Goal: Contribute content: Contribute content

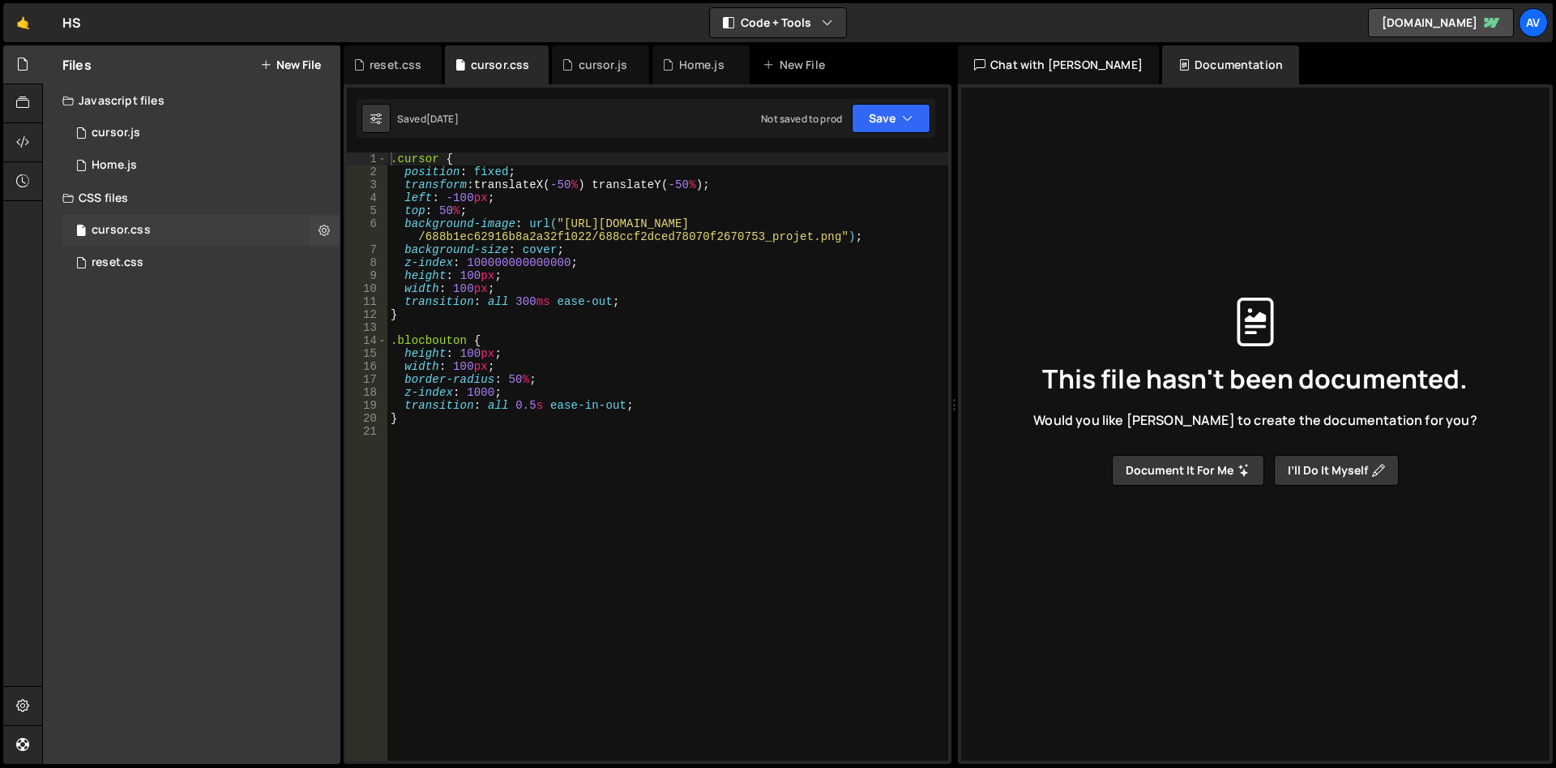
click at [161, 236] on div "cursor.css 0" at bounding box center [201, 230] width 278 height 32
click at [321, 230] on icon at bounding box center [324, 229] width 11 height 15
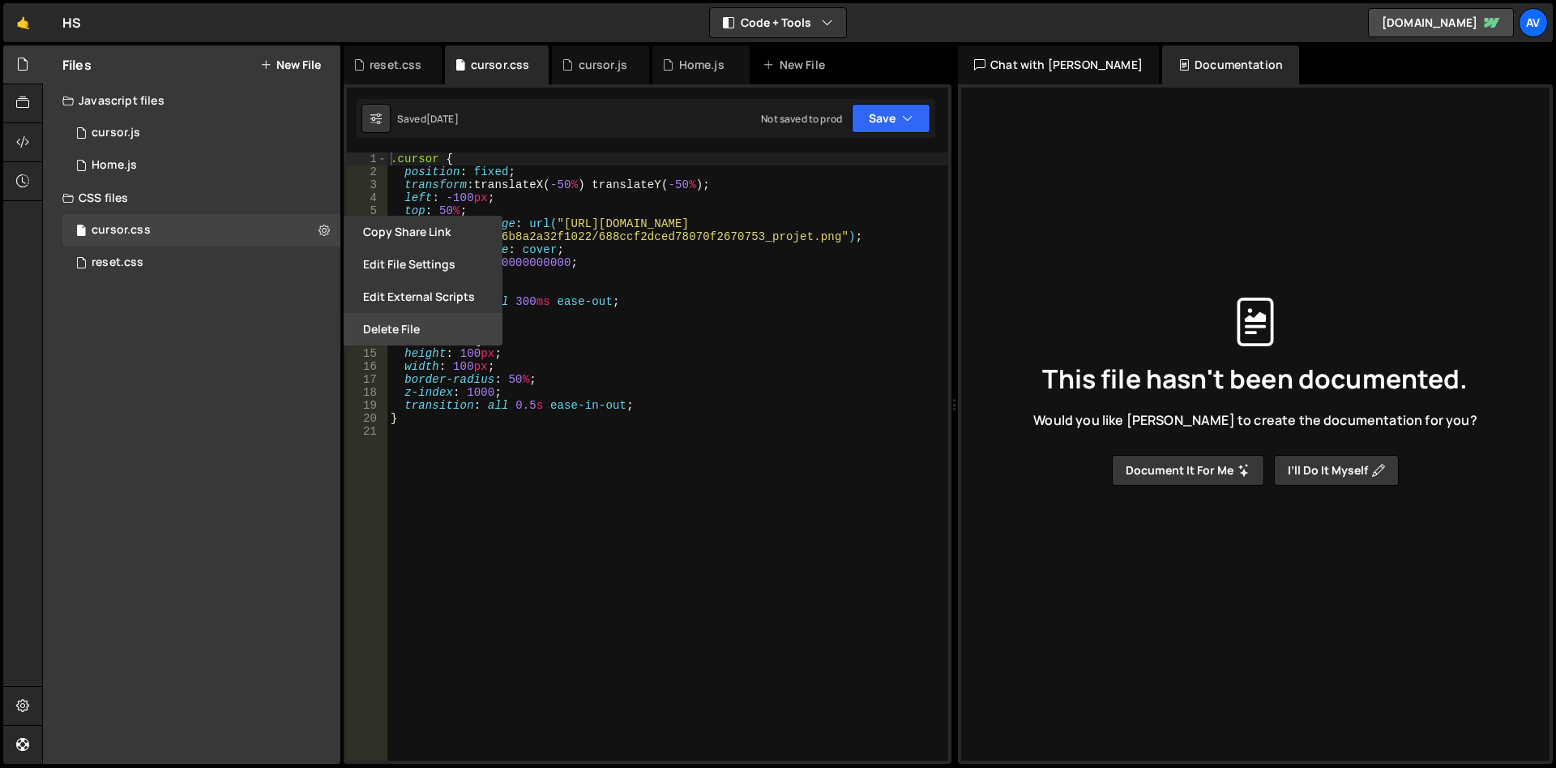
click at [396, 331] on button "Delete File" at bounding box center [423, 329] width 159 height 32
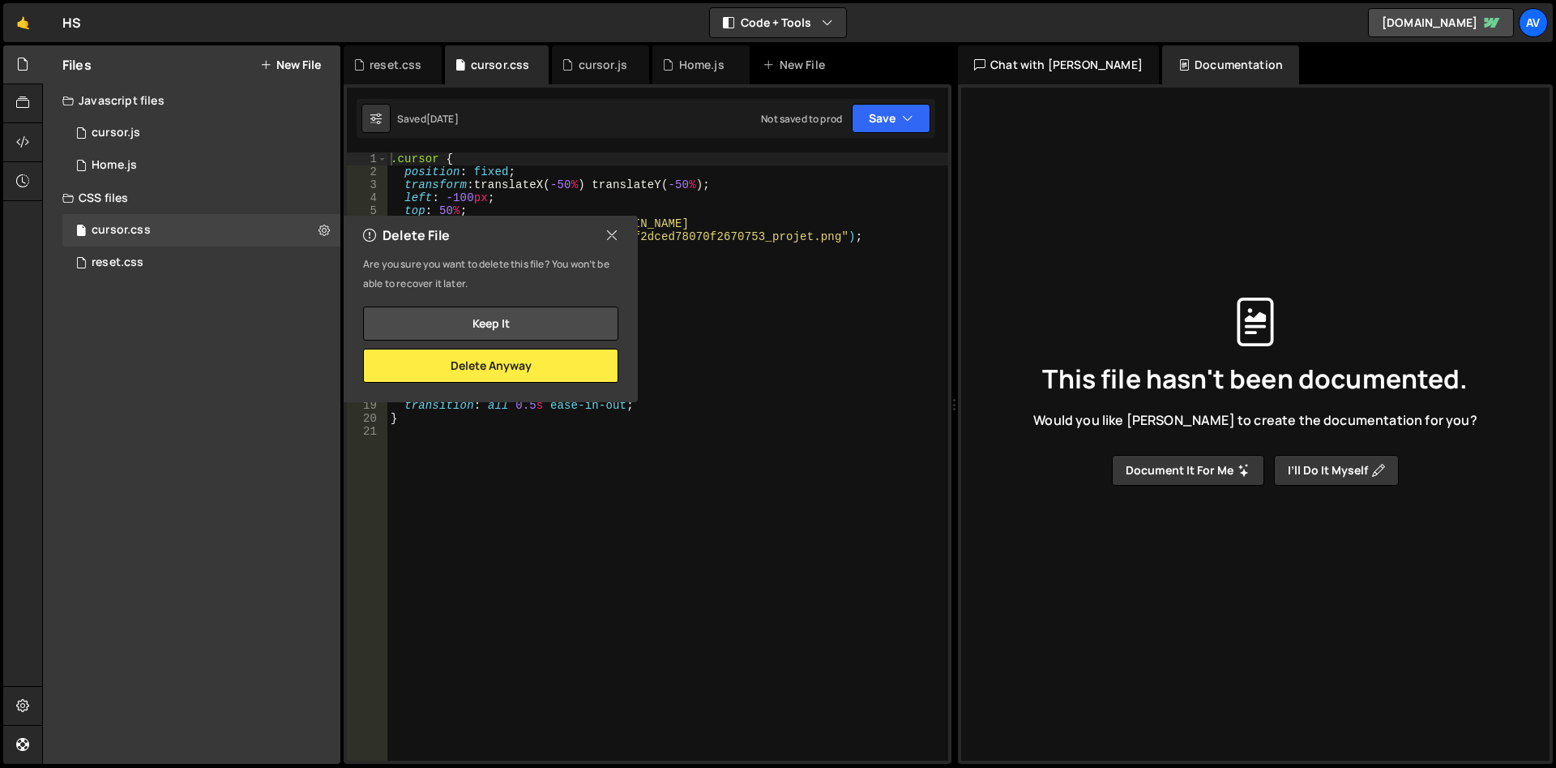
click at [139, 309] on div "Files New File Javascript files 1 cursor.js 0 1 Home.js 0 CSS files cursor.css 0" at bounding box center [191, 404] width 297 height 718
click at [507, 337] on button "Keep it" at bounding box center [490, 323] width 255 height 34
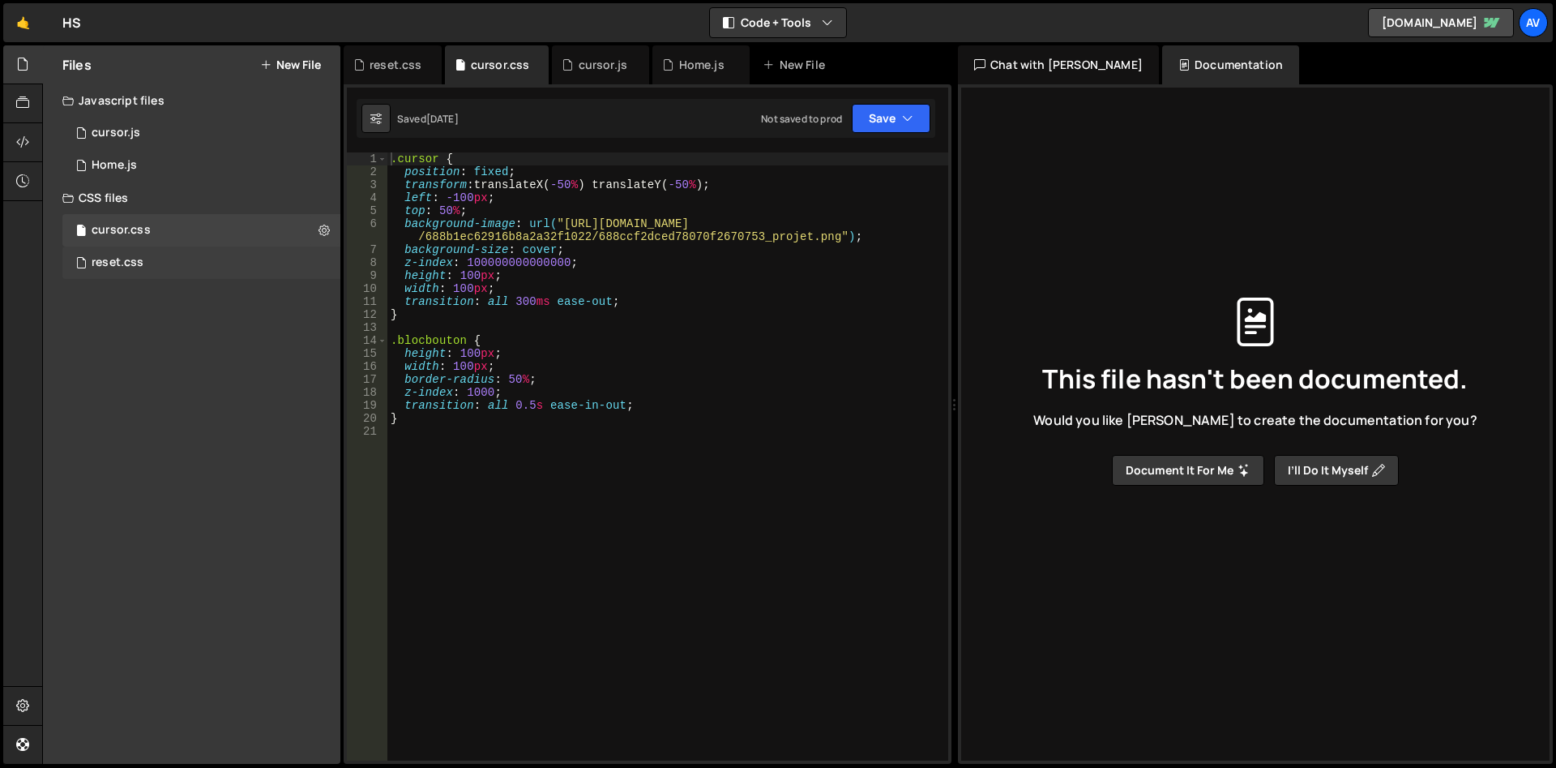
click at [126, 257] on div "reset.css" at bounding box center [118, 262] width 52 height 15
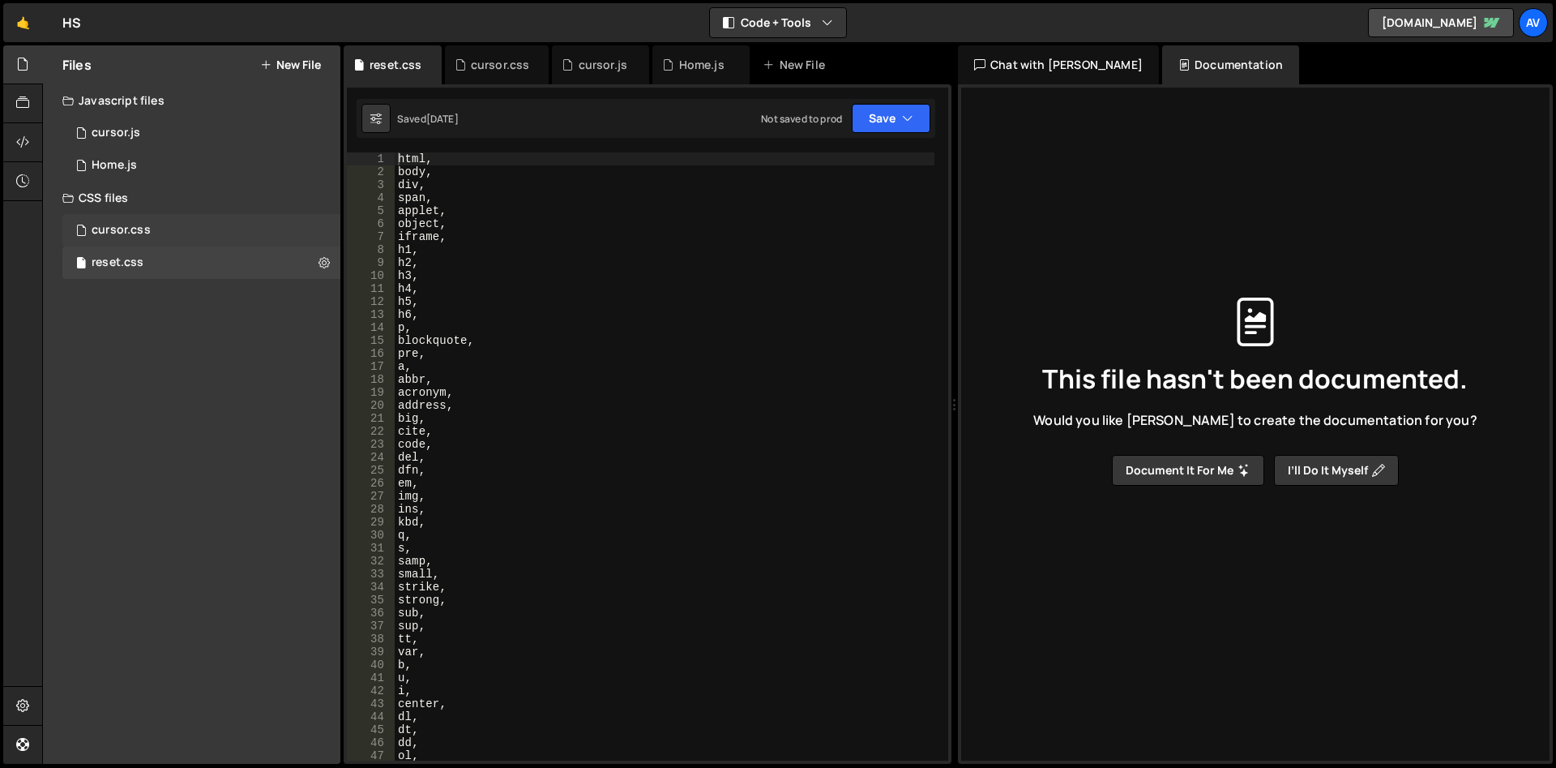
click at [151, 234] on div "cursor.css 0" at bounding box center [201, 230] width 278 height 32
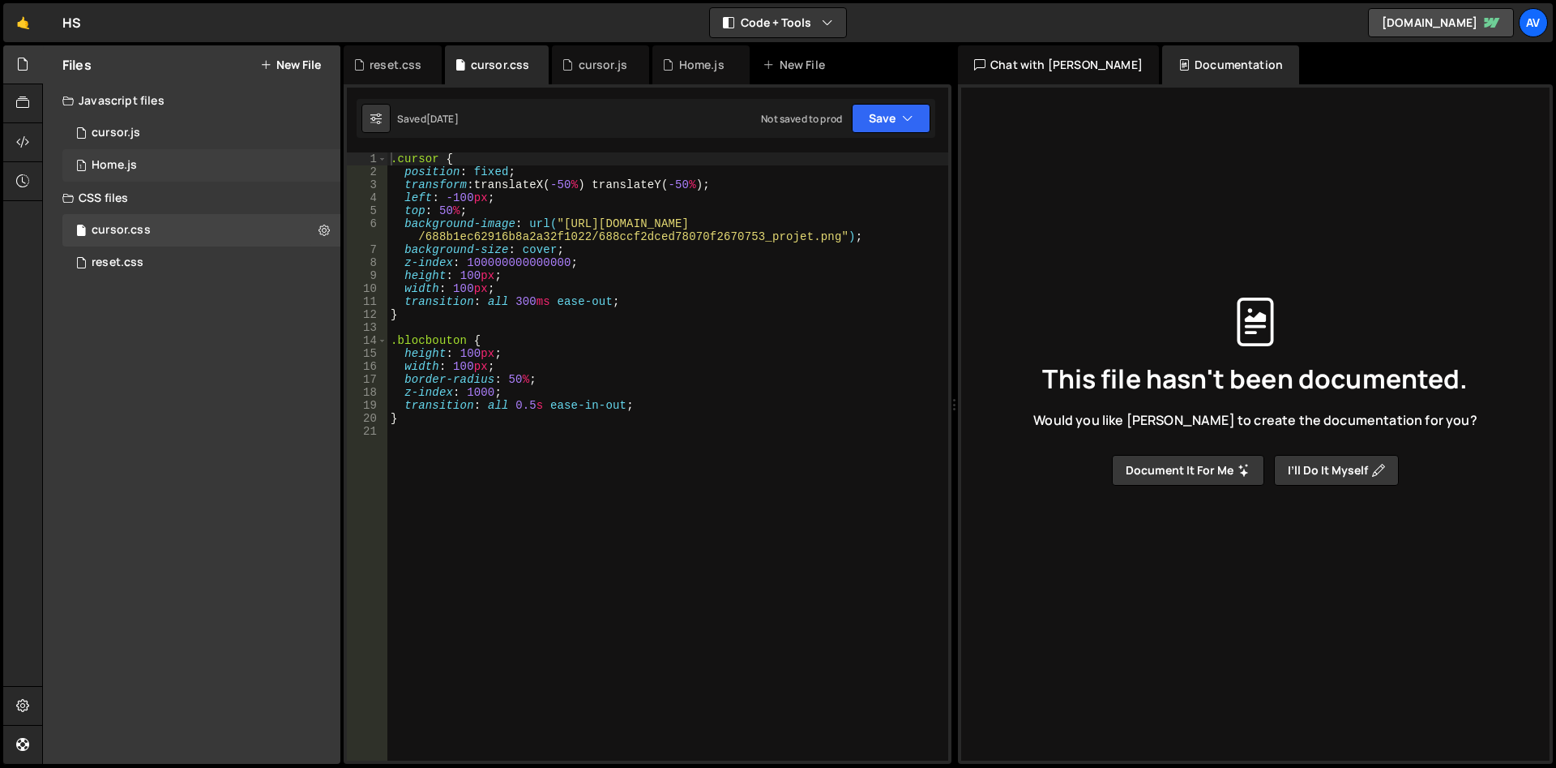
click at [125, 170] on div "Home.js" at bounding box center [114, 165] width 45 height 15
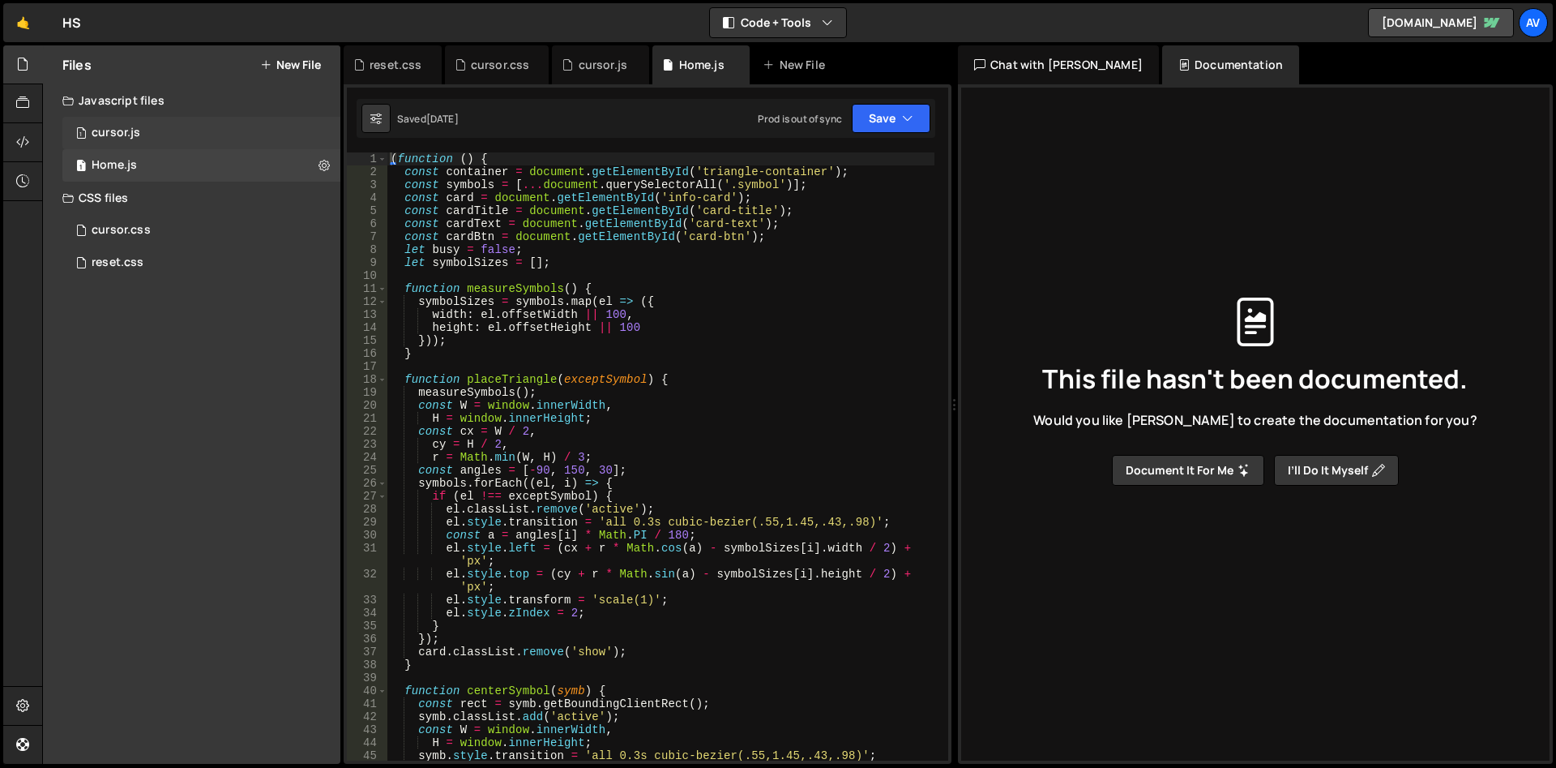
click at [140, 137] on div "1 cursor.js 0" at bounding box center [201, 133] width 278 height 32
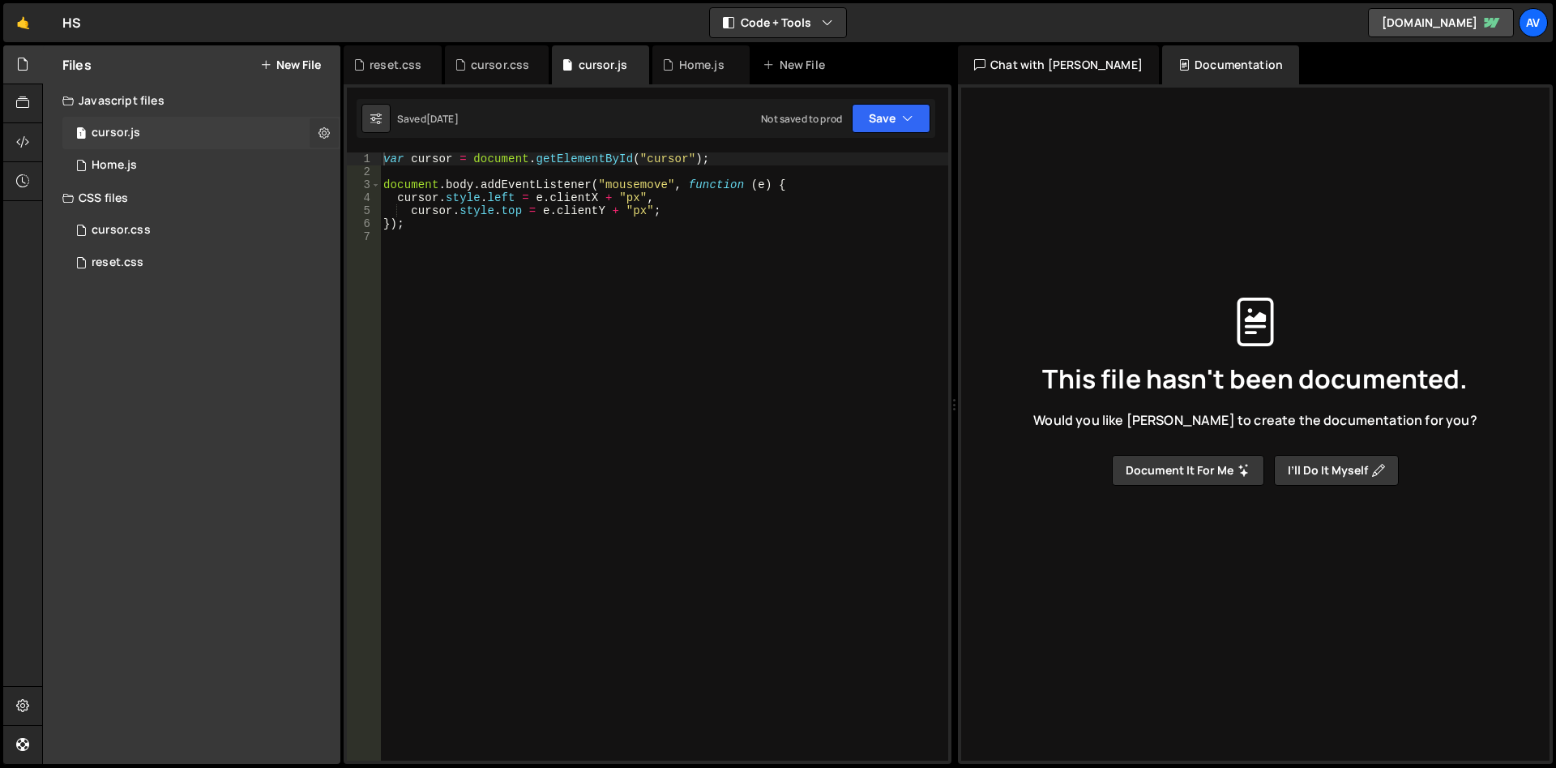
click at [323, 131] on icon at bounding box center [324, 132] width 11 height 15
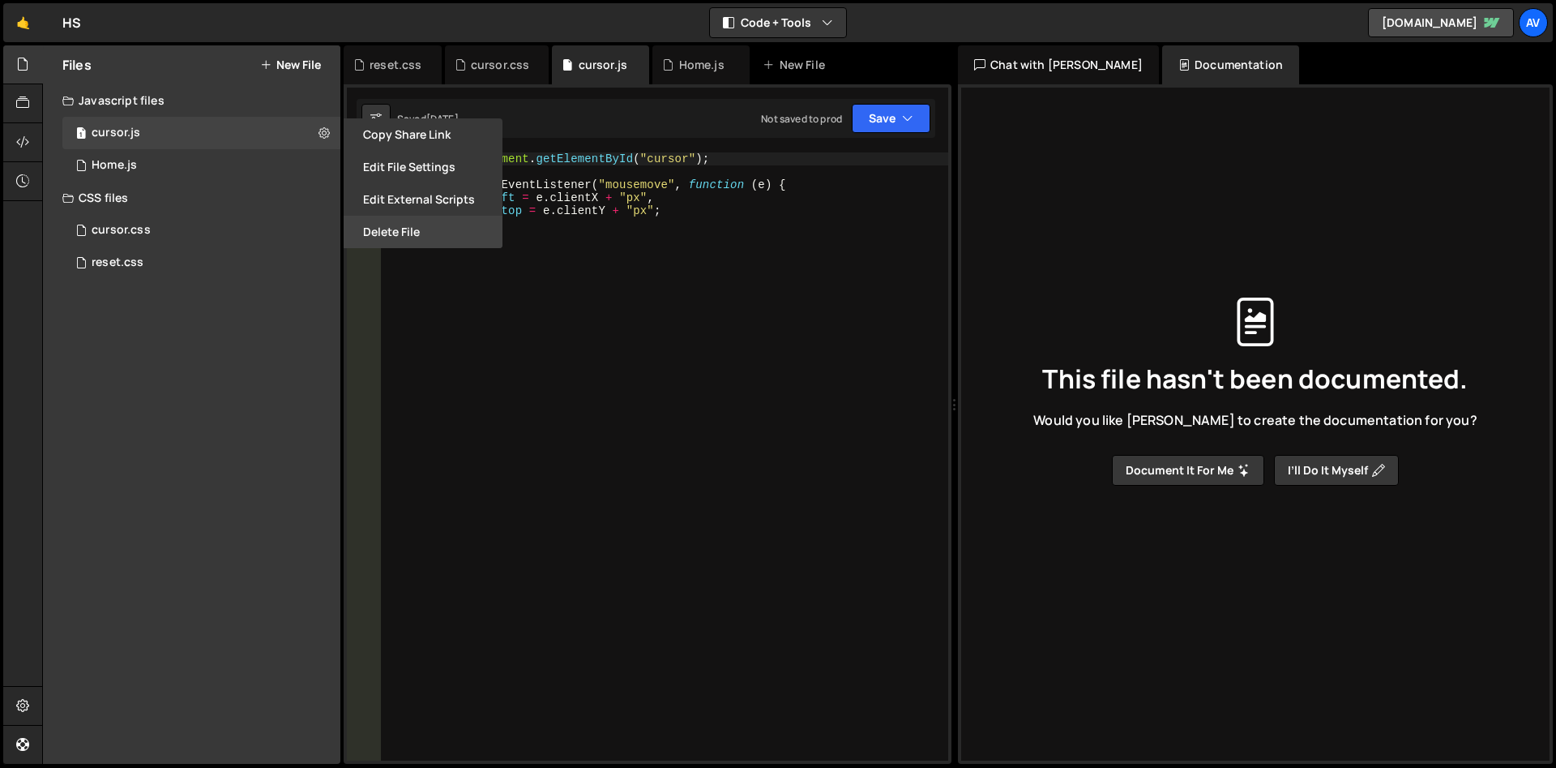
click at [389, 237] on button "Delete File" at bounding box center [423, 232] width 159 height 32
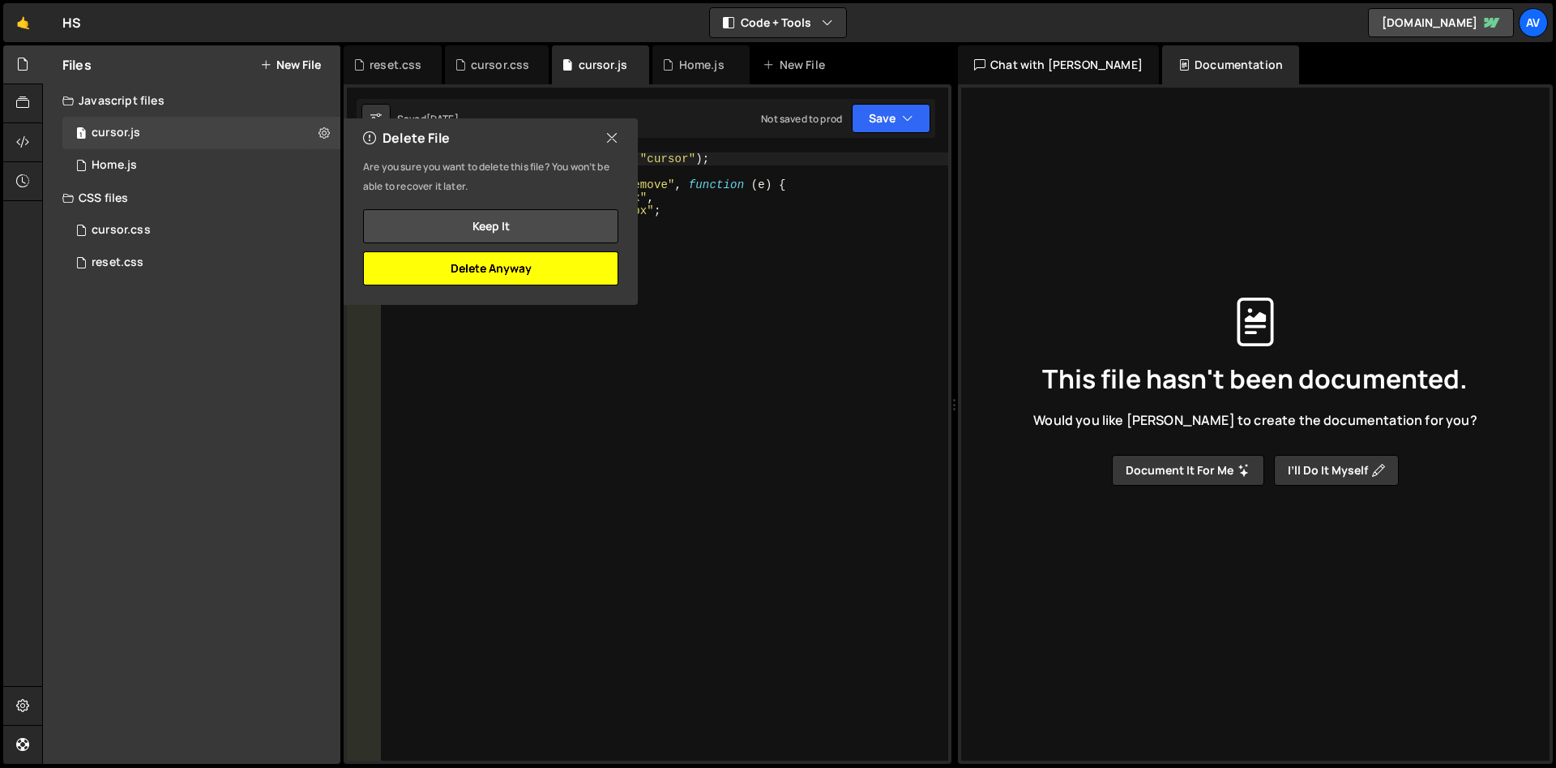
click at [515, 266] on button "Delete Anyway" at bounding box center [490, 268] width 255 height 34
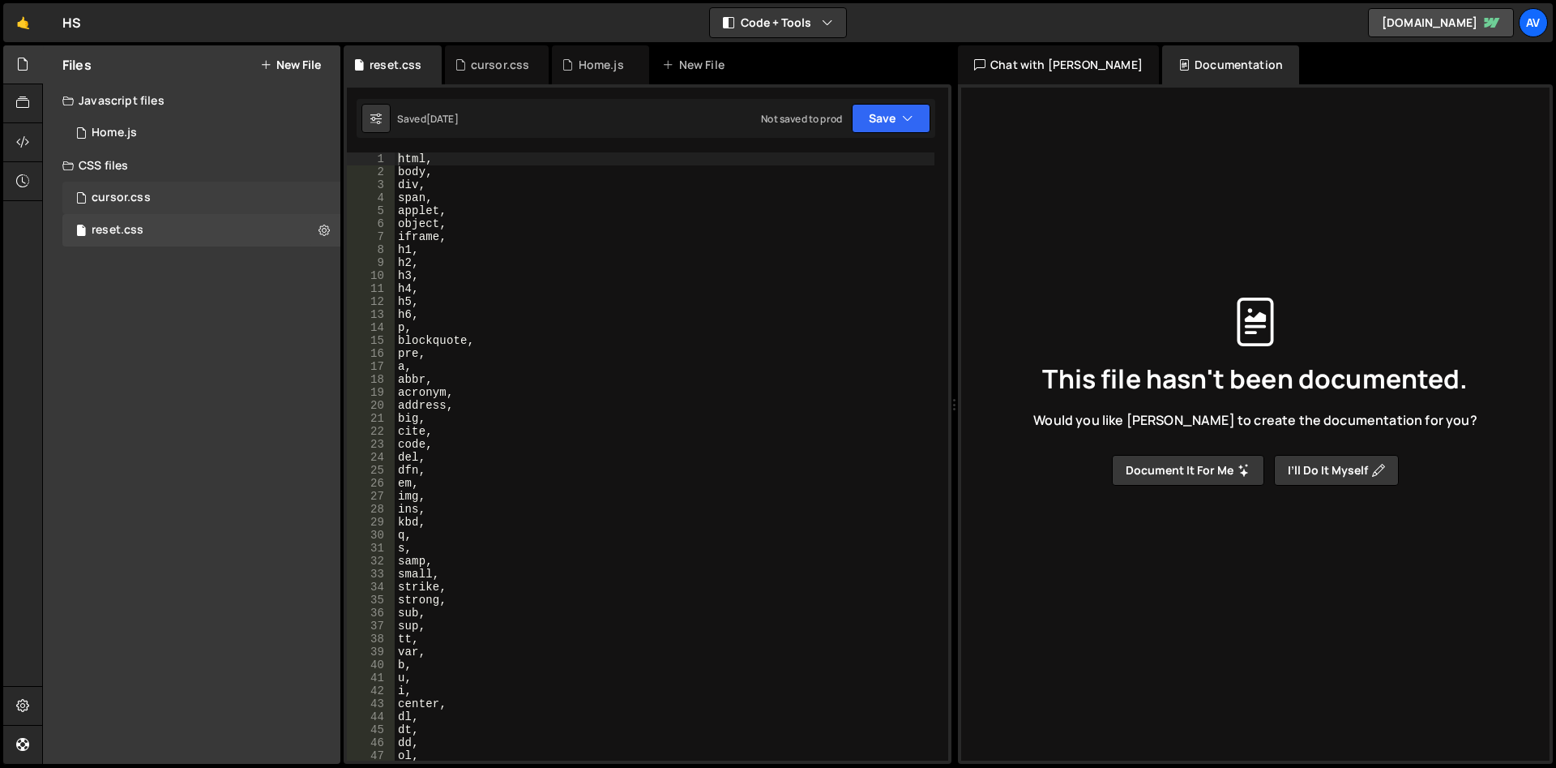
click at [131, 200] on div "cursor.css" at bounding box center [121, 197] width 59 height 15
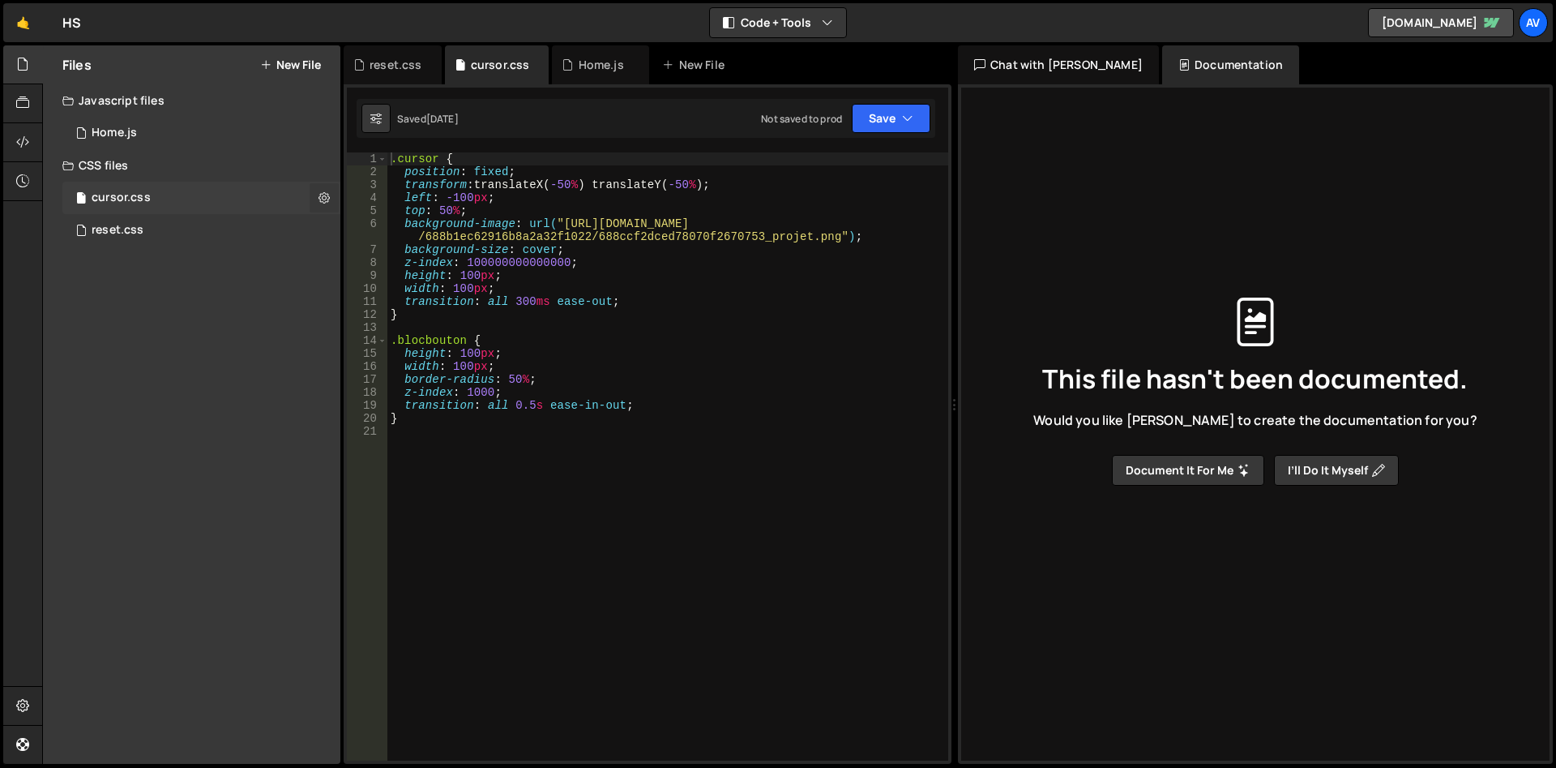
click at [326, 199] on icon at bounding box center [324, 197] width 11 height 15
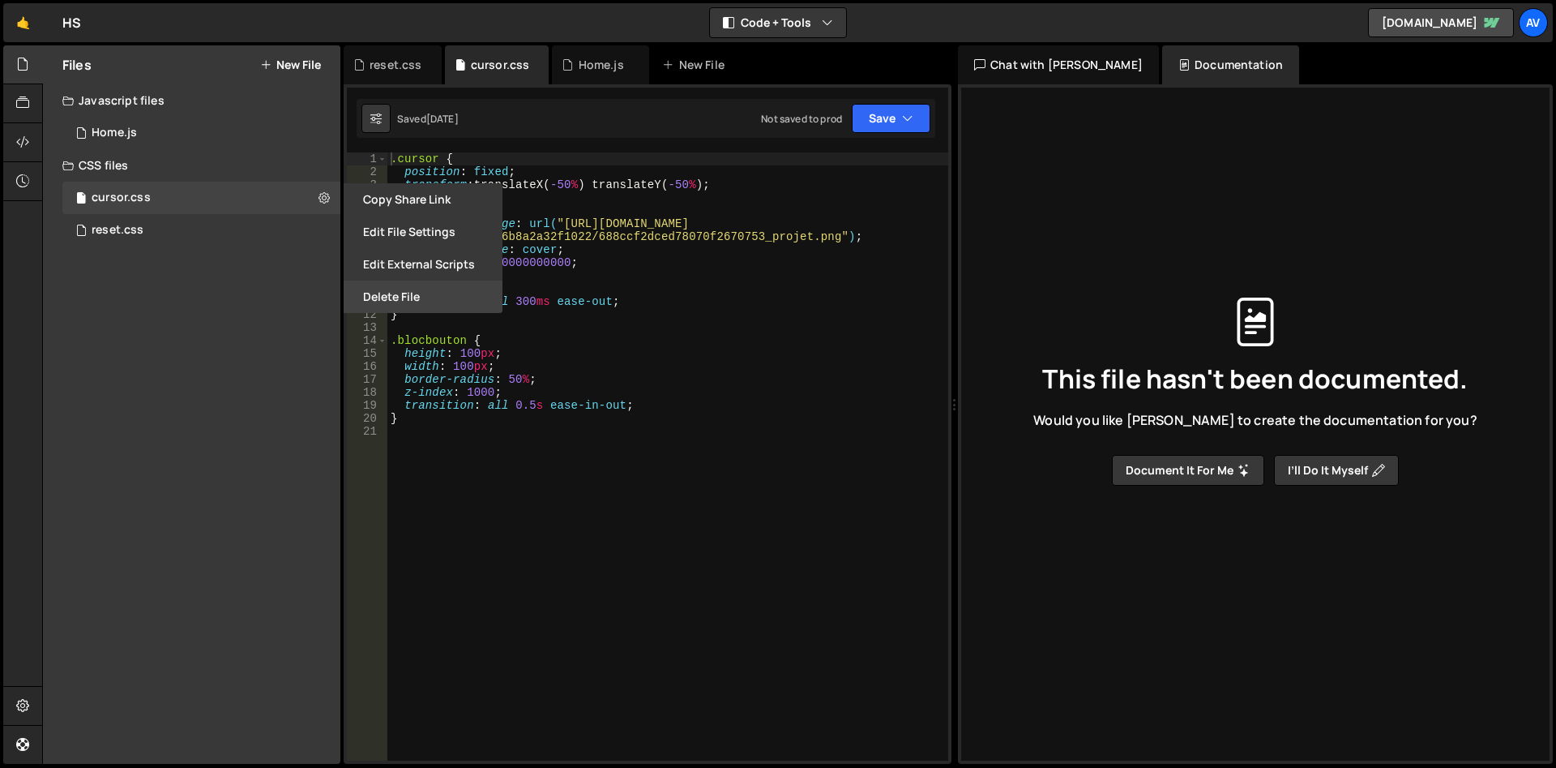
click at [435, 297] on button "Delete File" at bounding box center [423, 296] width 159 height 32
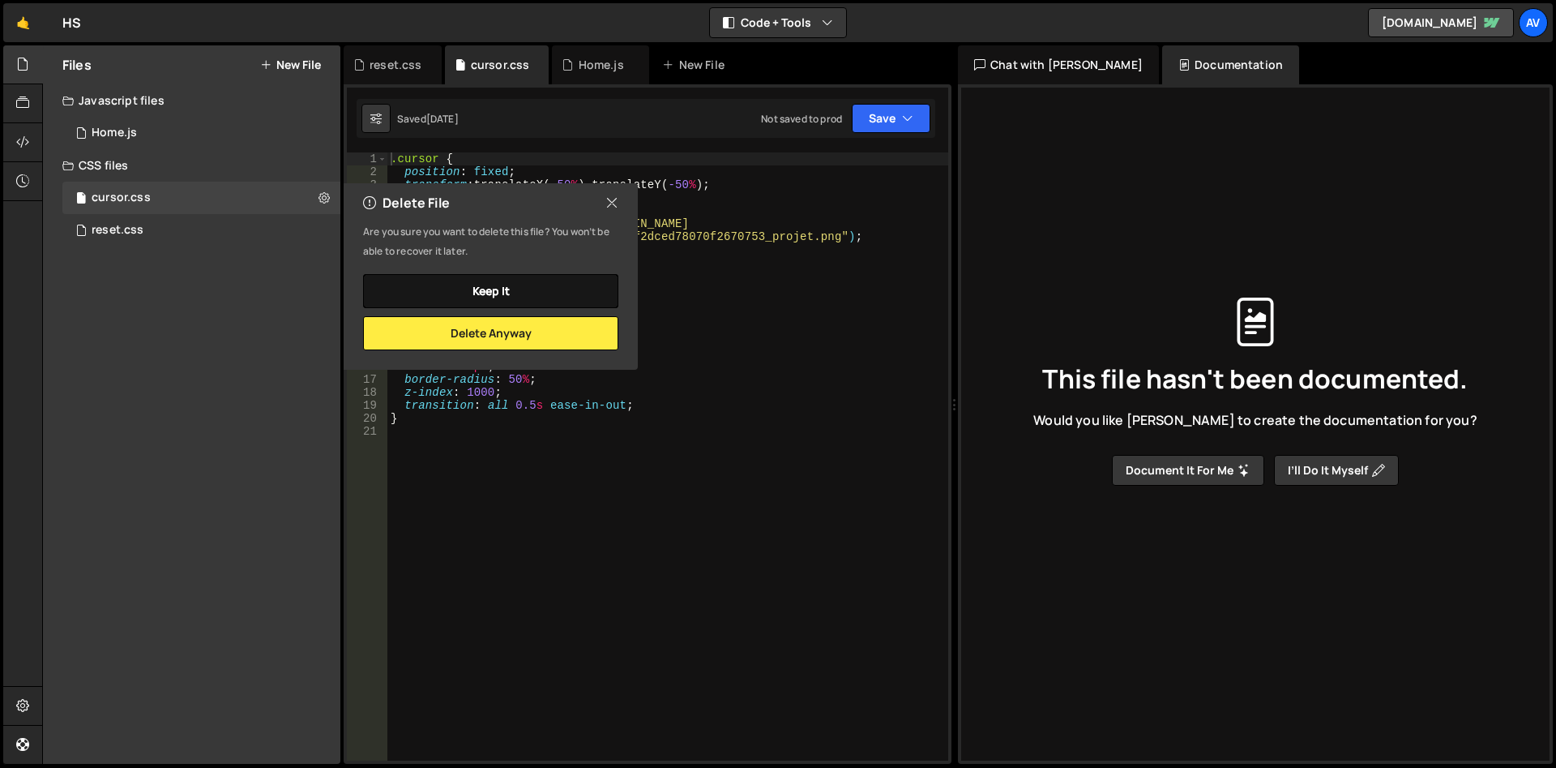
click at [435, 297] on button "Keep it" at bounding box center [490, 291] width 255 height 34
radio input "true"
checkbox input "false"
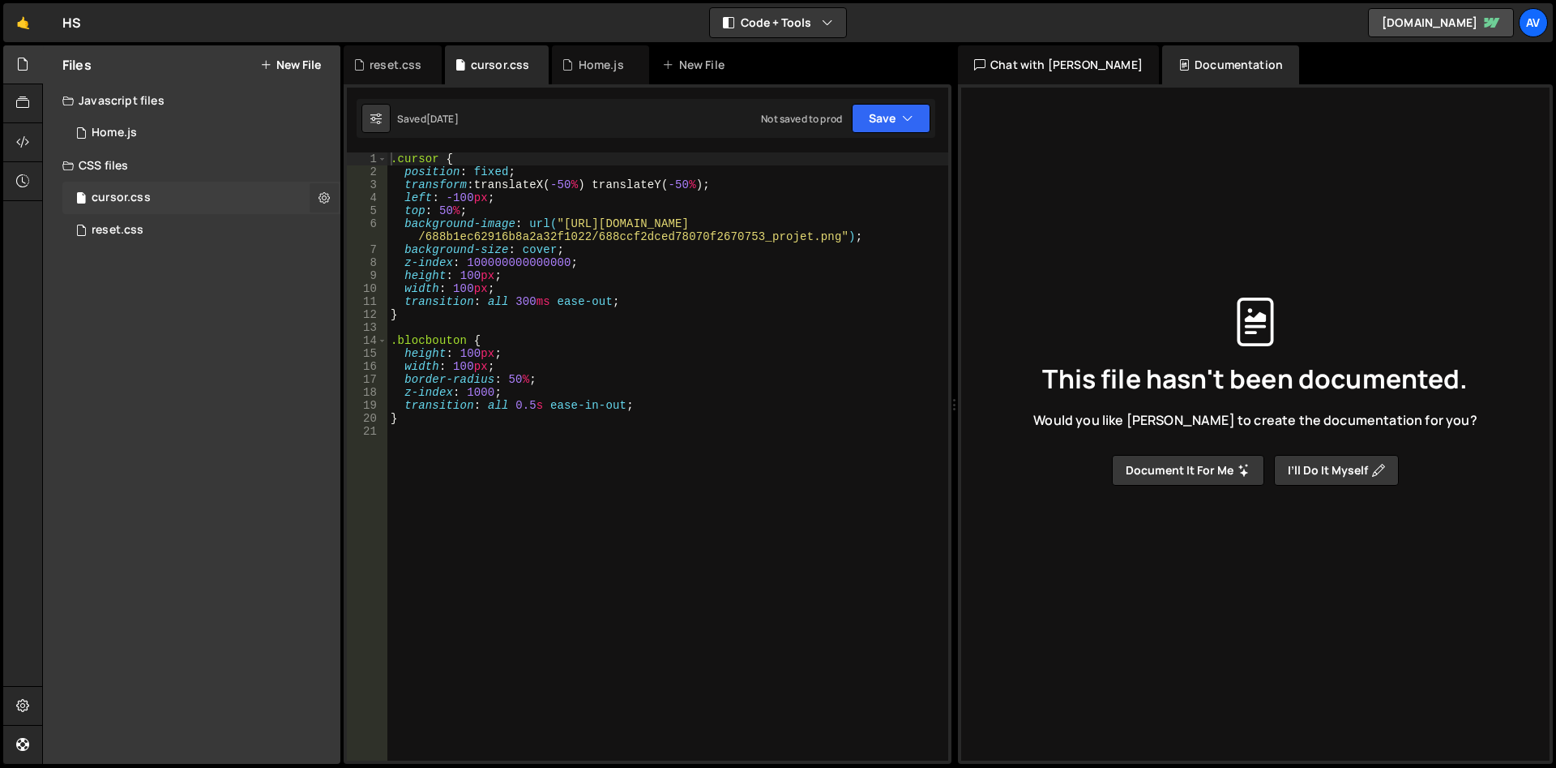
click at [320, 194] on icon at bounding box center [324, 197] width 11 height 15
type input "cursor"
radio input "false"
radio input "true"
checkbox input "true"
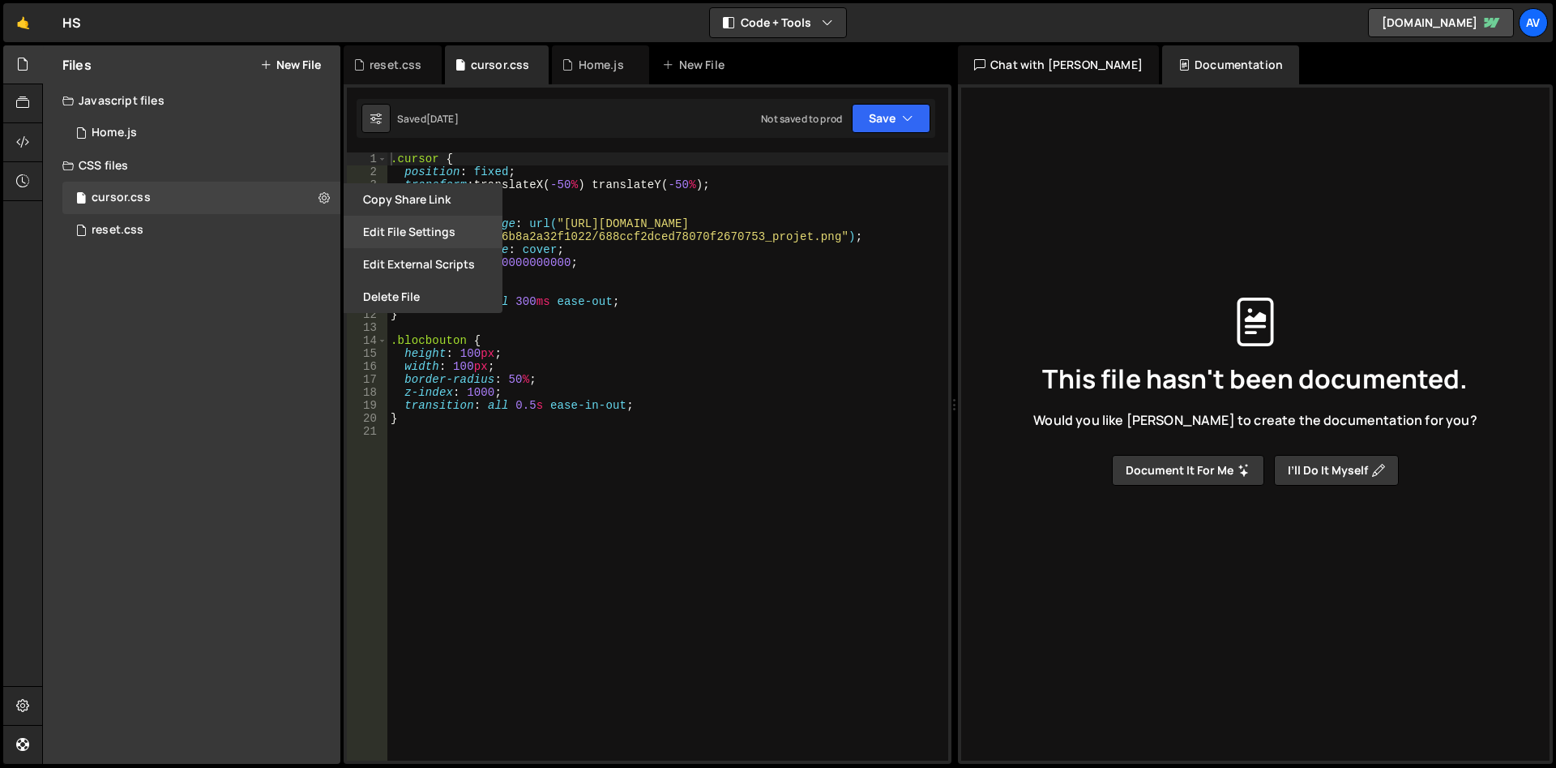
click at [422, 229] on button "Edit File Settings" at bounding box center [423, 232] width 159 height 32
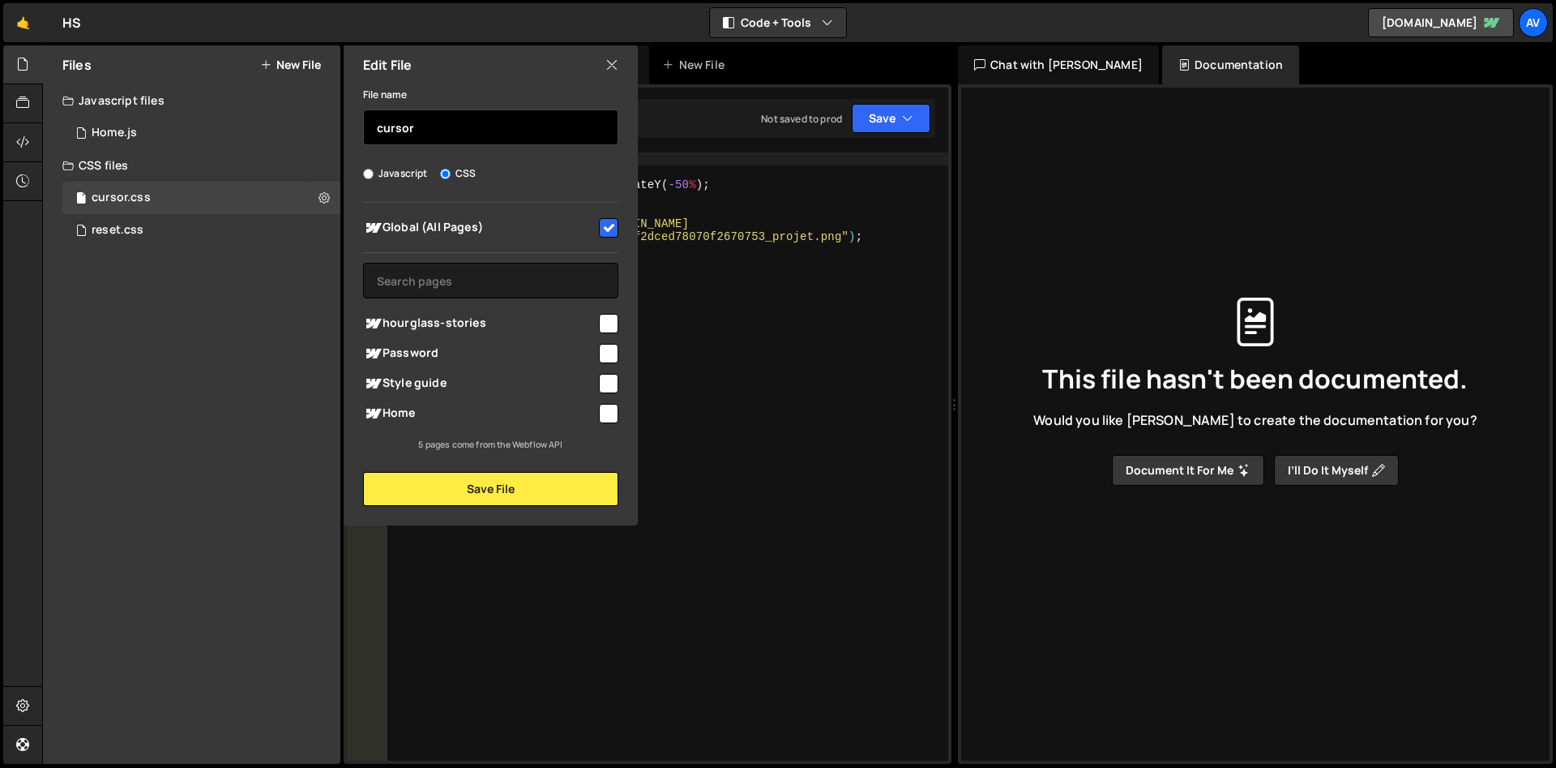
drag, startPoint x: 434, startPoint y: 130, endPoint x: 292, endPoint y: 112, distance: 143.0
click at [363, 112] on input "cursor" at bounding box center [490, 127] width 255 height 36
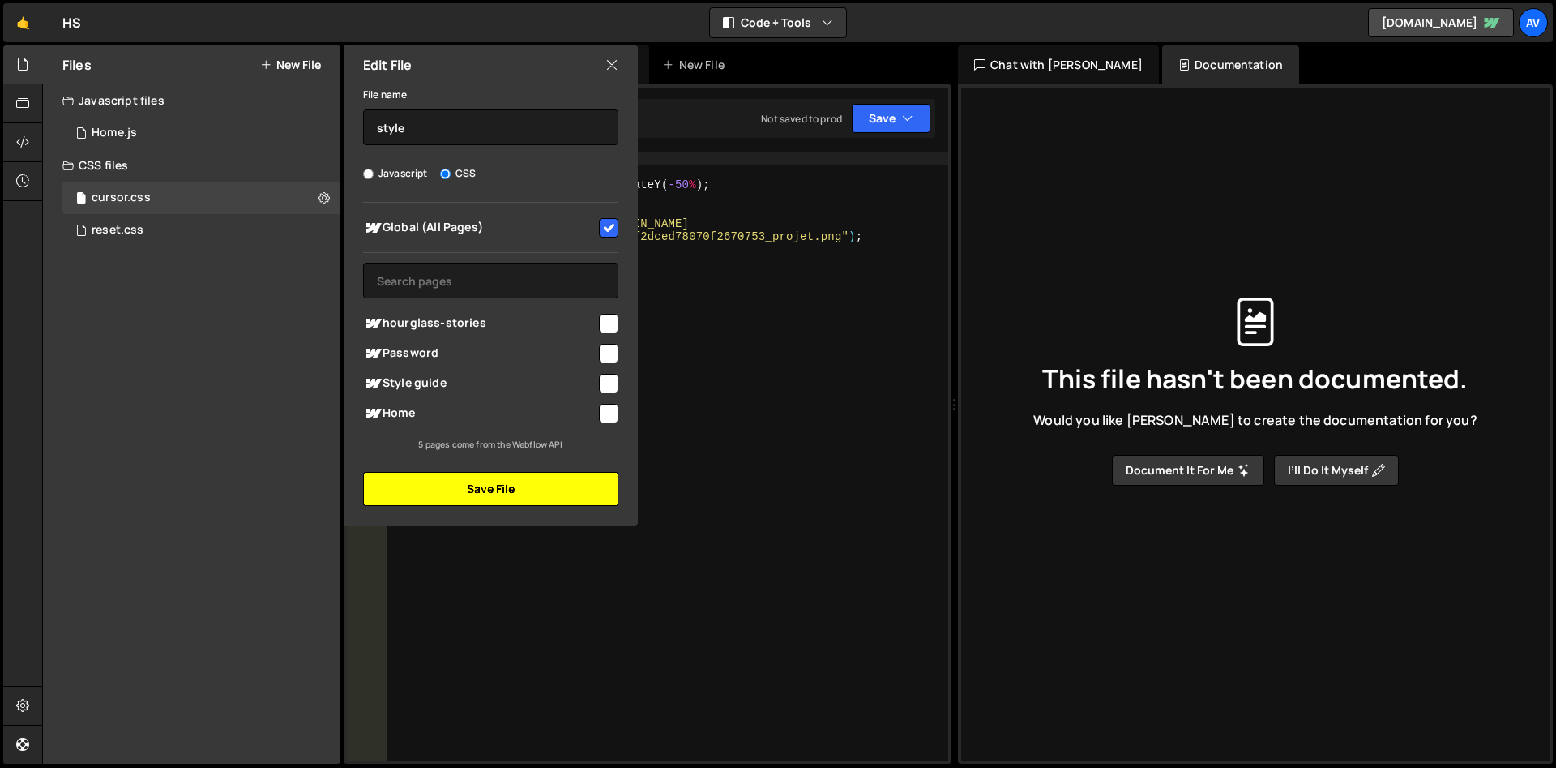
click at [535, 485] on button "Save File" at bounding box center [490, 489] width 255 height 34
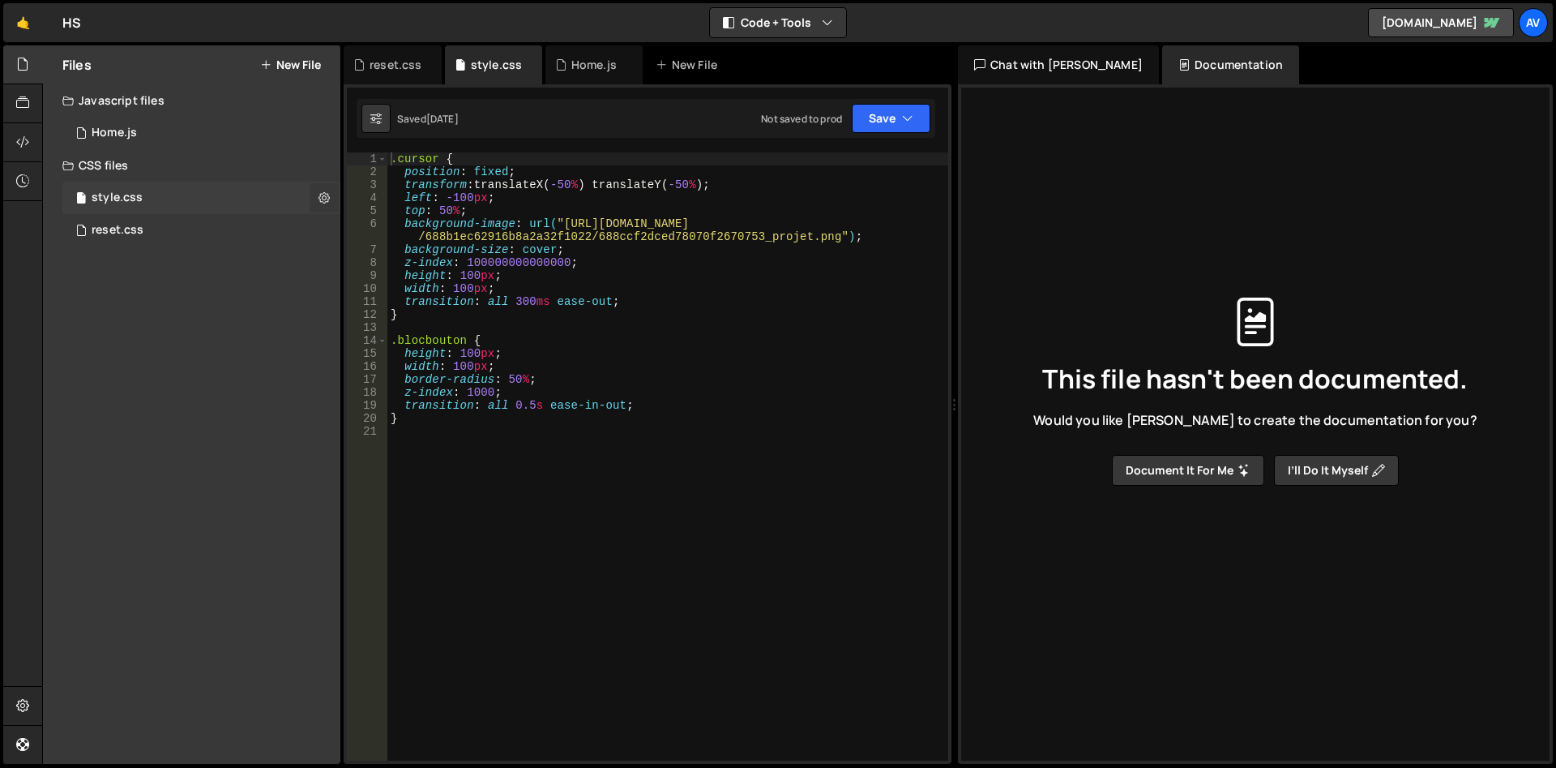
click at [319, 195] on icon at bounding box center [324, 197] width 11 height 15
type input "style"
radio input "false"
radio input "true"
checkbox input "true"
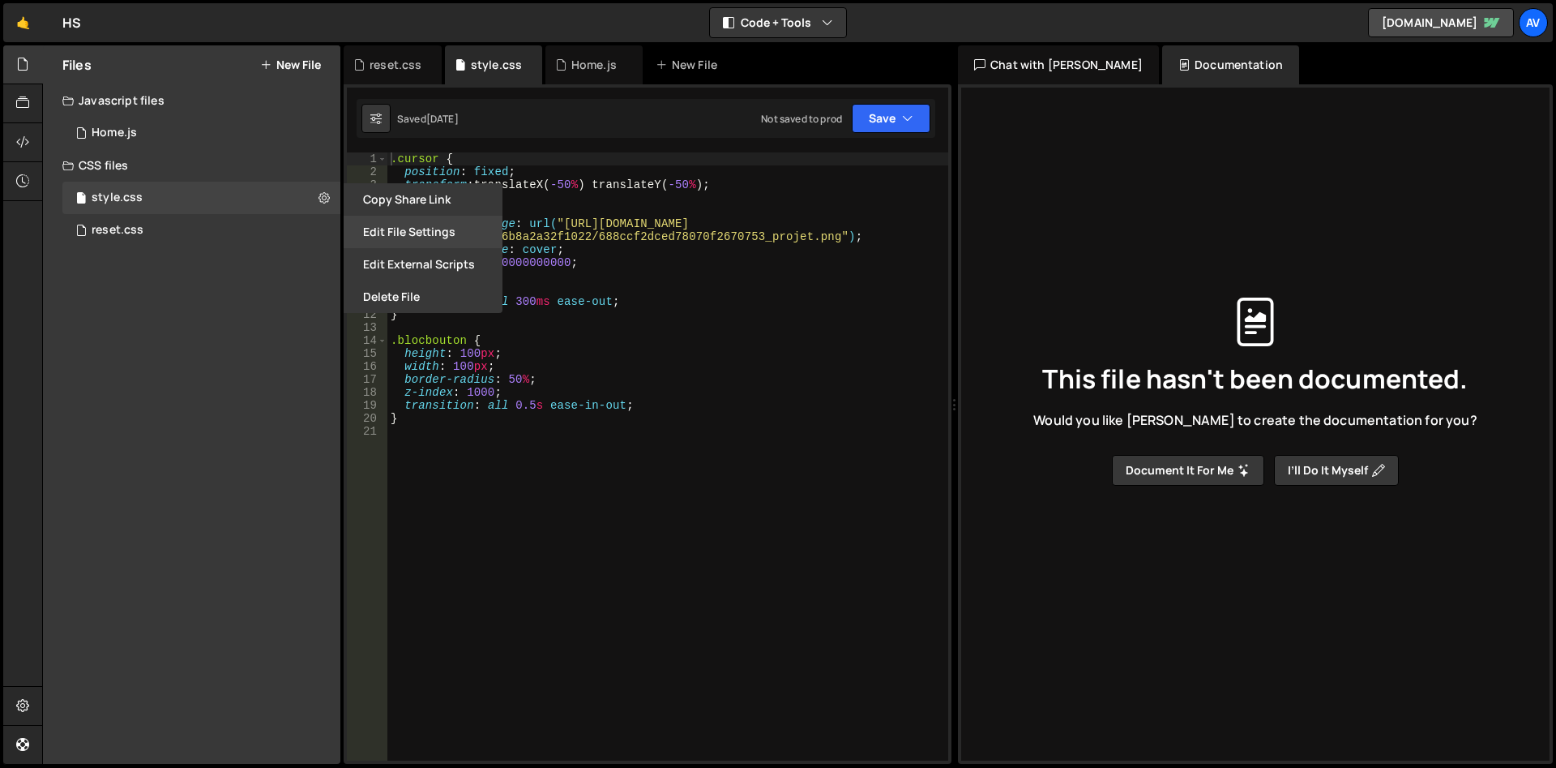
click at [439, 230] on button "Edit File Settings" at bounding box center [423, 232] width 159 height 32
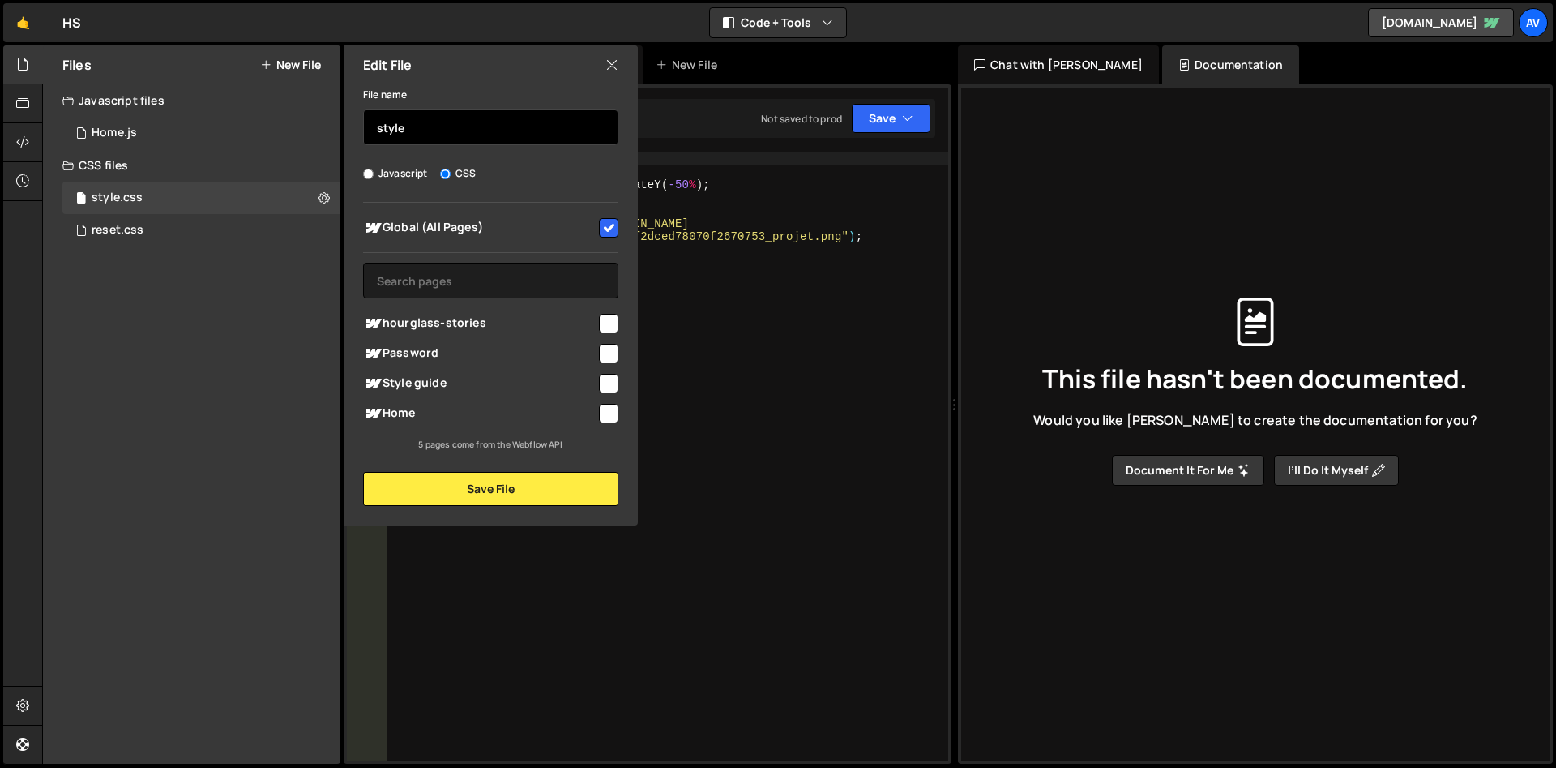
click at [444, 125] on input "style" at bounding box center [490, 127] width 255 height 36
drag, startPoint x: 444, startPoint y: 125, endPoint x: 318, endPoint y: 125, distance: 126.5
click at [363, 125] on input "style" at bounding box center [490, 127] width 255 height 36
type input "home"
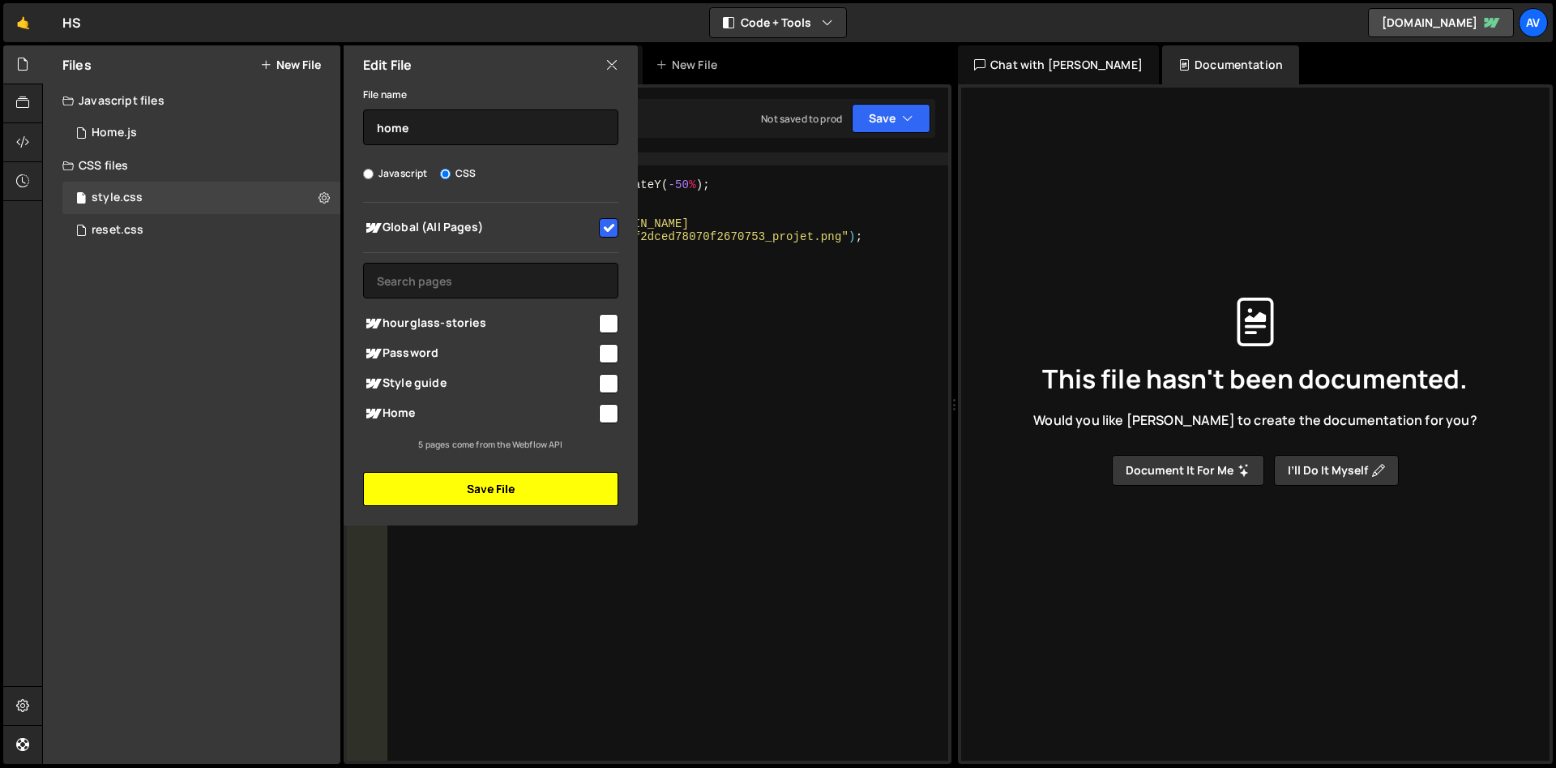
click at [541, 486] on button "Save File" at bounding box center [490, 489] width 255 height 34
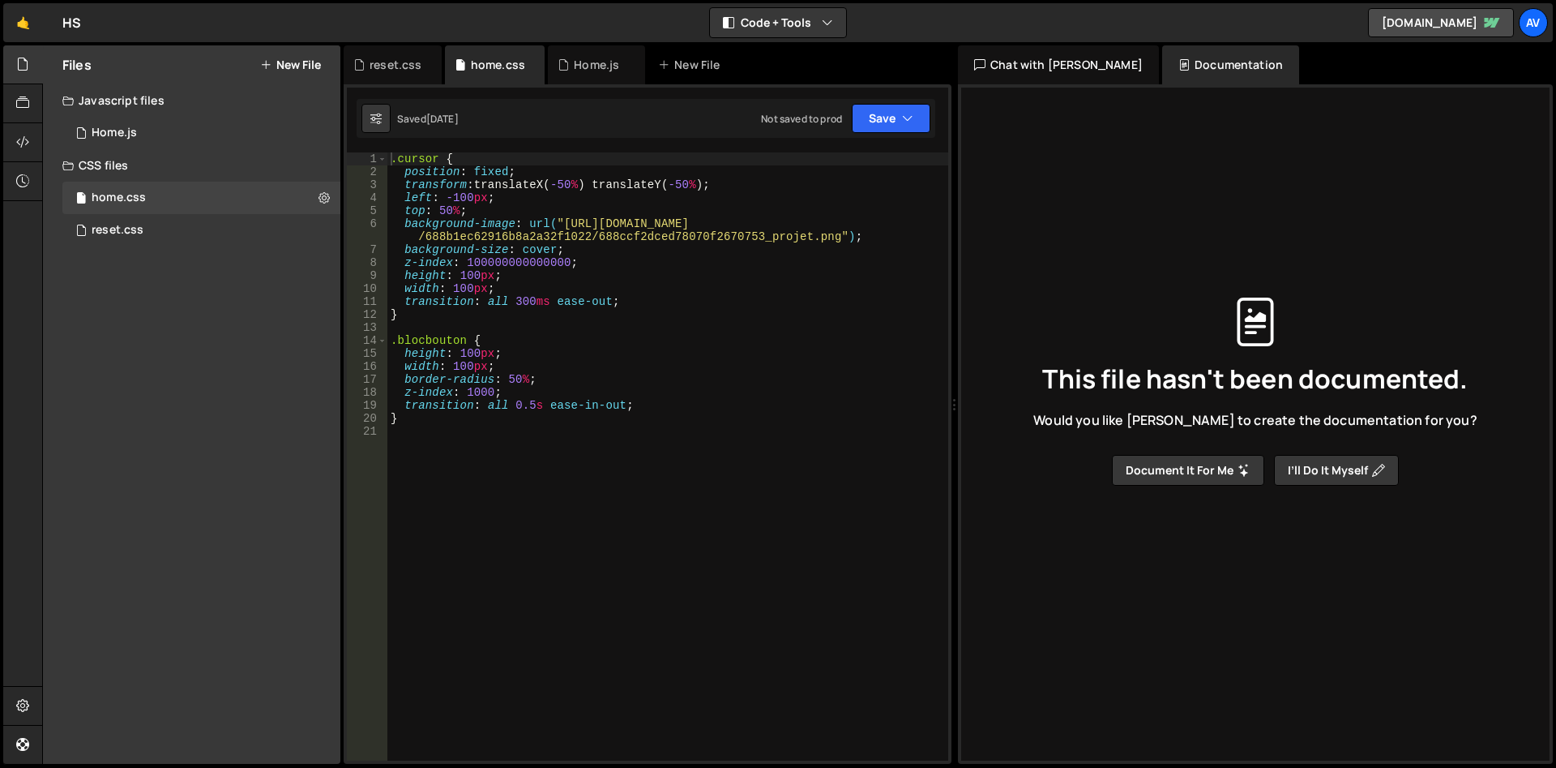
click at [243, 373] on div "Files New File Javascript files 1 Home.js 0 CSS files home.css 0 reset.css 0" at bounding box center [191, 404] width 297 height 718
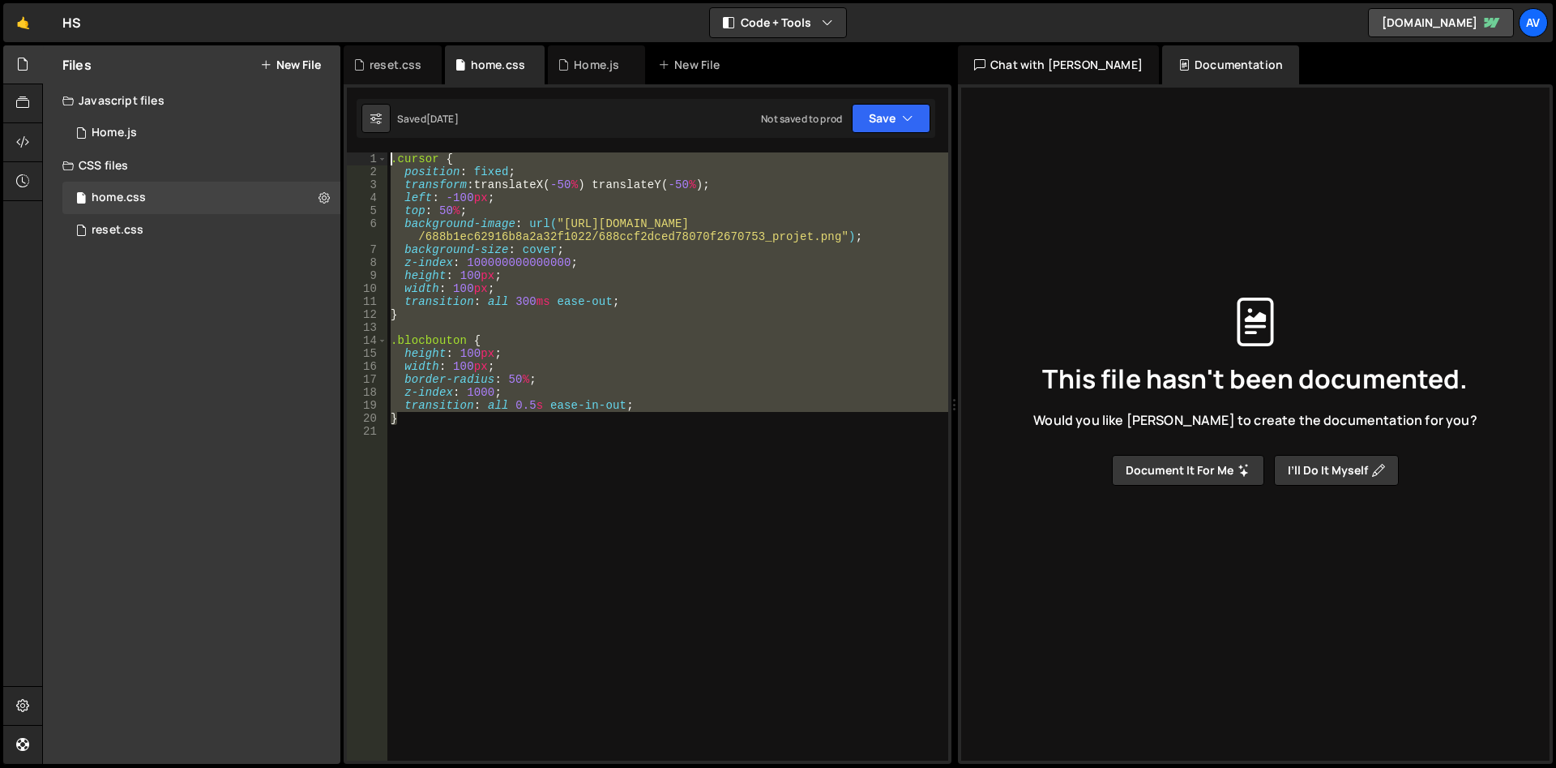
drag, startPoint x: 447, startPoint y: 422, endPoint x: 238, endPoint y: 71, distance: 407.9
click at [387, 152] on div ".cursor { position : fixed ; transform : translateX( -50 % ) translateY( -50 % …" at bounding box center [667, 456] width 561 height 608
paste textarea "no-select{ user-select:none; -webkit-user-select:none; -webkit-tap-highlight-co…"
type textarea ".no-select{ user-select:none; -webkit-user-select:none; -webkit-tap-highlight-c…"
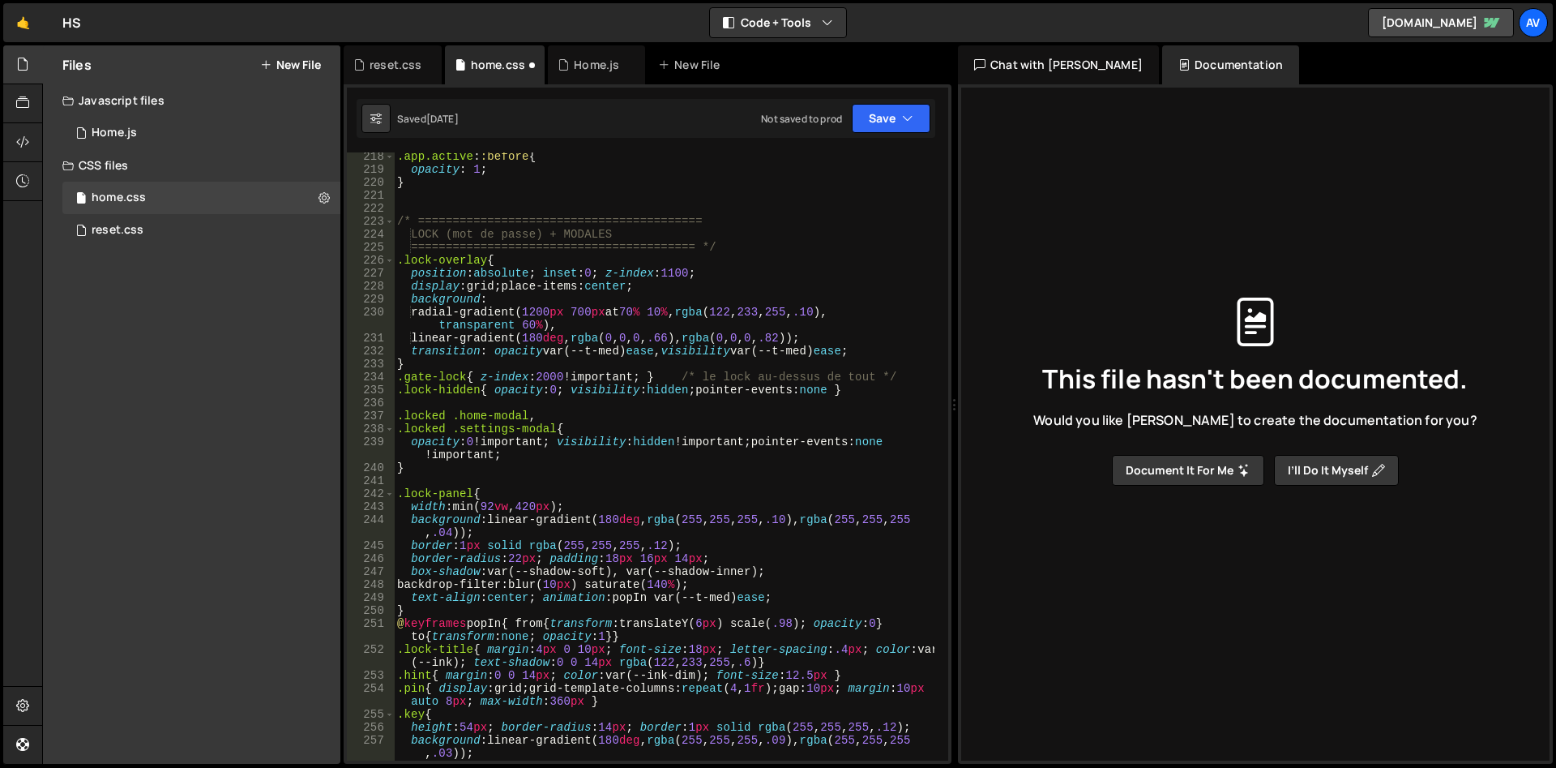
scroll to position [3319, 0]
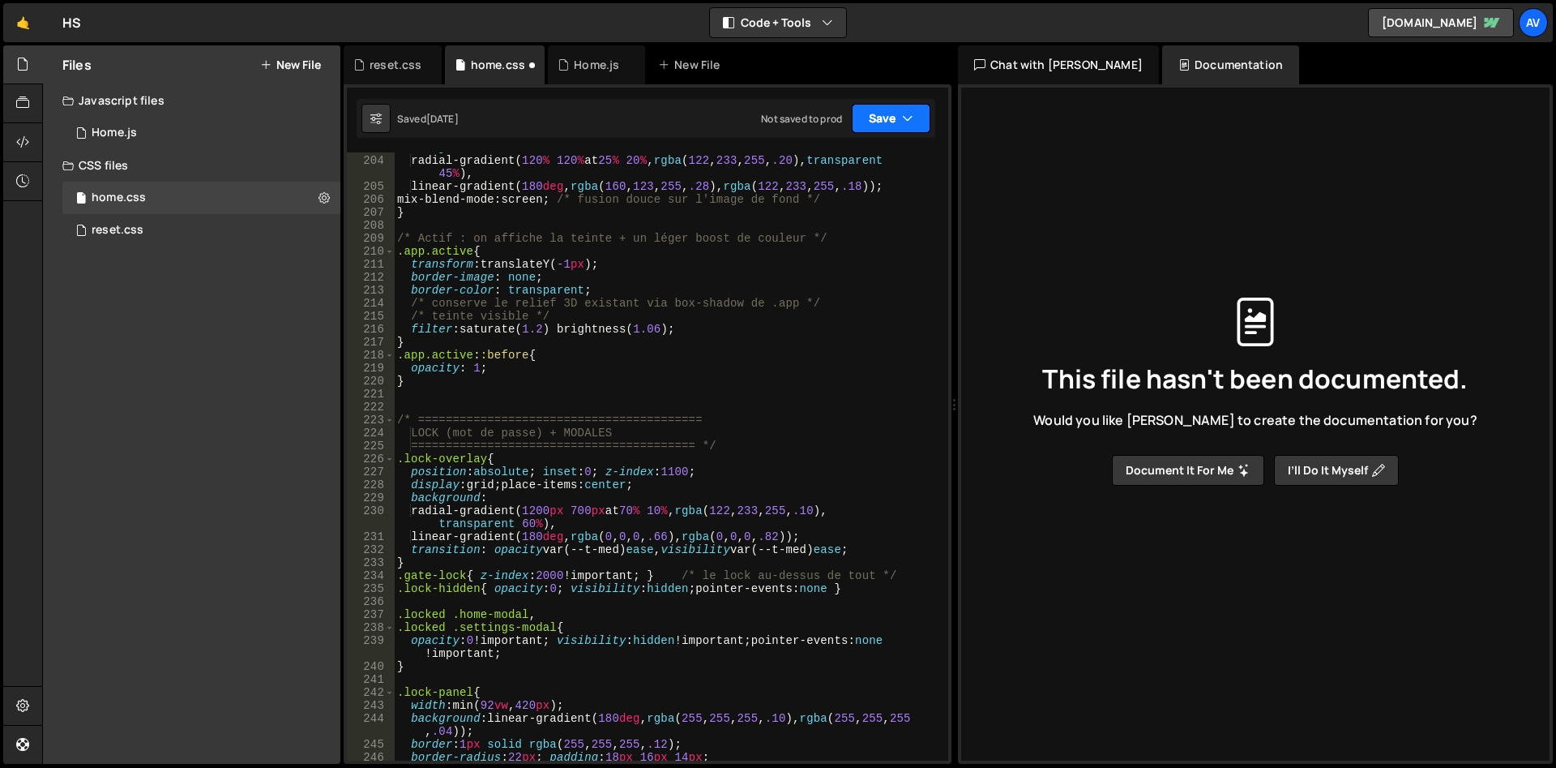
click at [875, 121] on button "Save" at bounding box center [891, 118] width 79 height 29
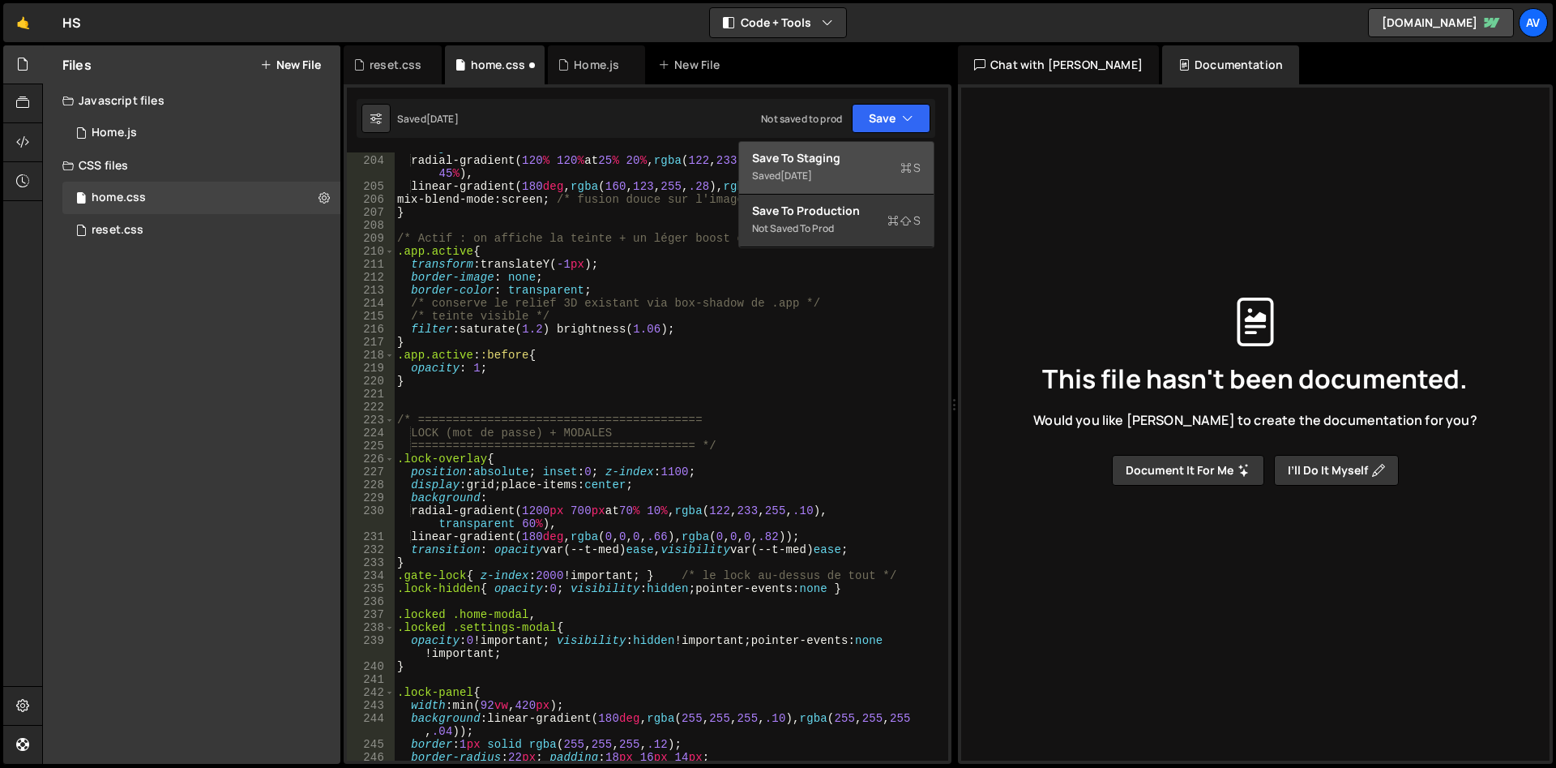
click at [838, 176] on div "Saved [DATE]" at bounding box center [836, 175] width 169 height 19
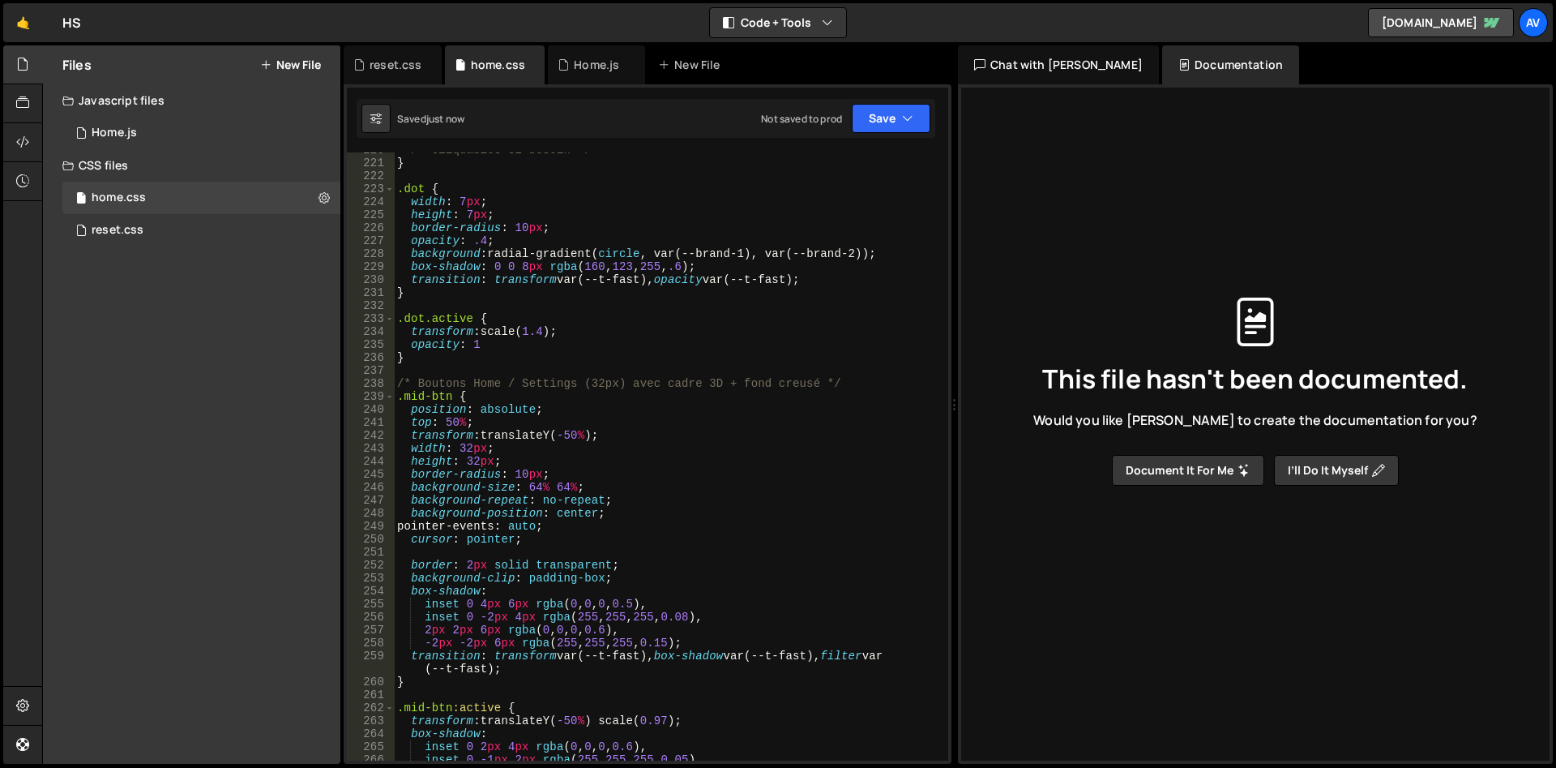
scroll to position [2707, 0]
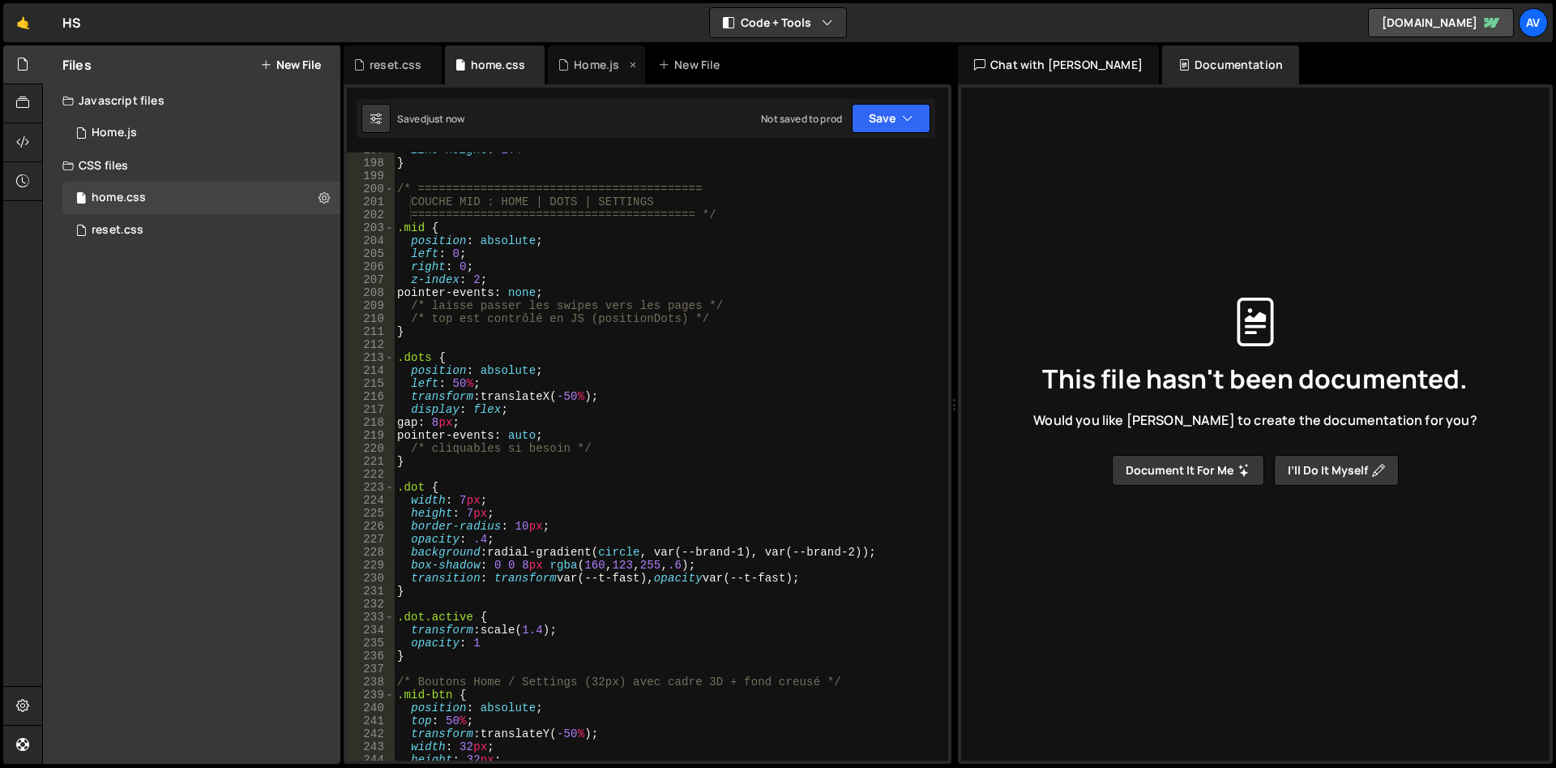
click at [581, 64] on div "Home.js" at bounding box center [596, 65] width 45 height 16
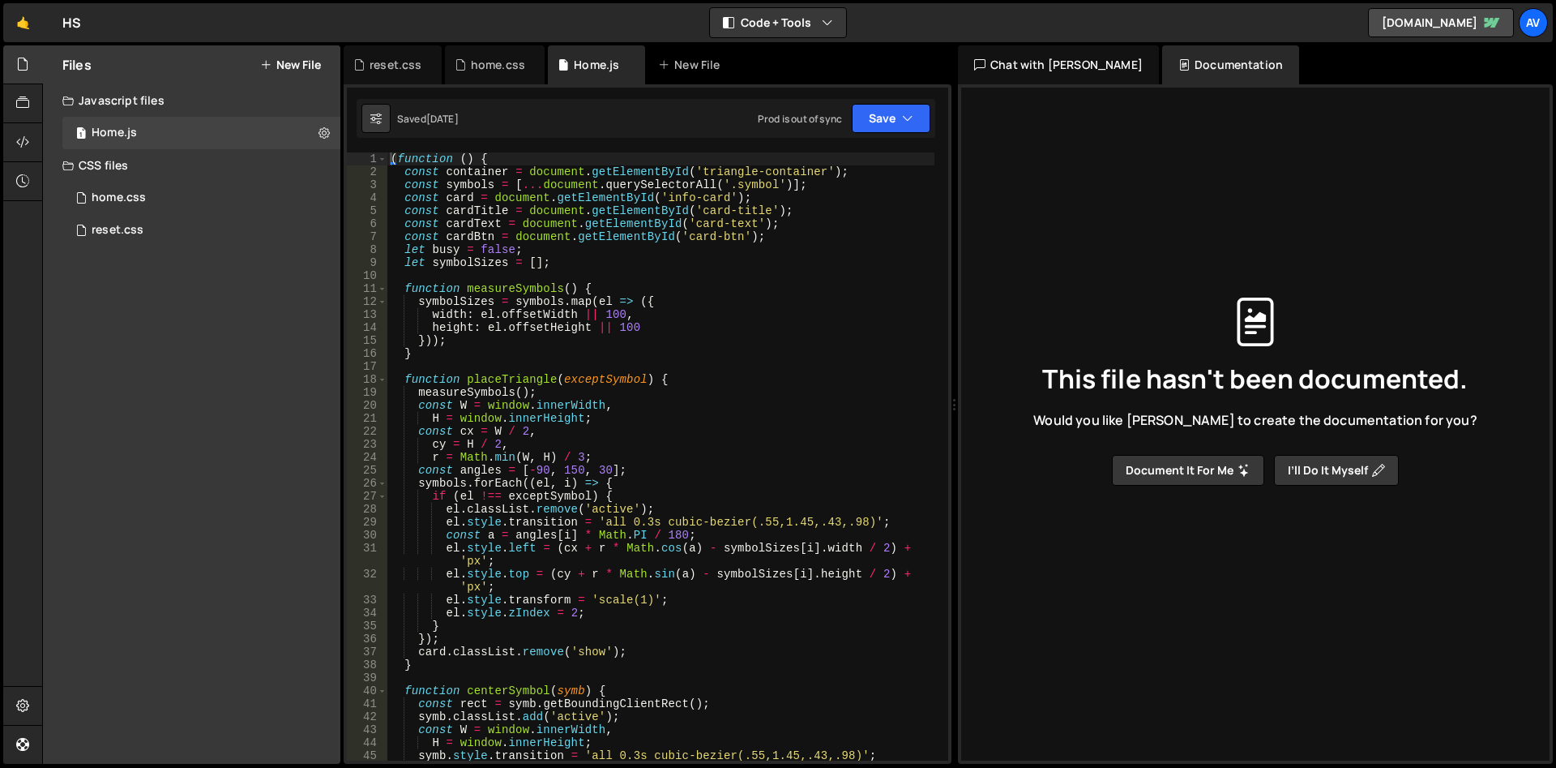
click at [561, 302] on div "( function ( ) { const container = document . getElementById ( 'triangle-contai…" at bounding box center [660, 469] width 547 height 634
type textarea "})();"
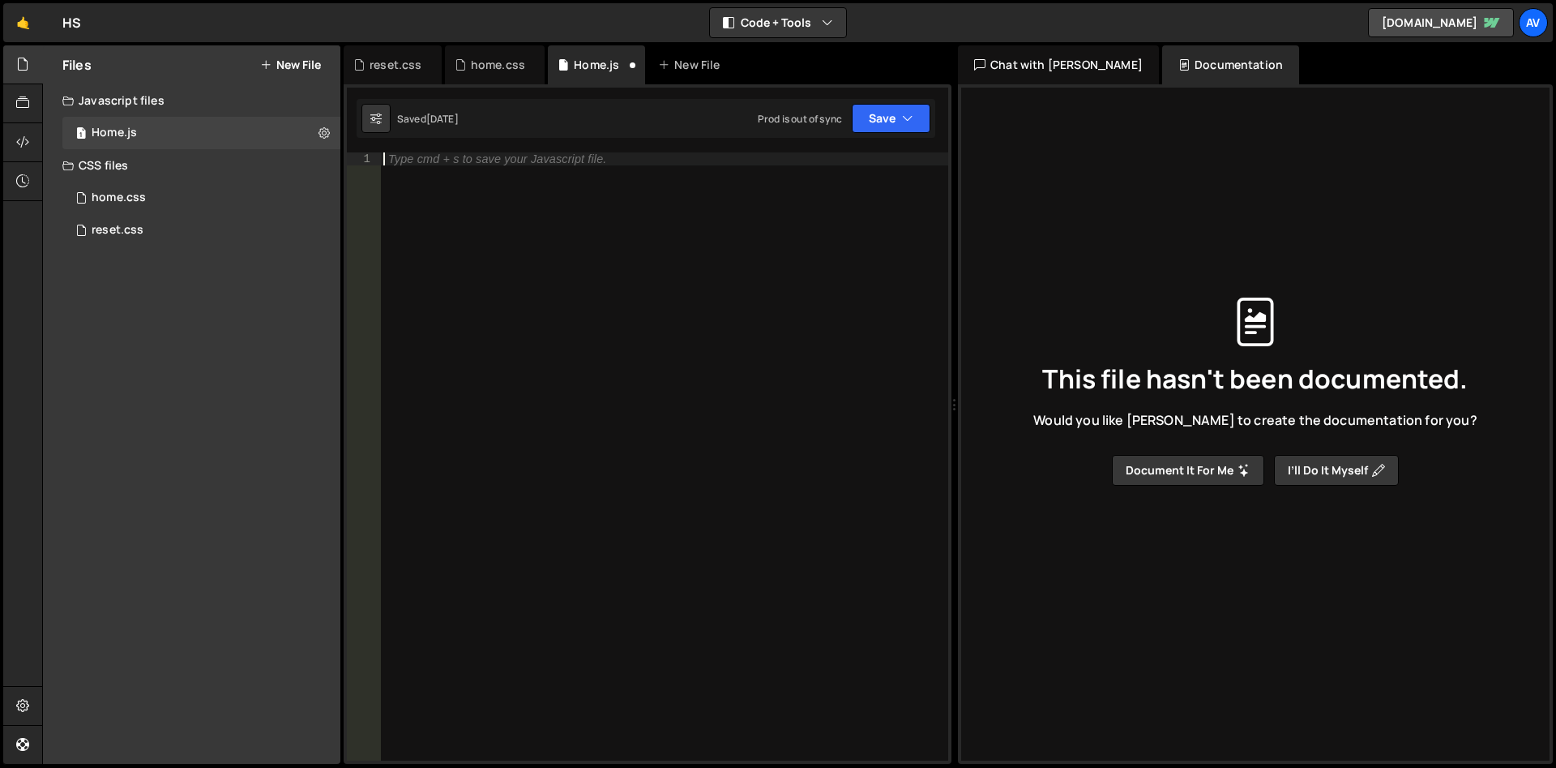
scroll to position [3802, 0]
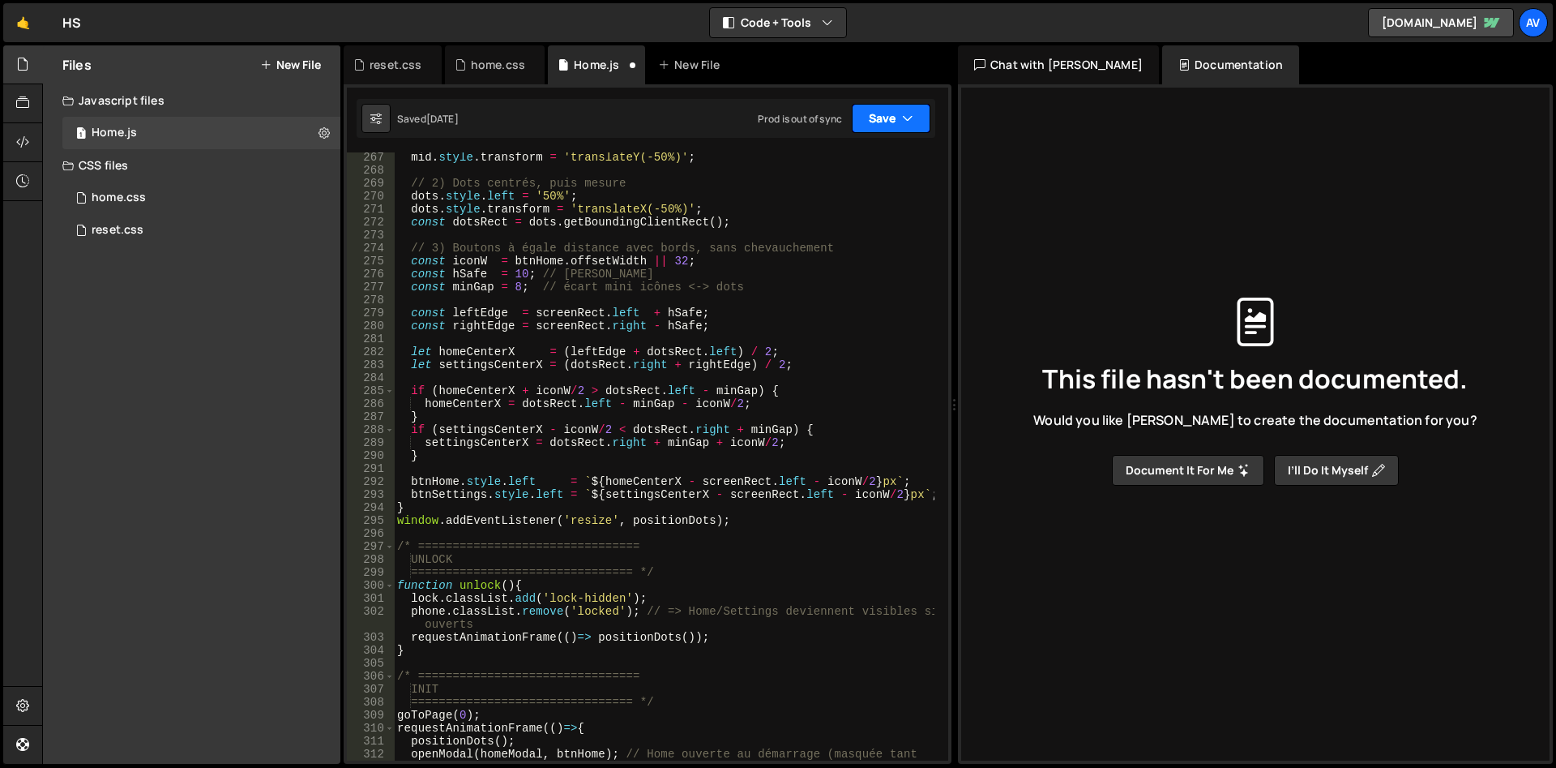
click at [881, 121] on button "Save" at bounding box center [891, 118] width 79 height 29
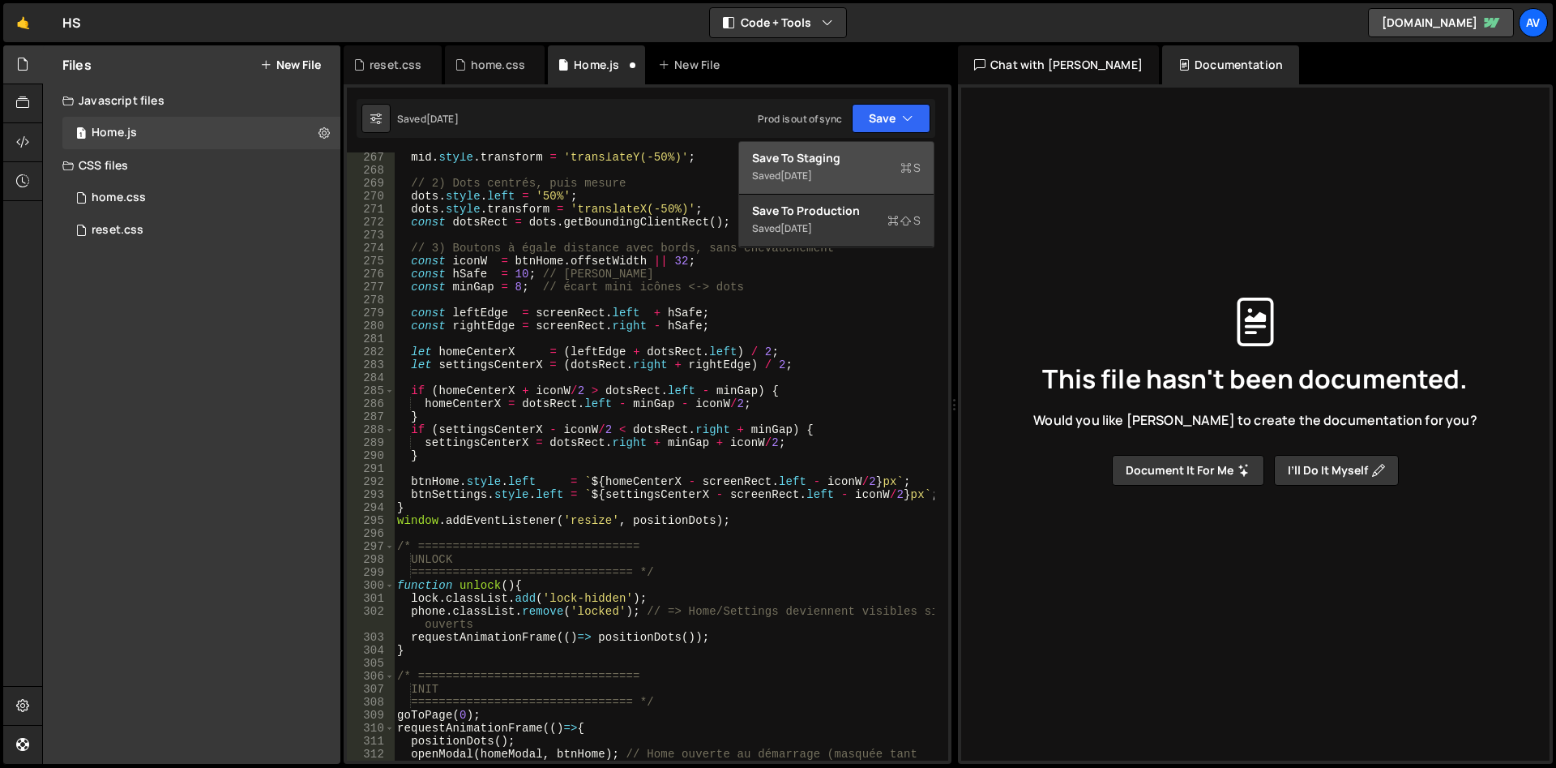
click at [879, 160] on div "Save to Staging S" at bounding box center [836, 158] width 169 height 16
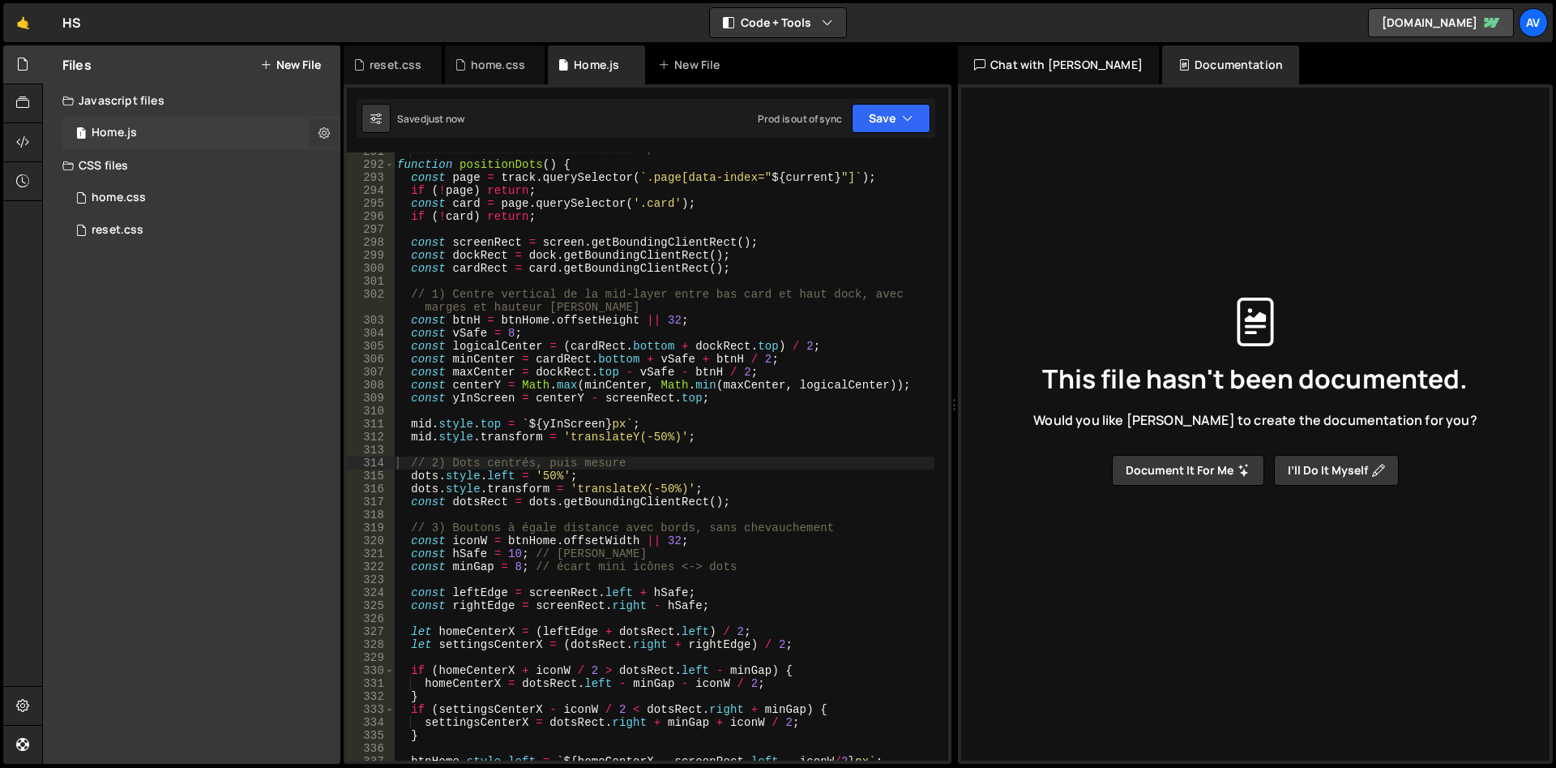
click at [323, 133] on icon at bounding box center [324, 132] width 11 height 15
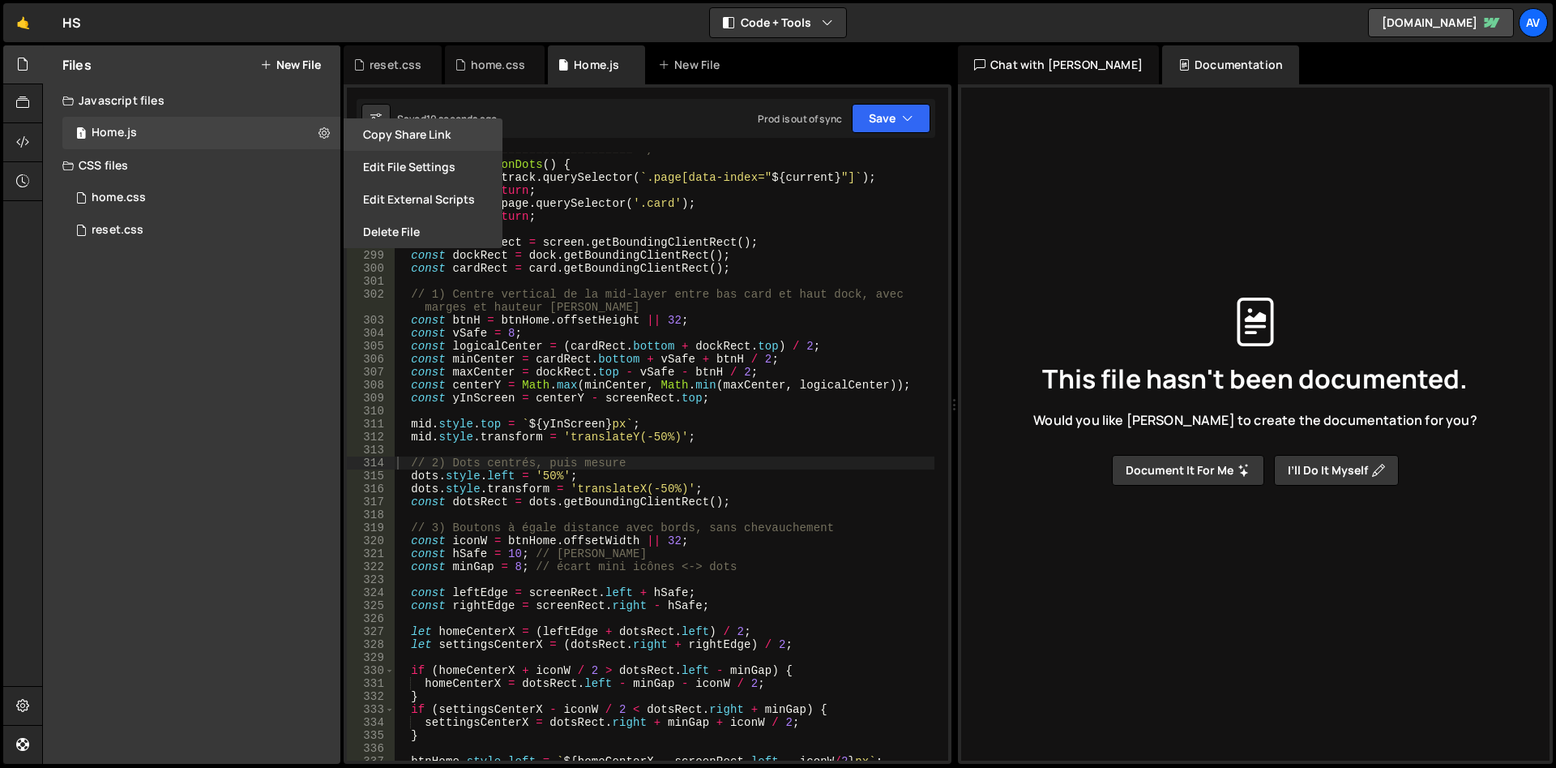
click at [422, 135] on button "Copy share link" at bounding box center [423, 134] width 159 height 32
click at [445, 168] on button "Edit File Settings" at bounding box center [423, 167] width 159 height 32
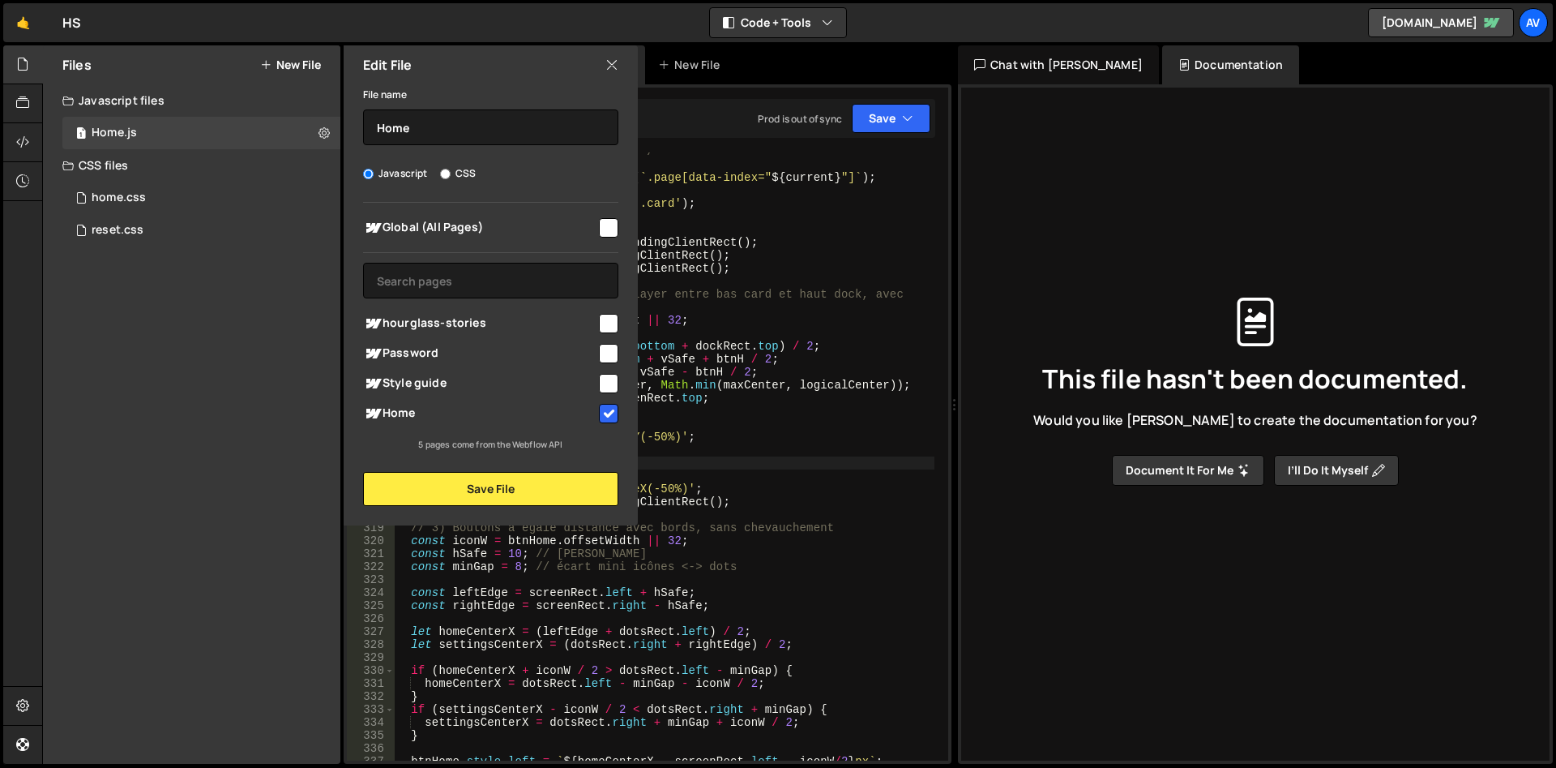
click at [614, 230] on input "checkbox" at bounding box center [608, 227] width 19 height 19
checkbox input "true"
click at [607, 412] on input "checkbox" at bounding box center [608, 413] width 19 height 19
checkbox input "false"
click at [494, 490] on button "Save File" at bounding box center [490, 489] width 255 height 34
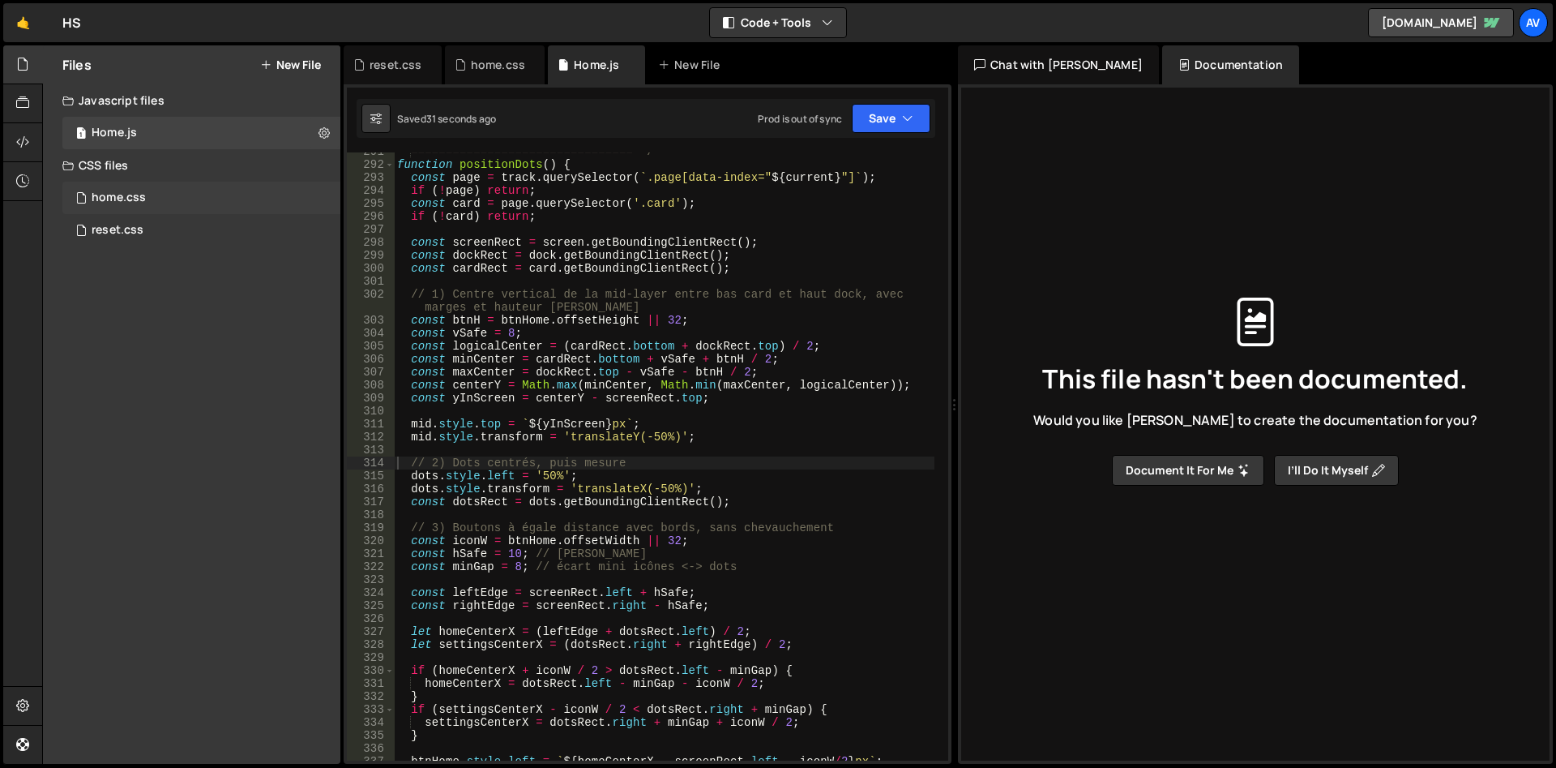
click at [150, 203] on div "home.css 0" at bounding box center [201, 198] width 278 height 32
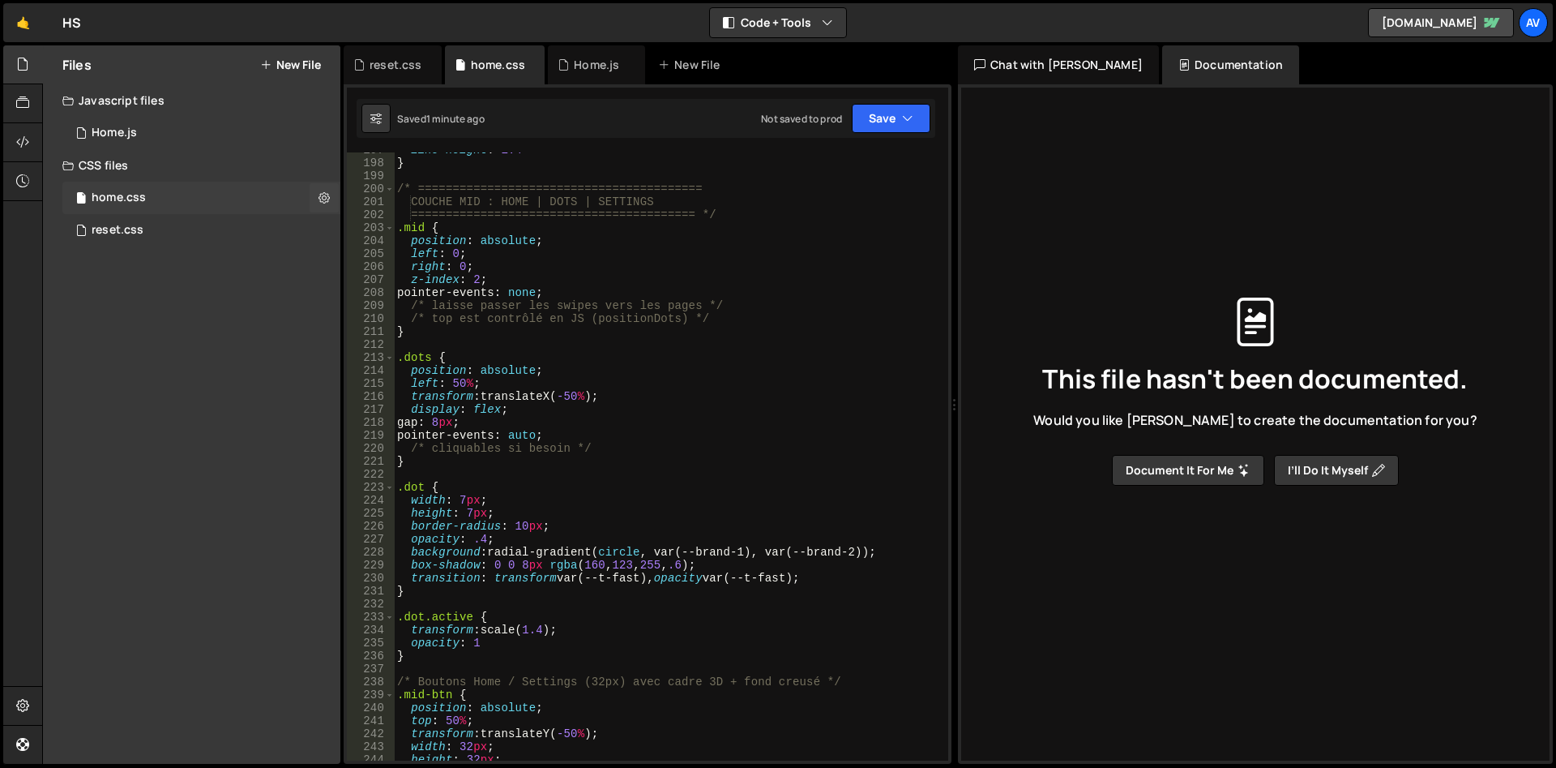
scroll to position [2707, 0]
click at [336, 199] on button at bounding box center [324, 197] width 29 height 29
type input "home"
radio input "false"
radio input "true"
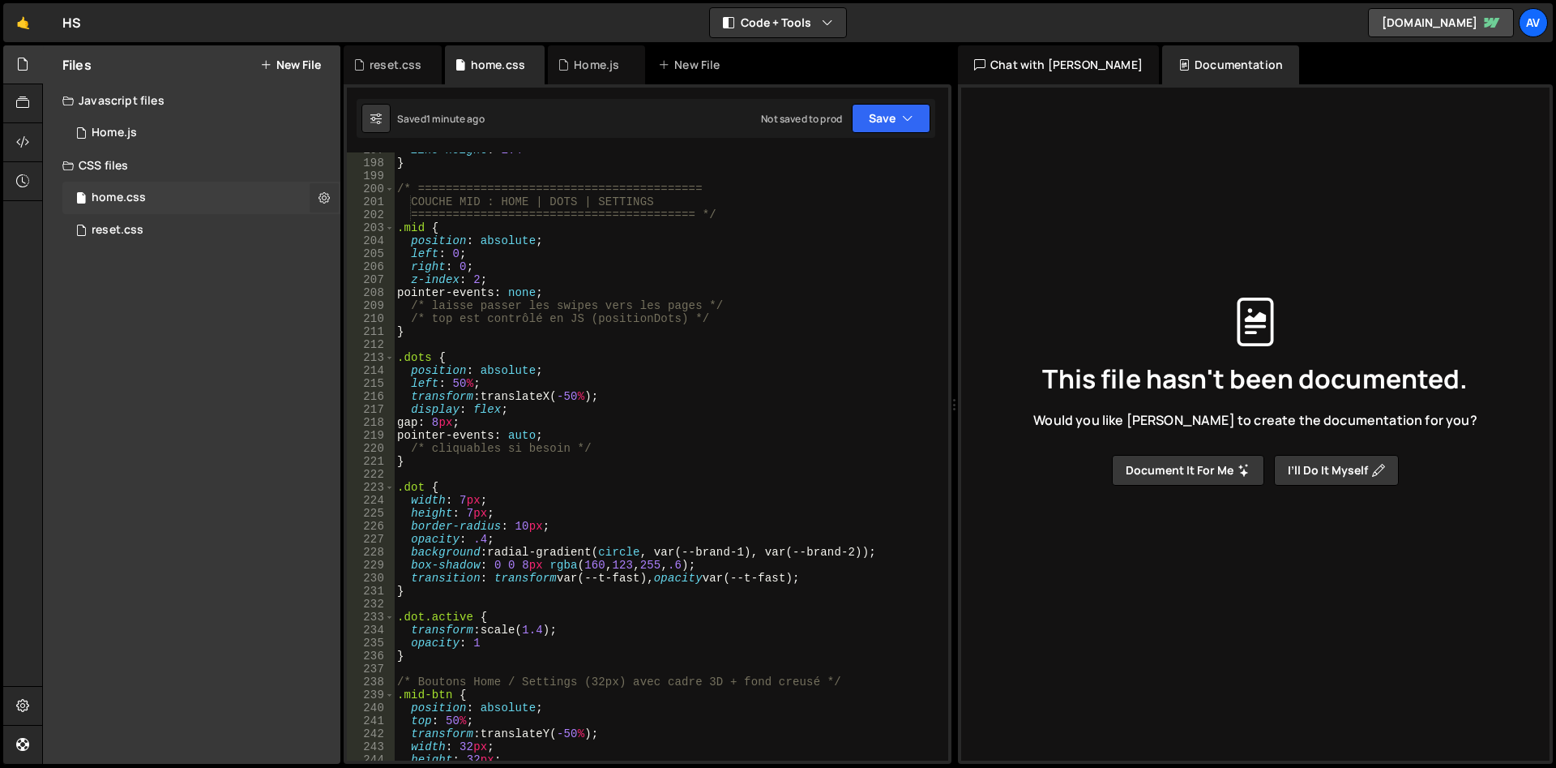
checkbox input "true"
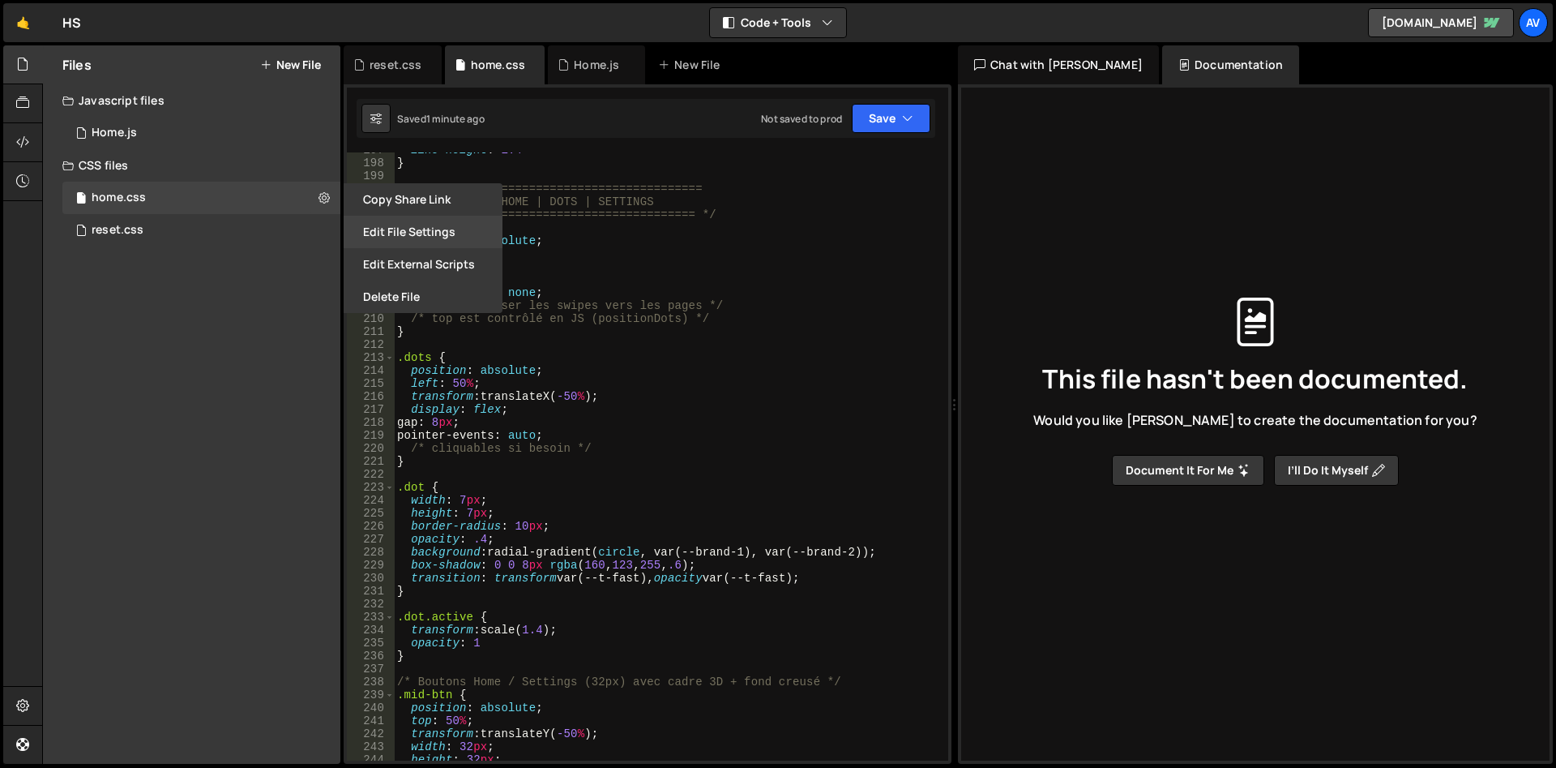
click at [383, 227] on button "Edit File Settings" at bounding box center [423, 232] width 159 height 32
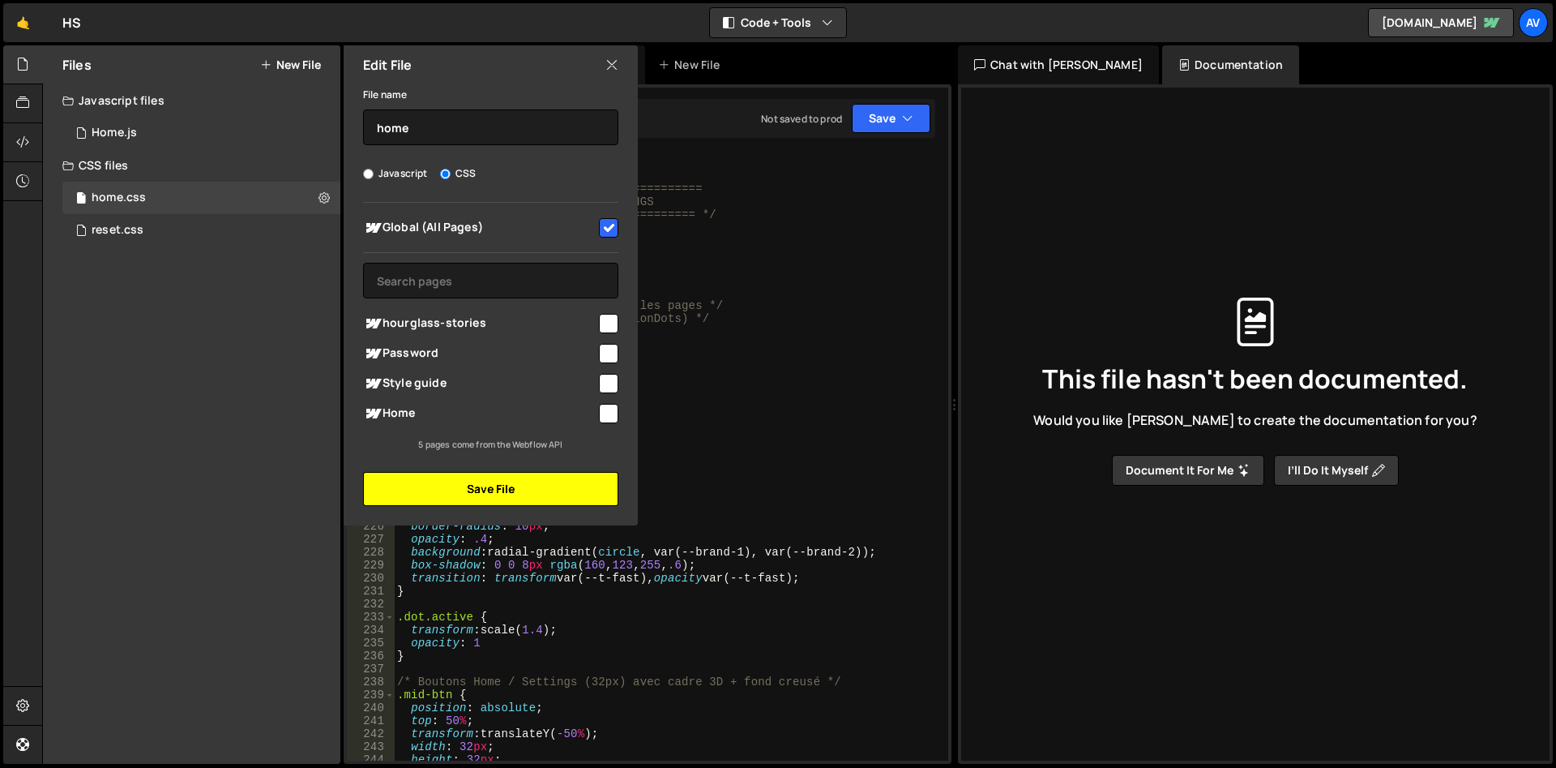
click at [511, 491] on button "Save File" at bounding box center [490, 489] width 255 height 34
radio input "true"
checkbox input "false"
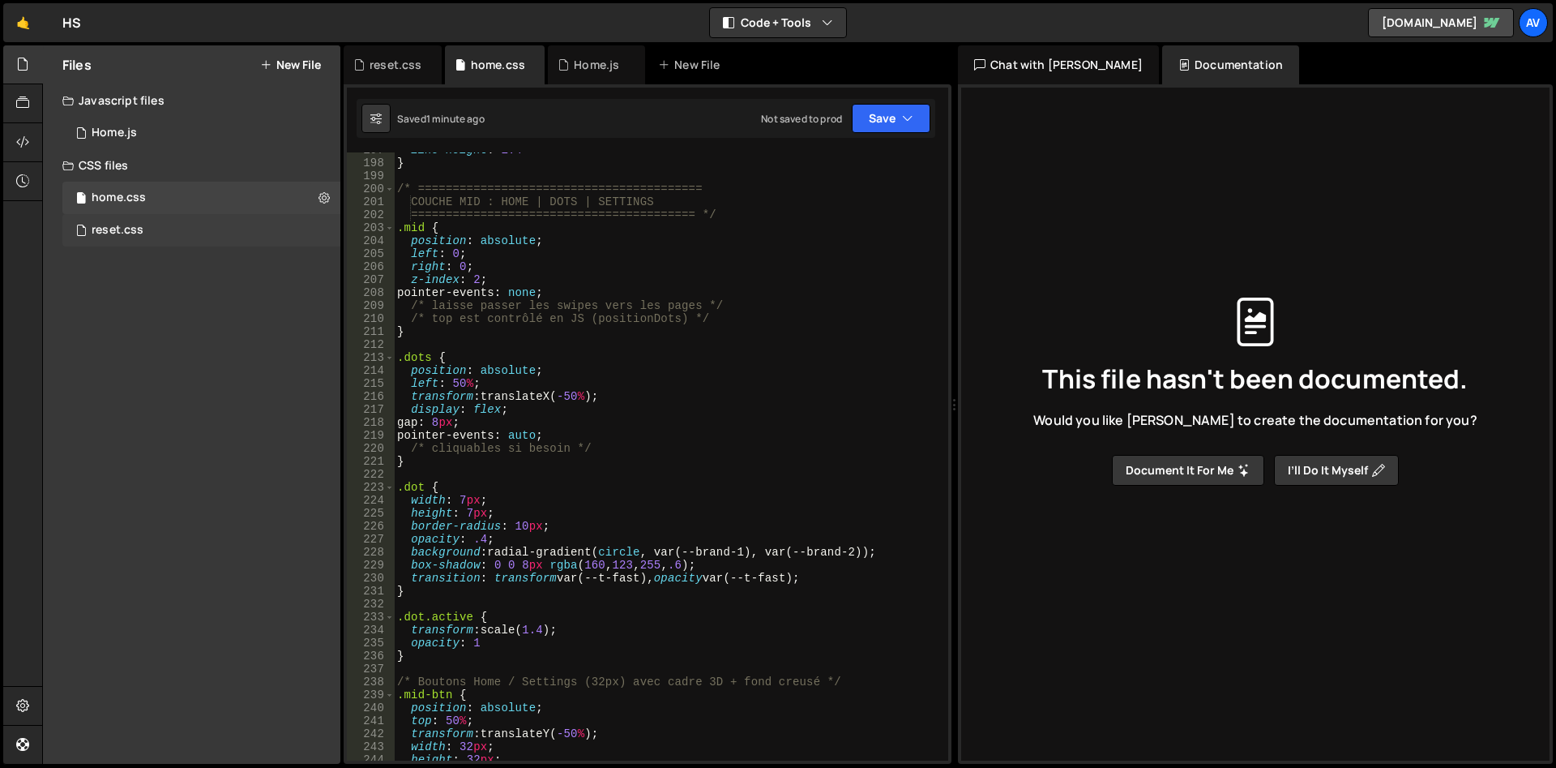
click at [143, 234] on div "reset.css" at bounding box center [118, 230] width 52 height 15
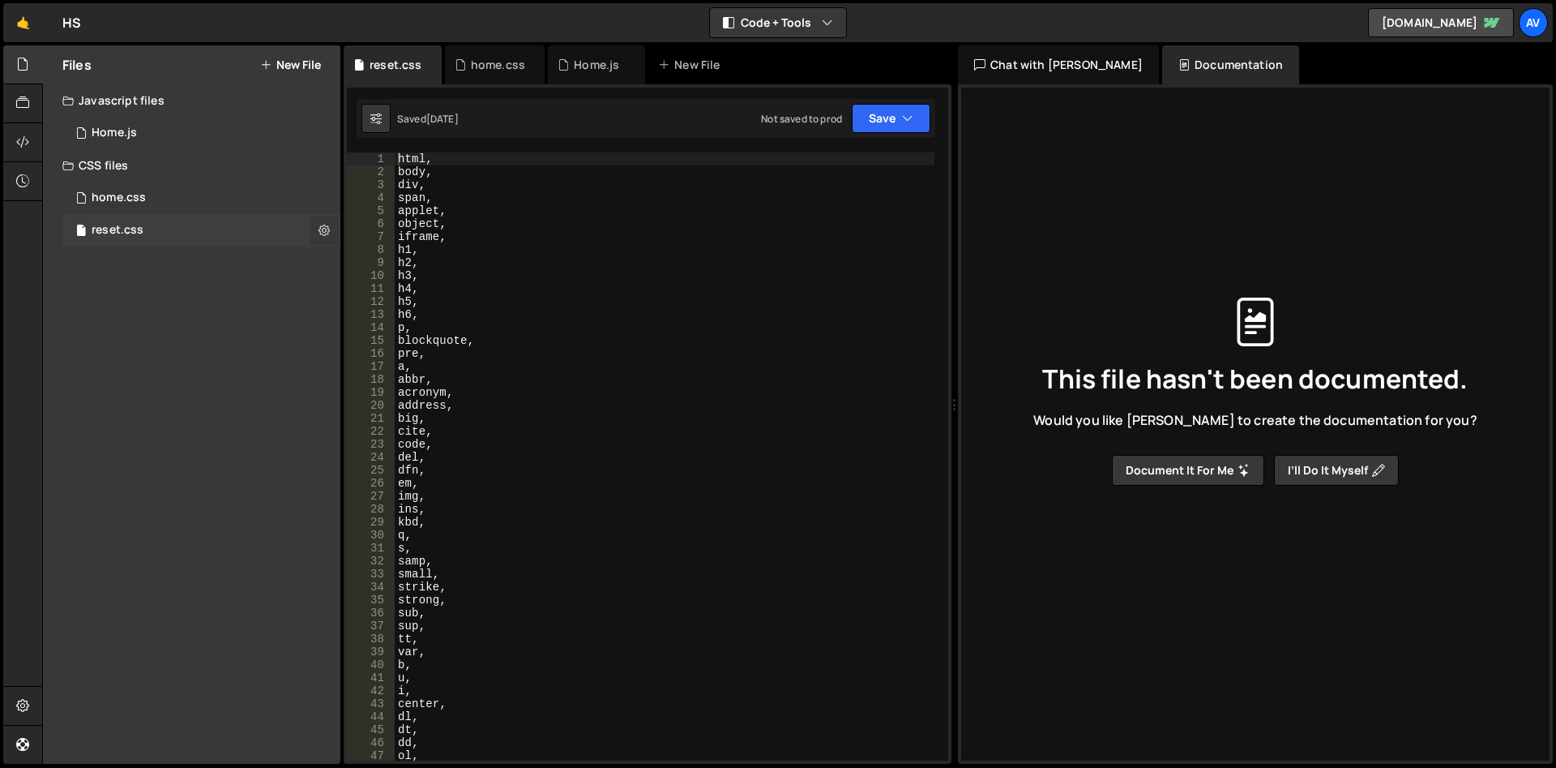
click at [324, 228] on icon at bounding box center [324, 229] width 11 height 15
type input "reset"
radio input "false"
radio input "true"
checkbox input "true"
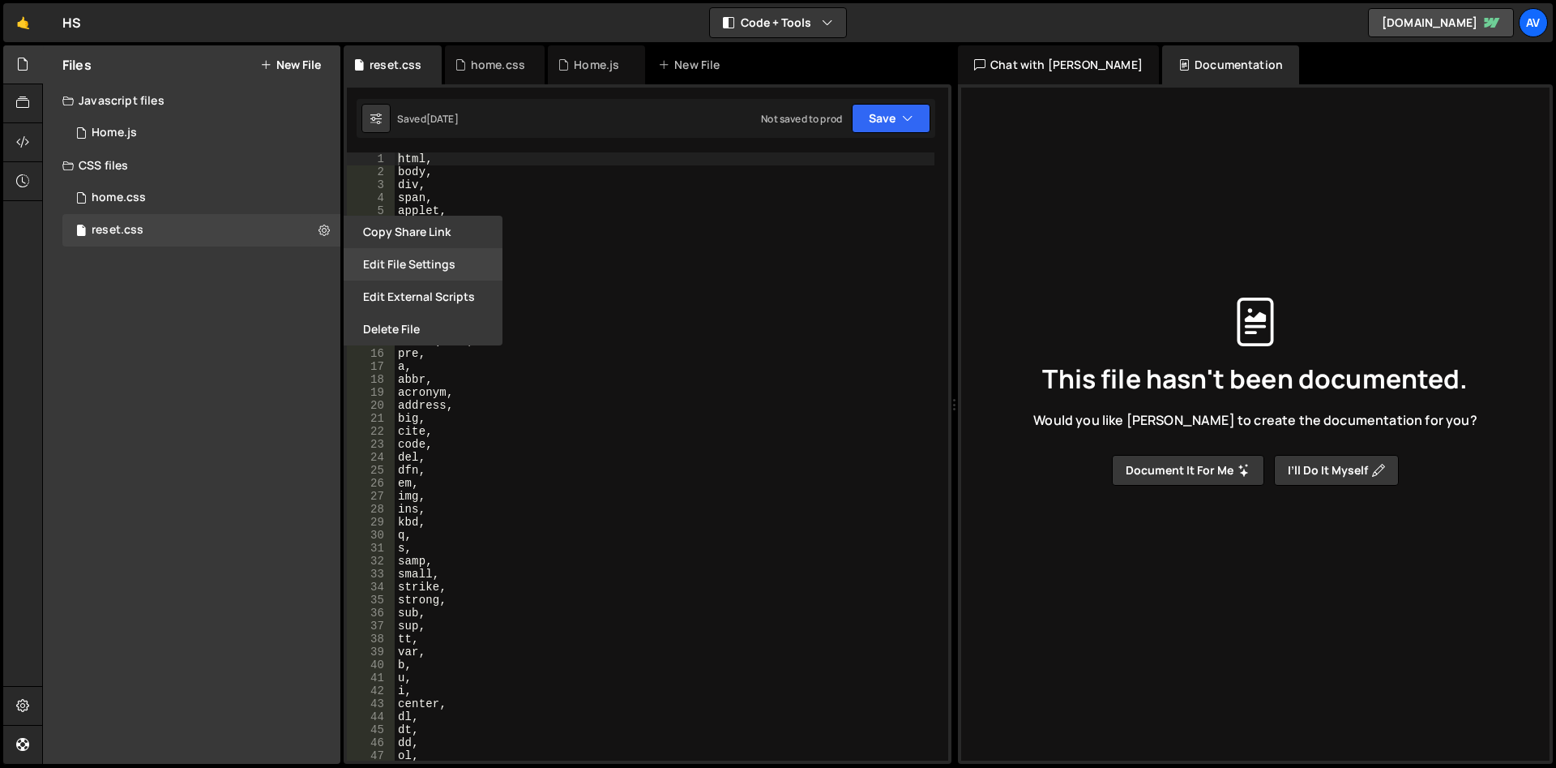
click at [420, 263] on button "Edit File Settings" at bounding box center [423, 264] width 159 height 32
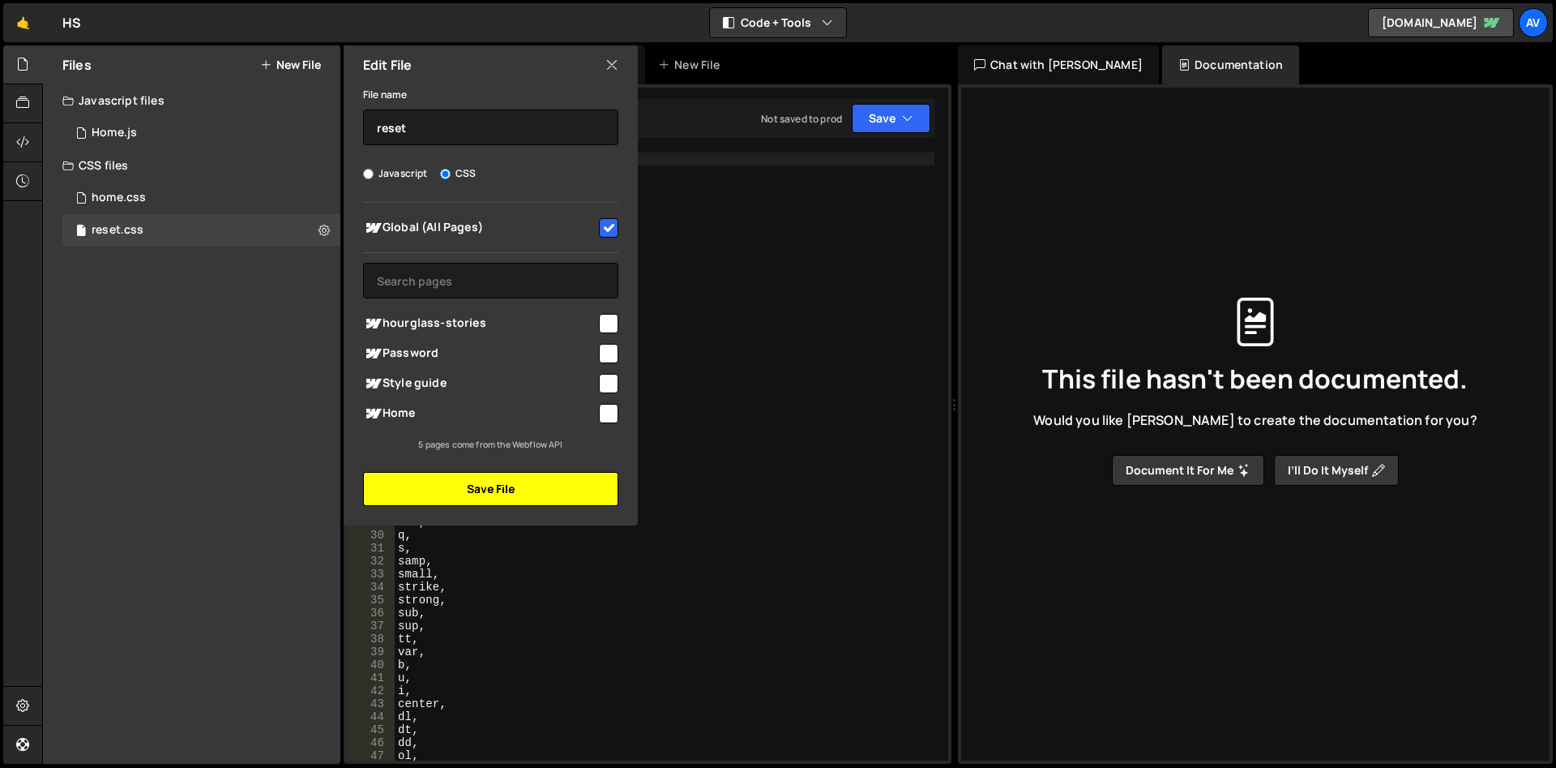
click at [563, 483] on button "Save File" at bounding box center [490, 489] width 255 height 34
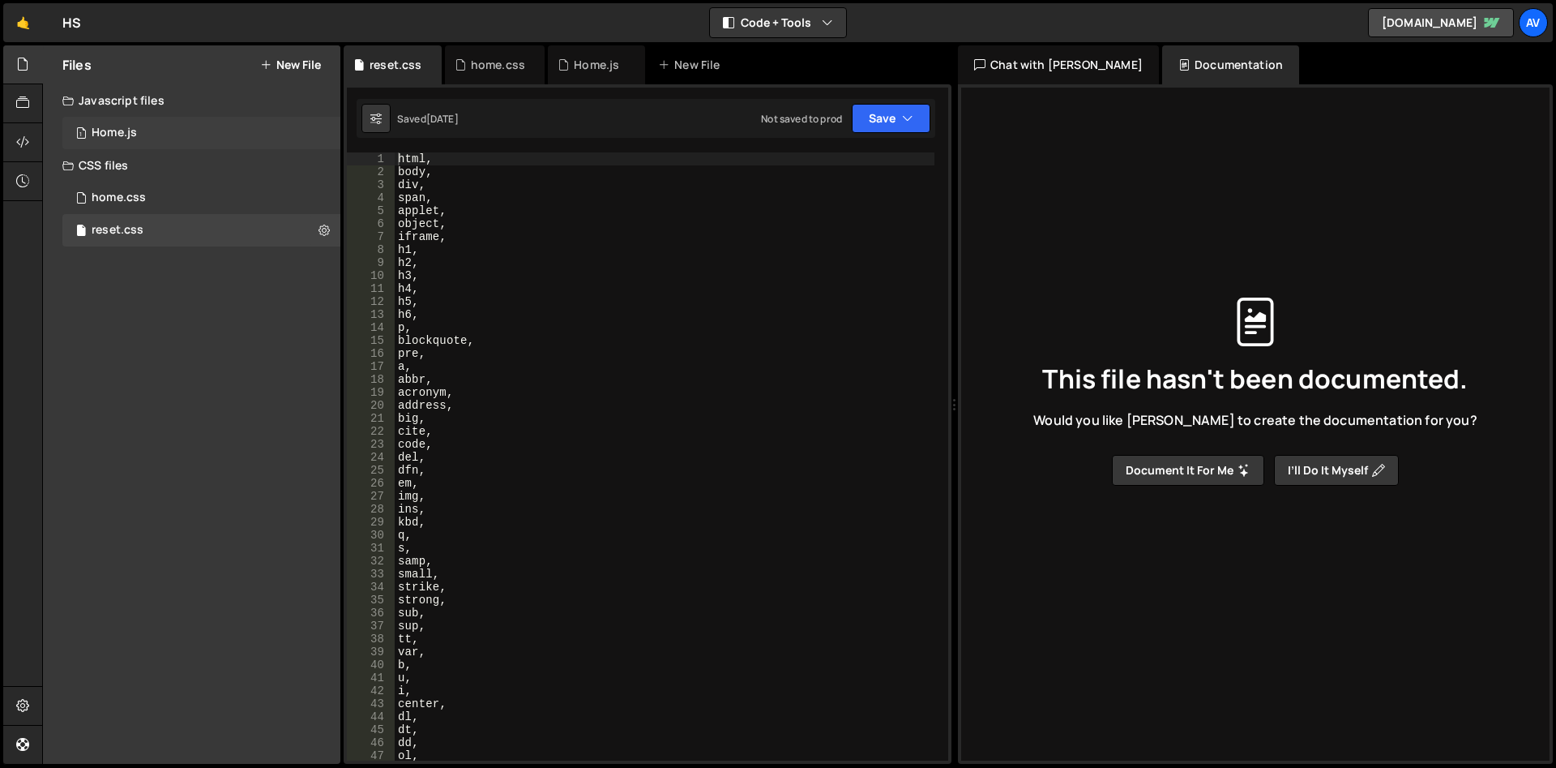
click at [136, 130] on div "Home.js" at bounding box center [114, 133] width 45 height 15
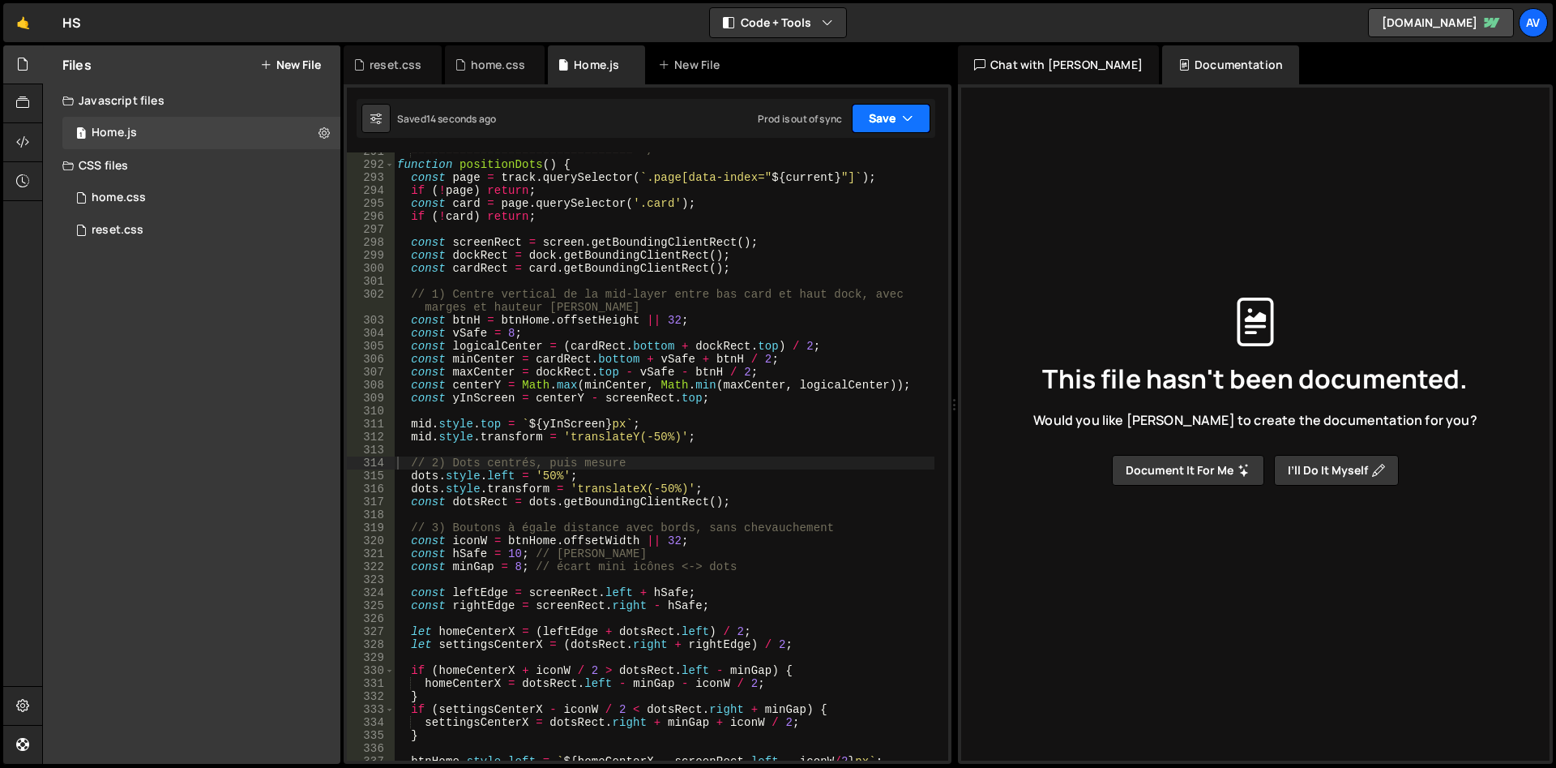
click at [875, 117] on button "Save" at bounding box center [891, 118] width 79 height 29
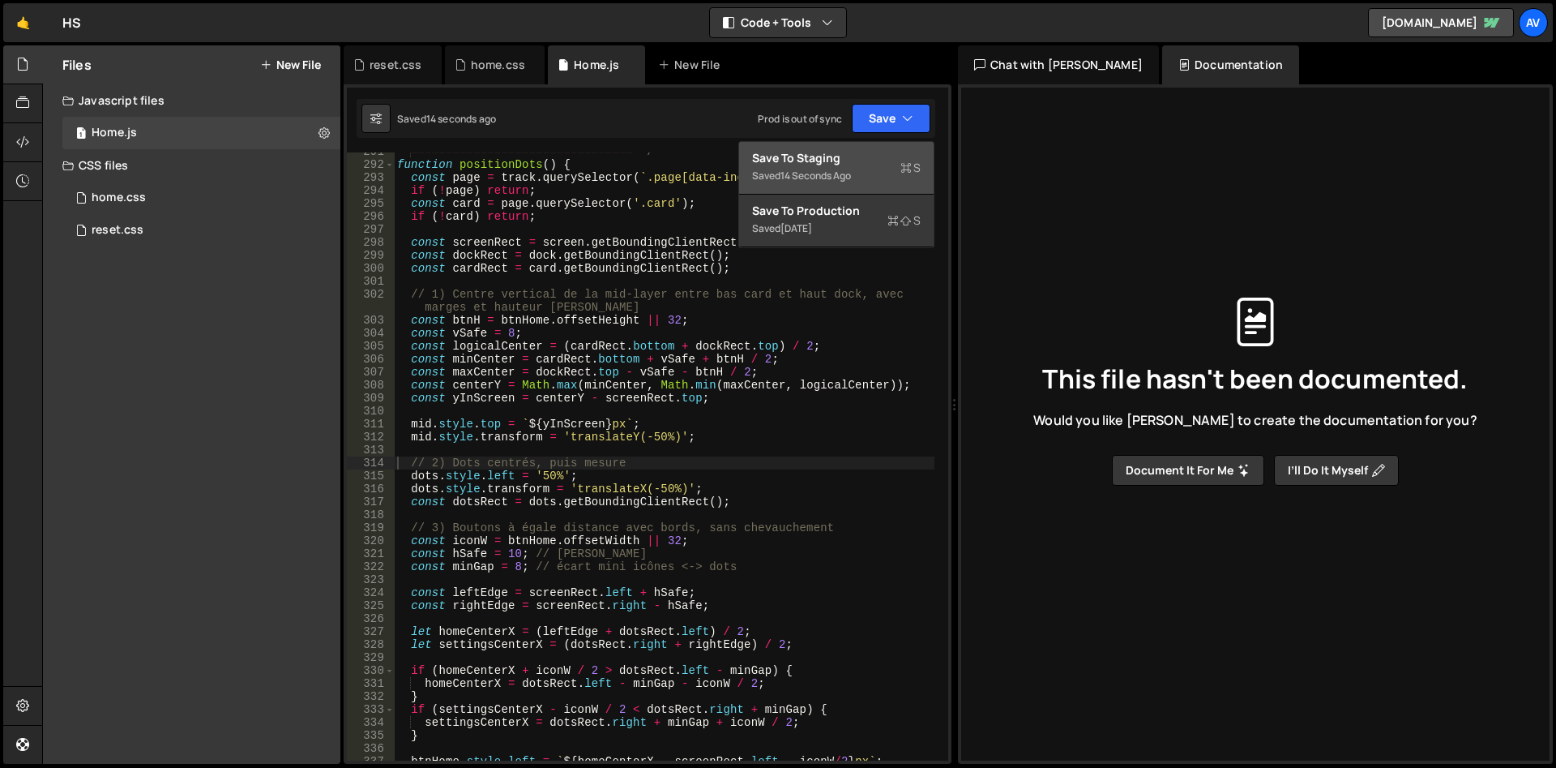
click at [874, 163] on div "Save to Staging S" at bounding box center [836, 158] width 169 height 16
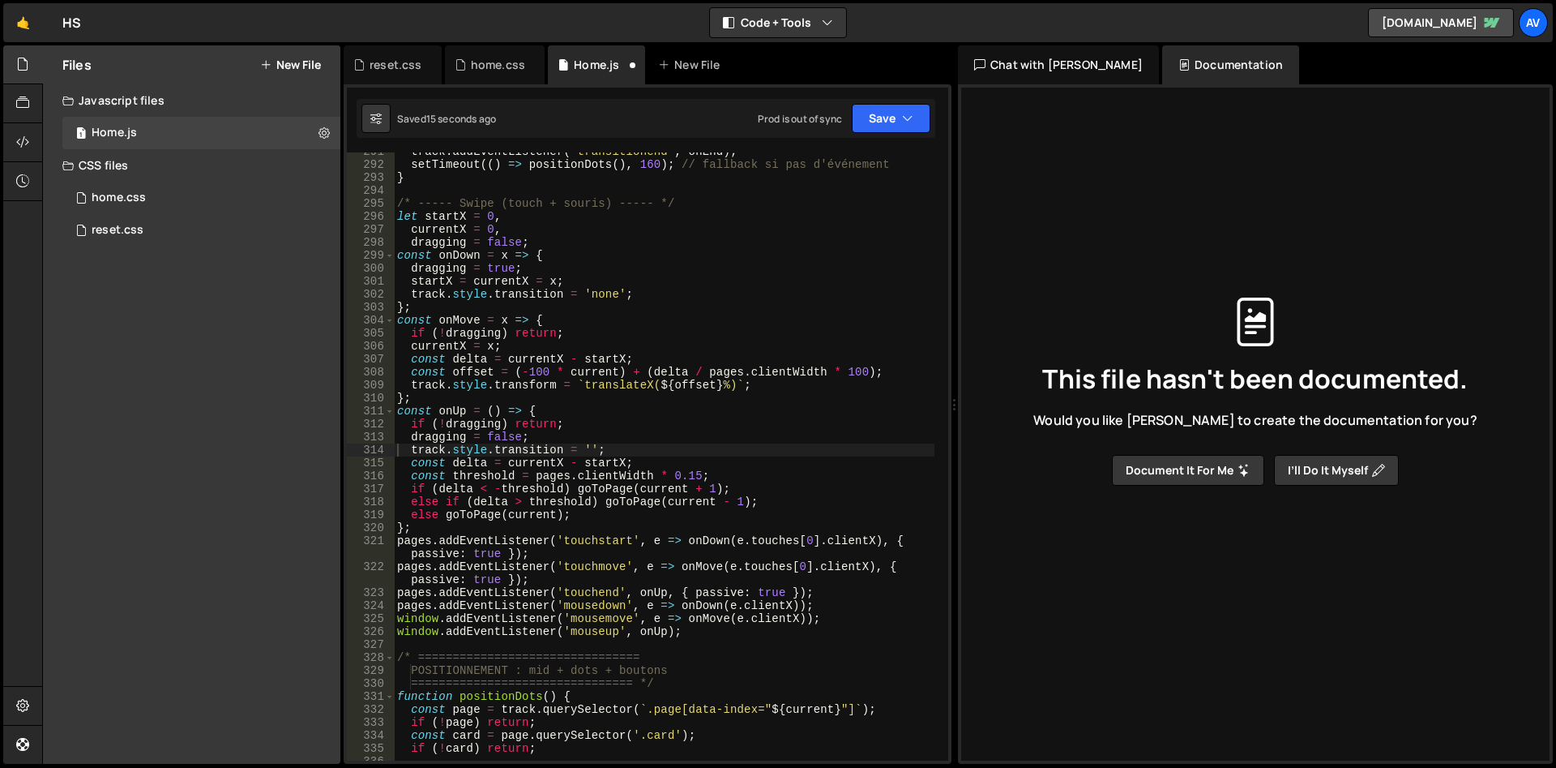
scroll to position [3872, 0]
click at [180, 207] on div "home.css 0" at bounding box center [201, 198] width 278 height 32
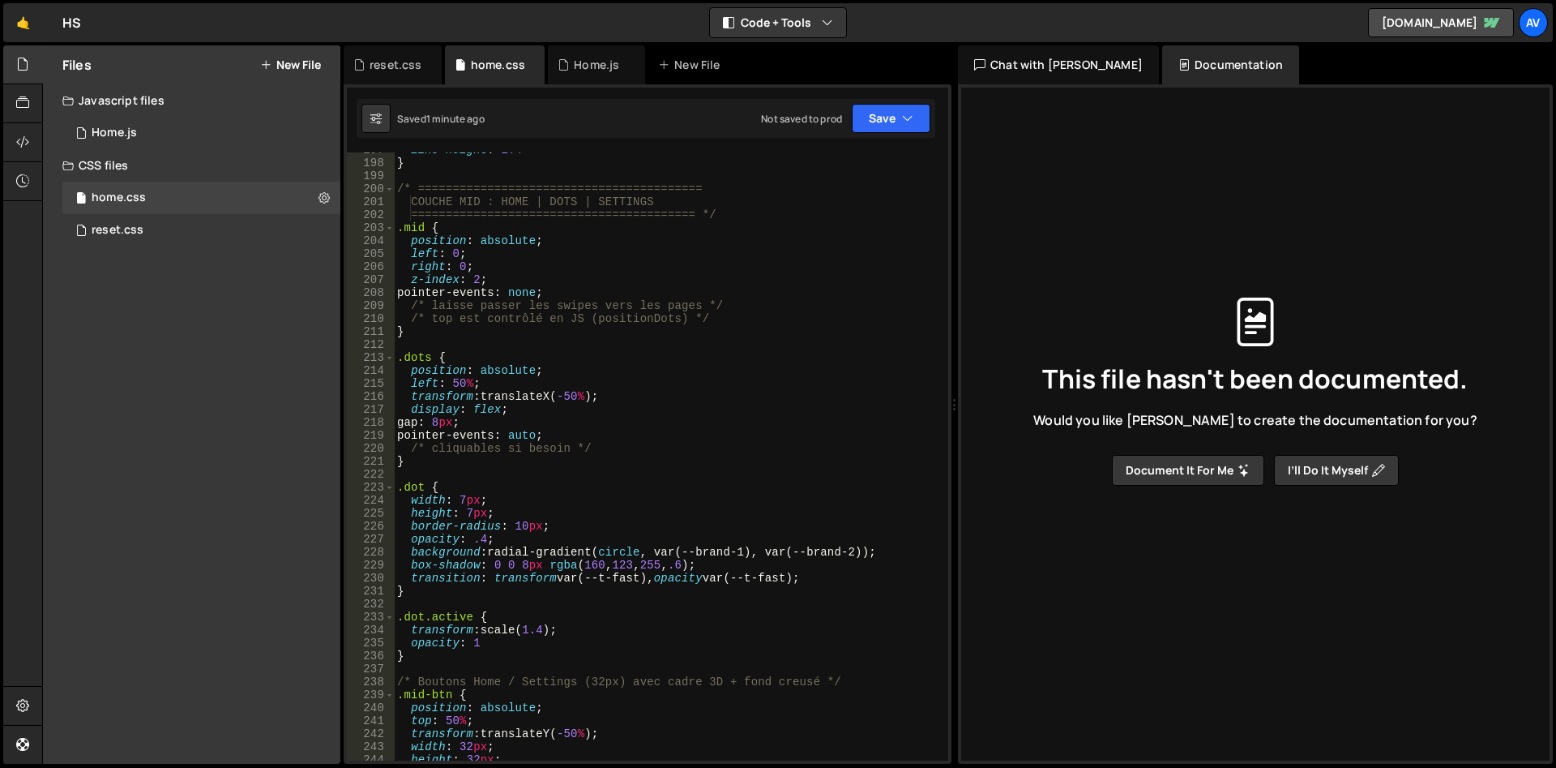
scroll to position [2707, 0]
click at [886, 123] on button "Save" at bounding box center [891, 118] width 79 height 29
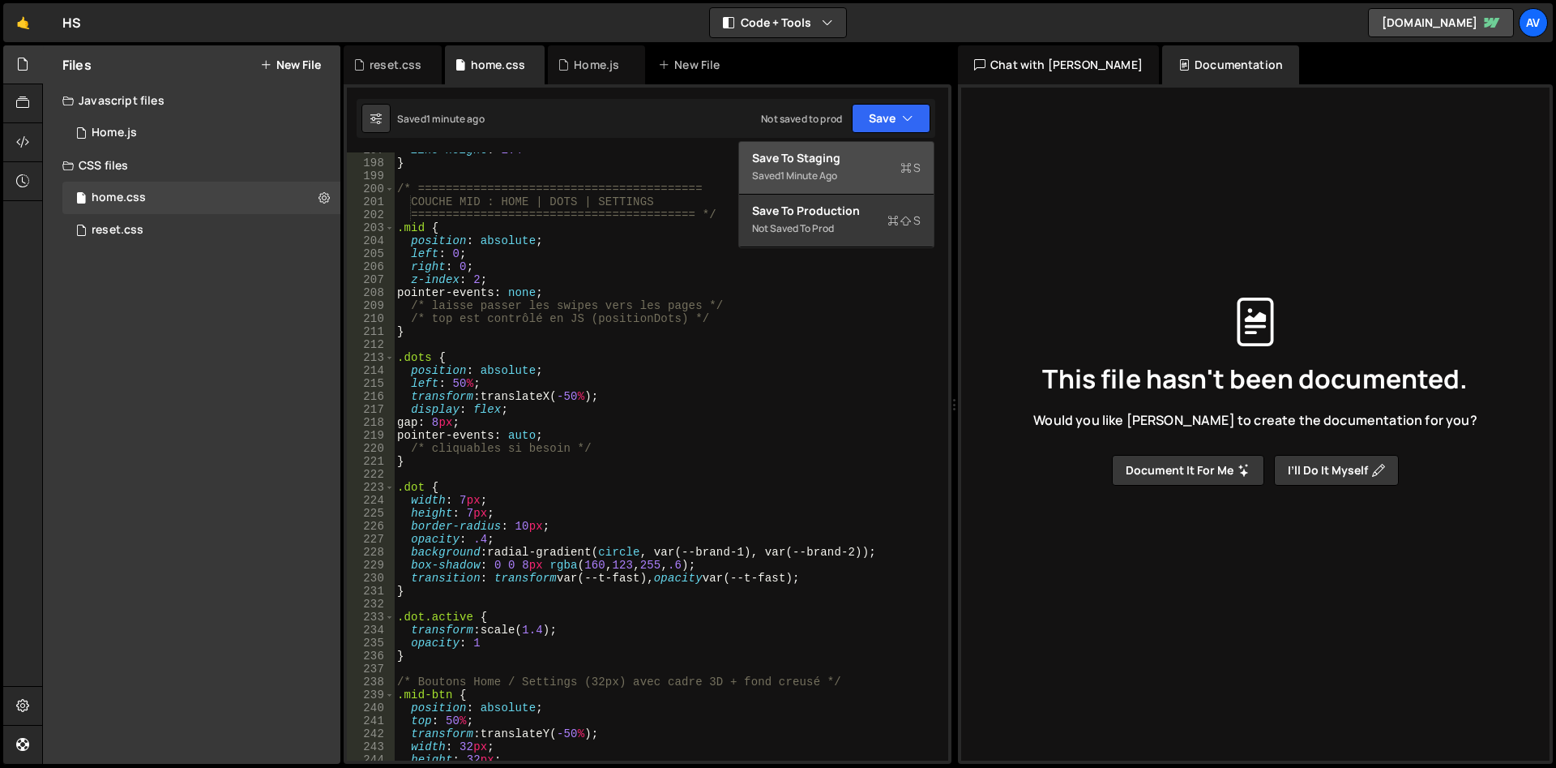
click at [867, 158] on div "Save to Staging S" at bounding box center [836, 158] width 169 height 16
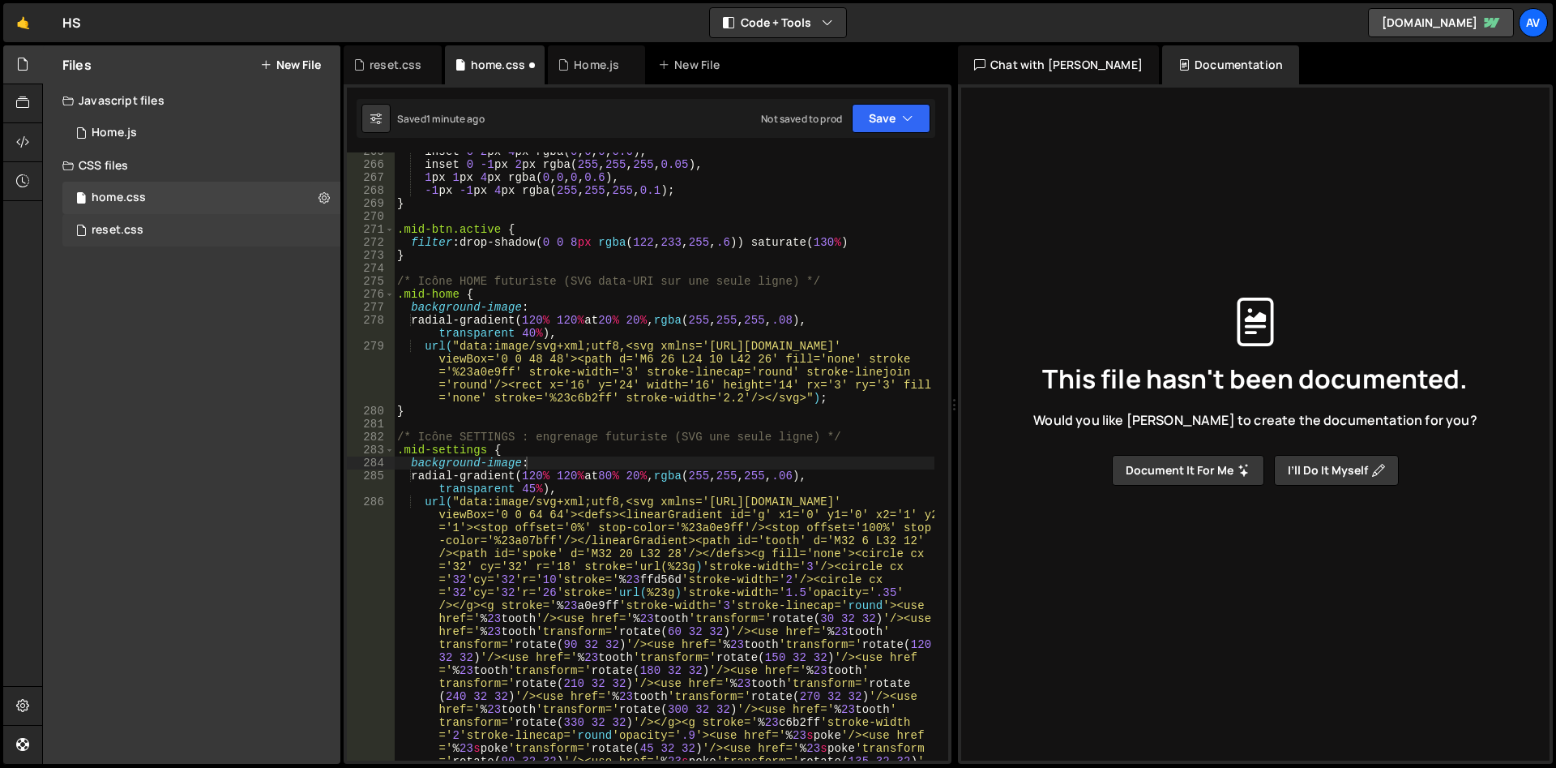
scroll to position [3600, 0]
click at [216, 238] on div "reset.css 0" at bounding box center [201, 230] width 278 height 32
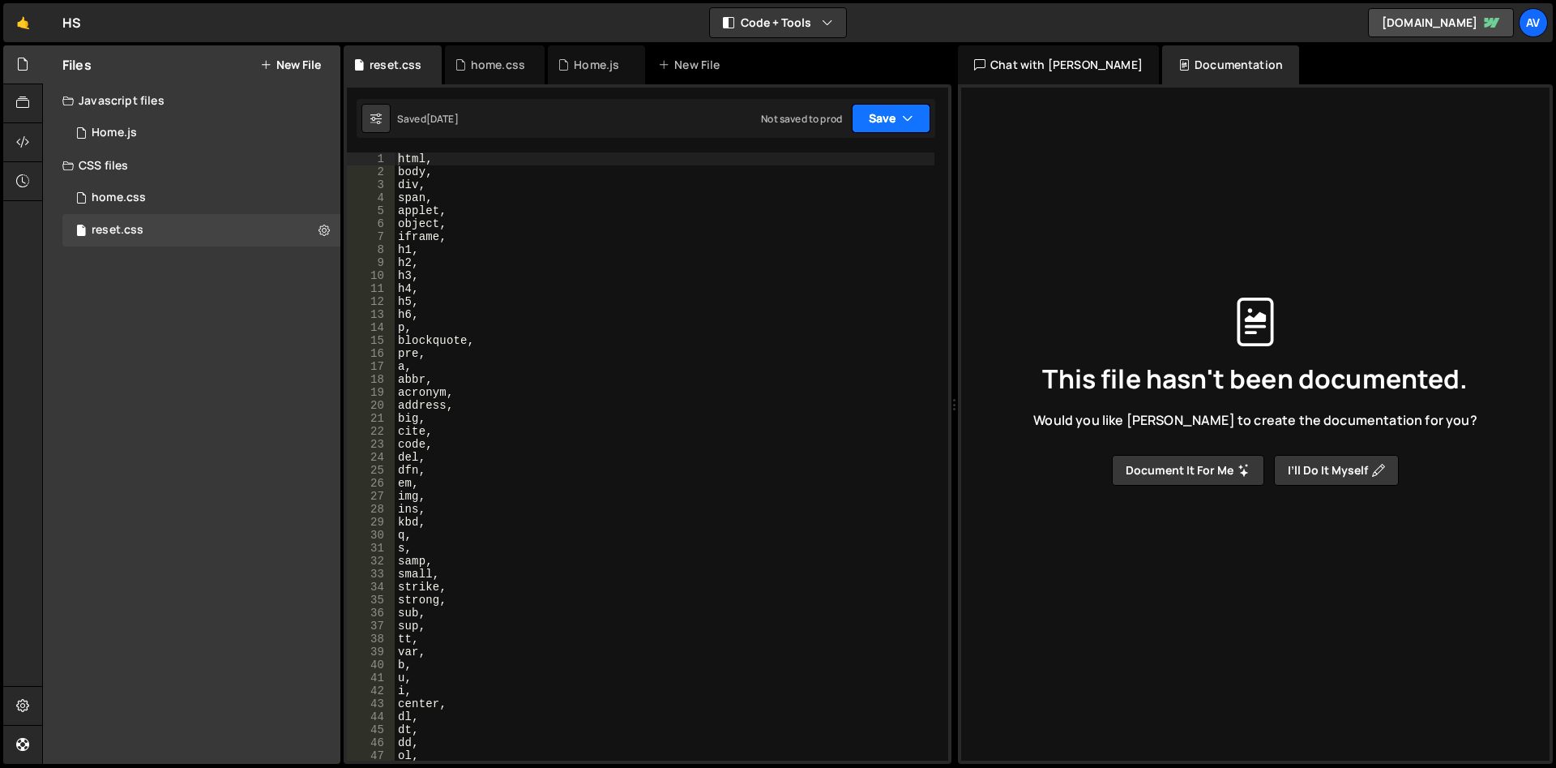
click at [877, 127] on button "Save" at bounding box center [891, 118] width 79 height 29
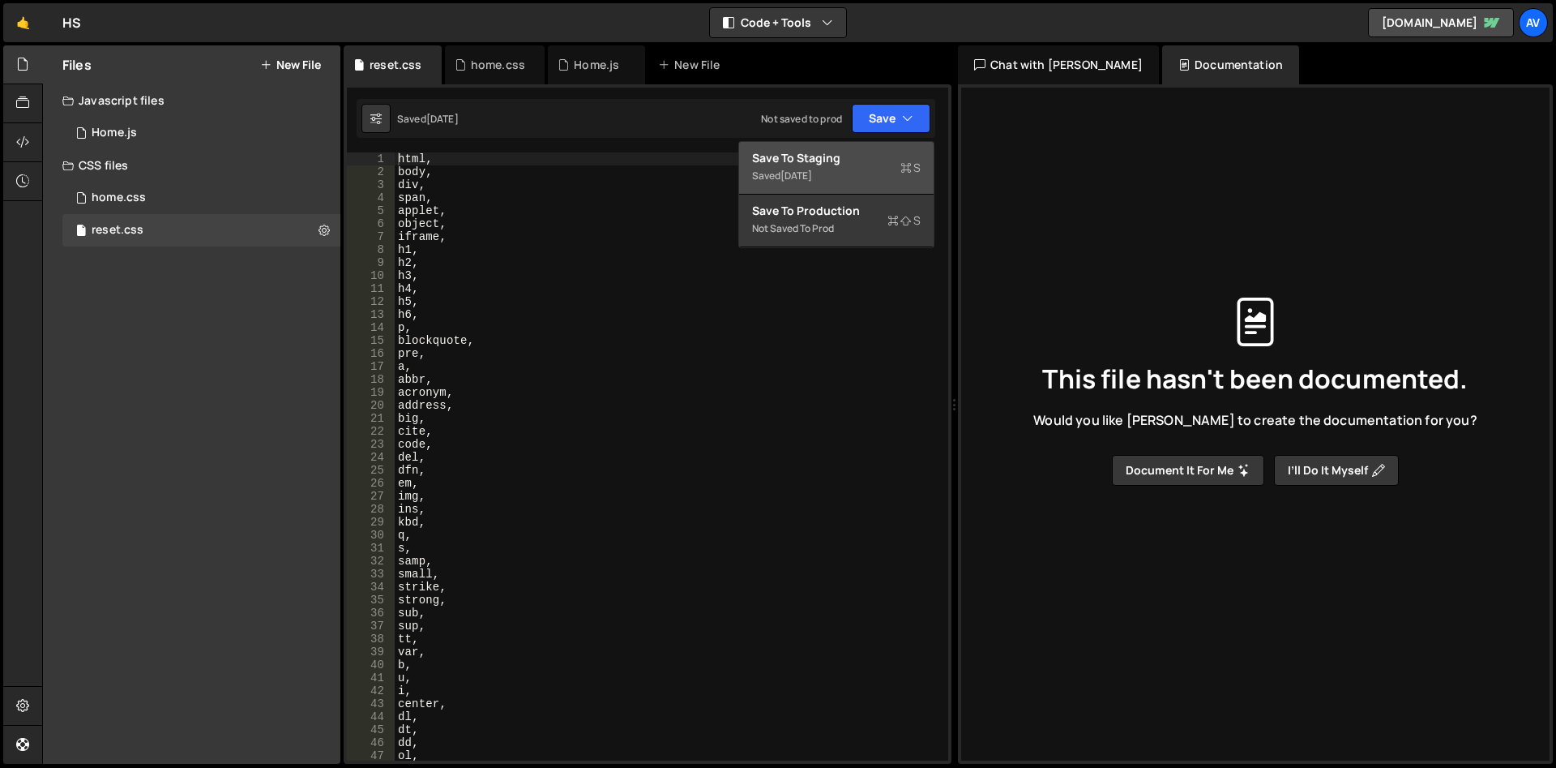
click at [839, 162] on div "Save to Staging S" at bounding box center [836, 158] width 169 height 16
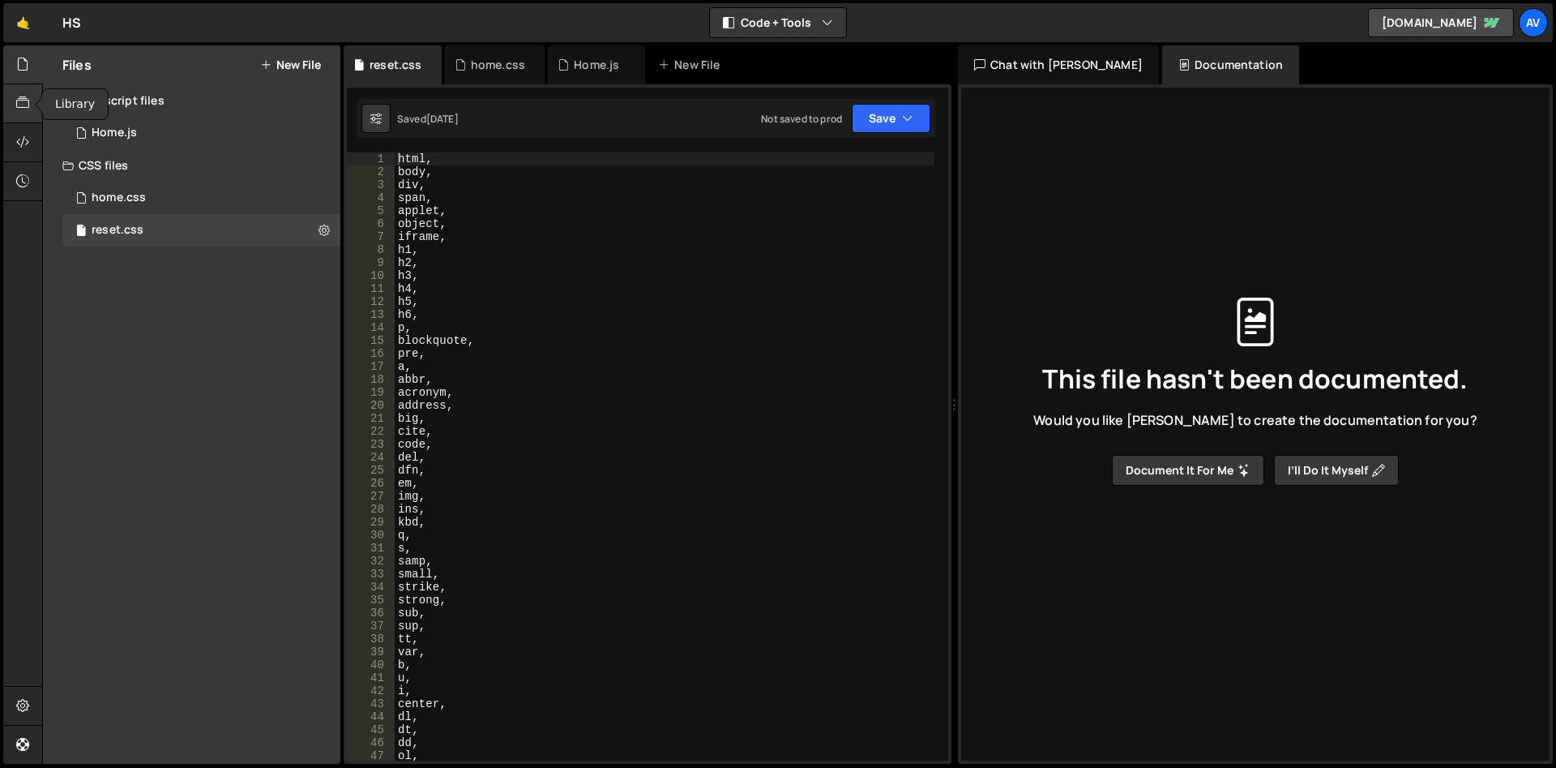
click at [26, 109] on icon at bounding box center [22, 103] width 13 height 18
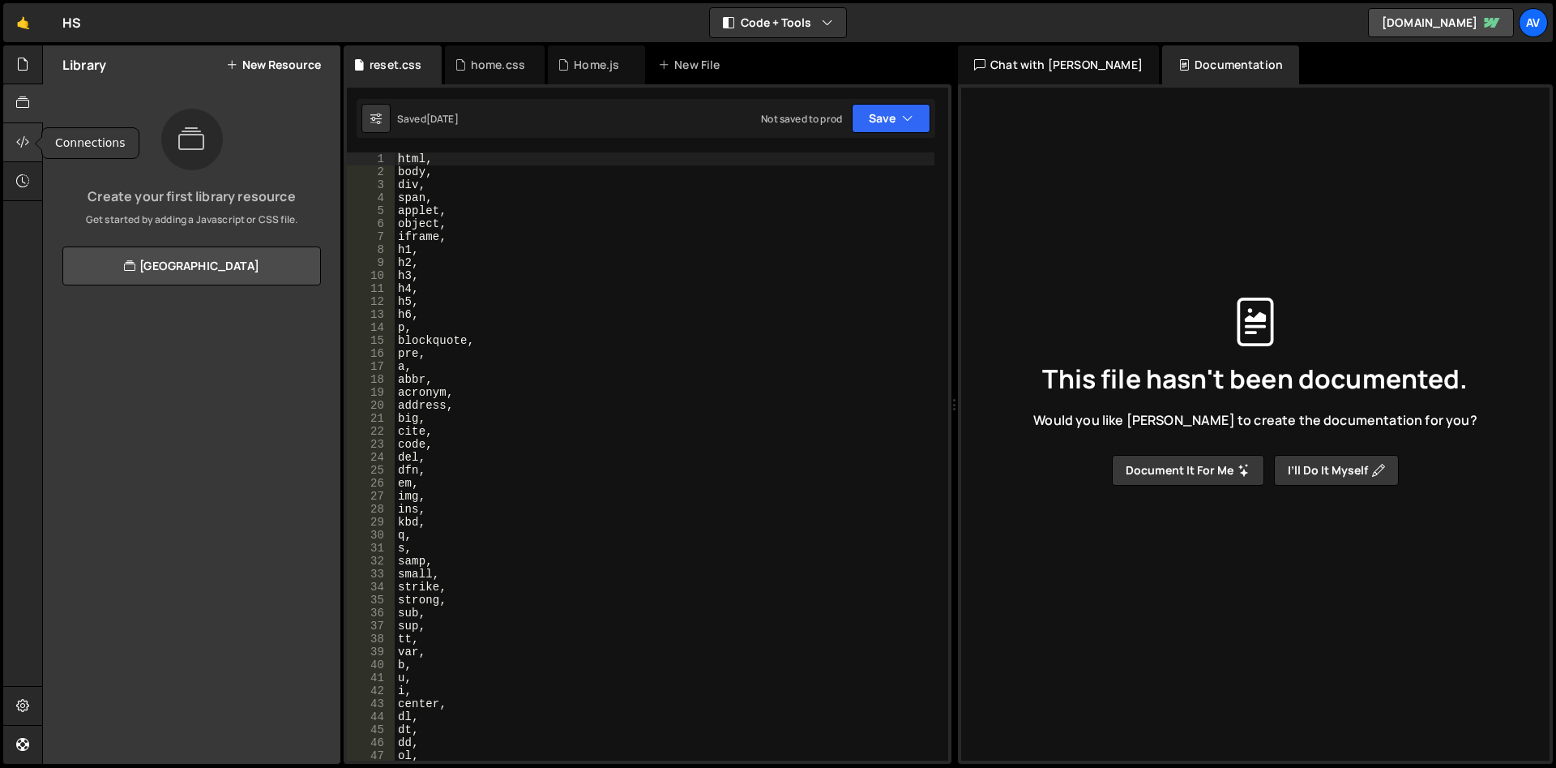
click at [23, 143] on icon at bounding box center [22, 142] width 13 height 18
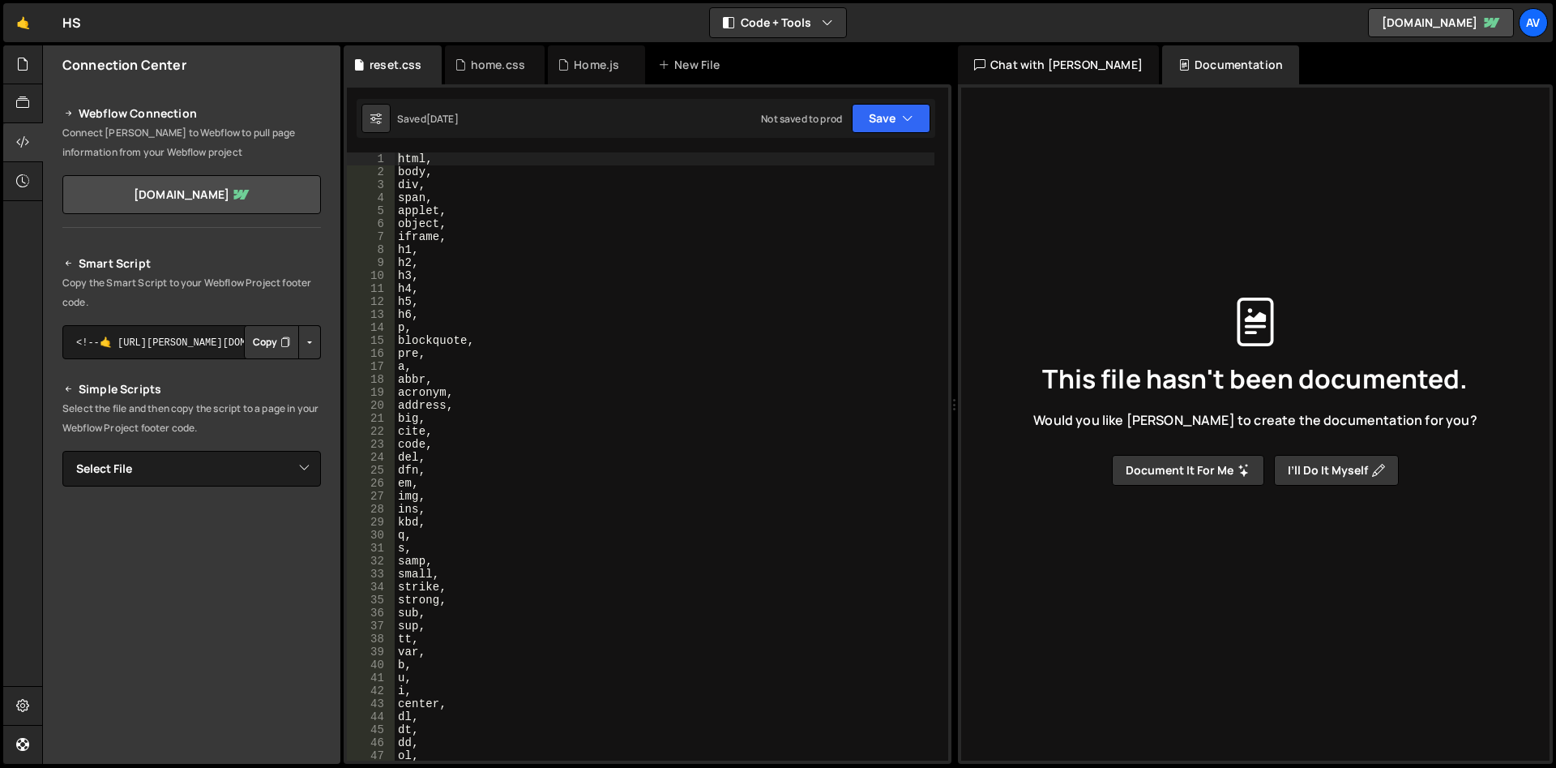
click at [298, 343] on button "Button group with nested dropdown" at bounding box center [309, 342] width 23 height 34
click at [186, 336] on textarea "<!--🤙 [URL][PERSON_NAME][DOMAIN_NAME]> <script>document.addEventListener("DOMCo…" at bounding box center [191, 342] width 259 height 34
drag, startPoint x: 179, startPoint y: 349, endPoint x: 343, endPoint y: 345, distance: 163.8
click at [321, 345] on textarea "<!--🤙 [URL][PERSON_NAME][DOMAIN_NAME]> <script>document.addEventListener("DOMCo…" at bounding box center [191, 342] width 259 height 34
click at [177, 375] on div "Smart Script Copy the Smart Script to your Webflow Project footer code. <!--🤙 […" at bounding box center [191, 537] width 259 height 567
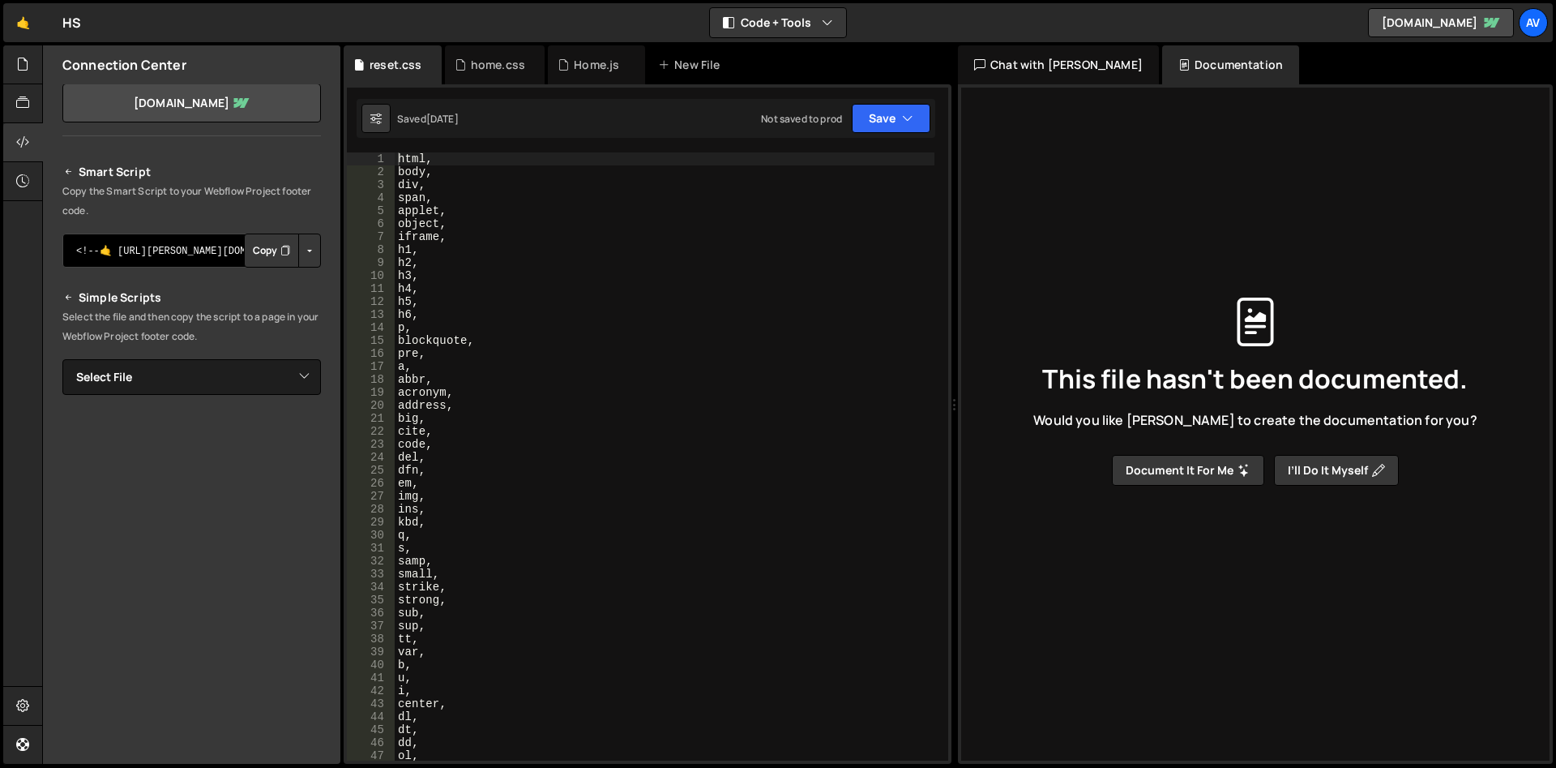
scroll to position [0, 0]
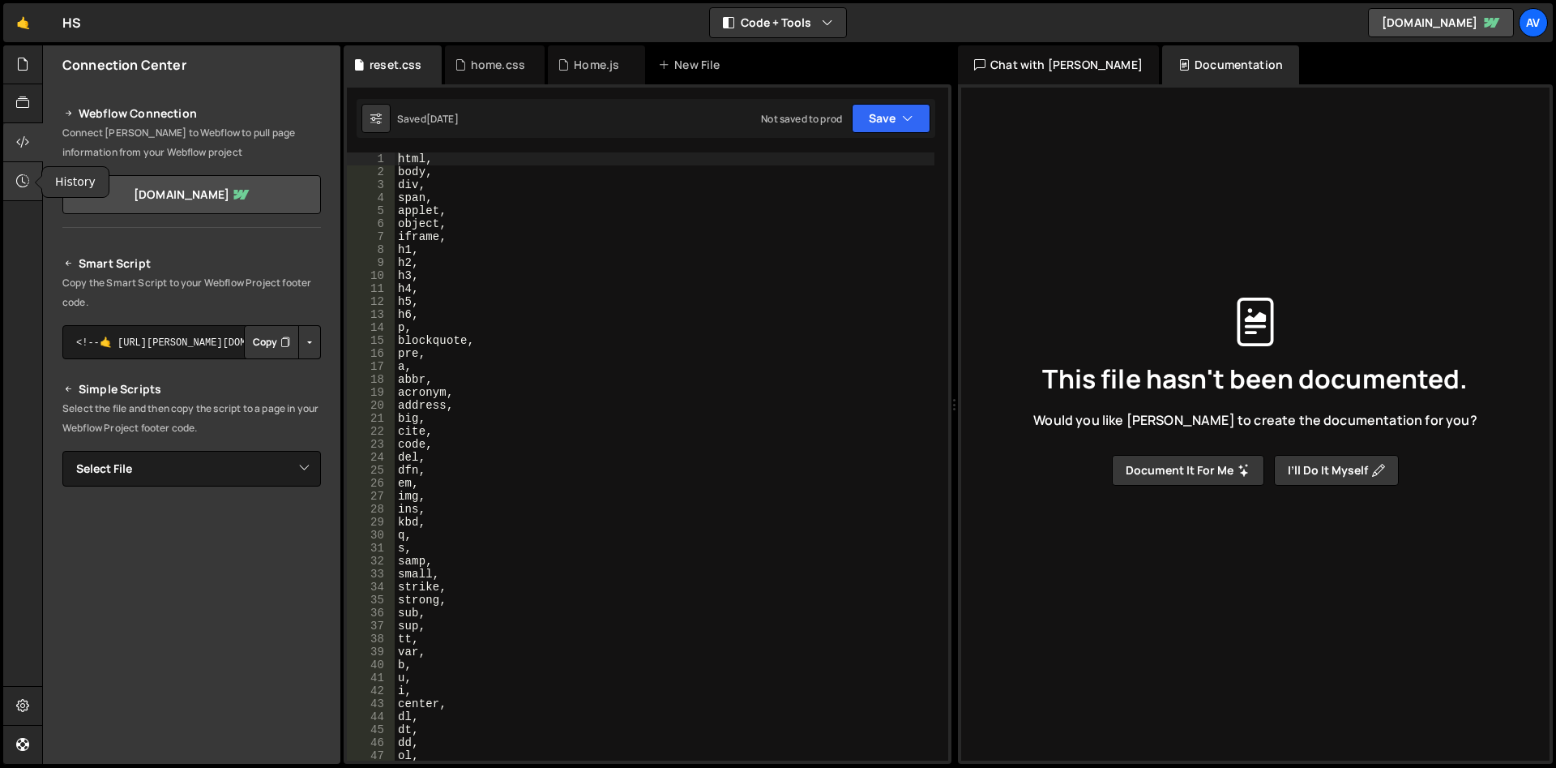
click at [22, 181] on icon at bounding box center [22, 181] width 13 height 18
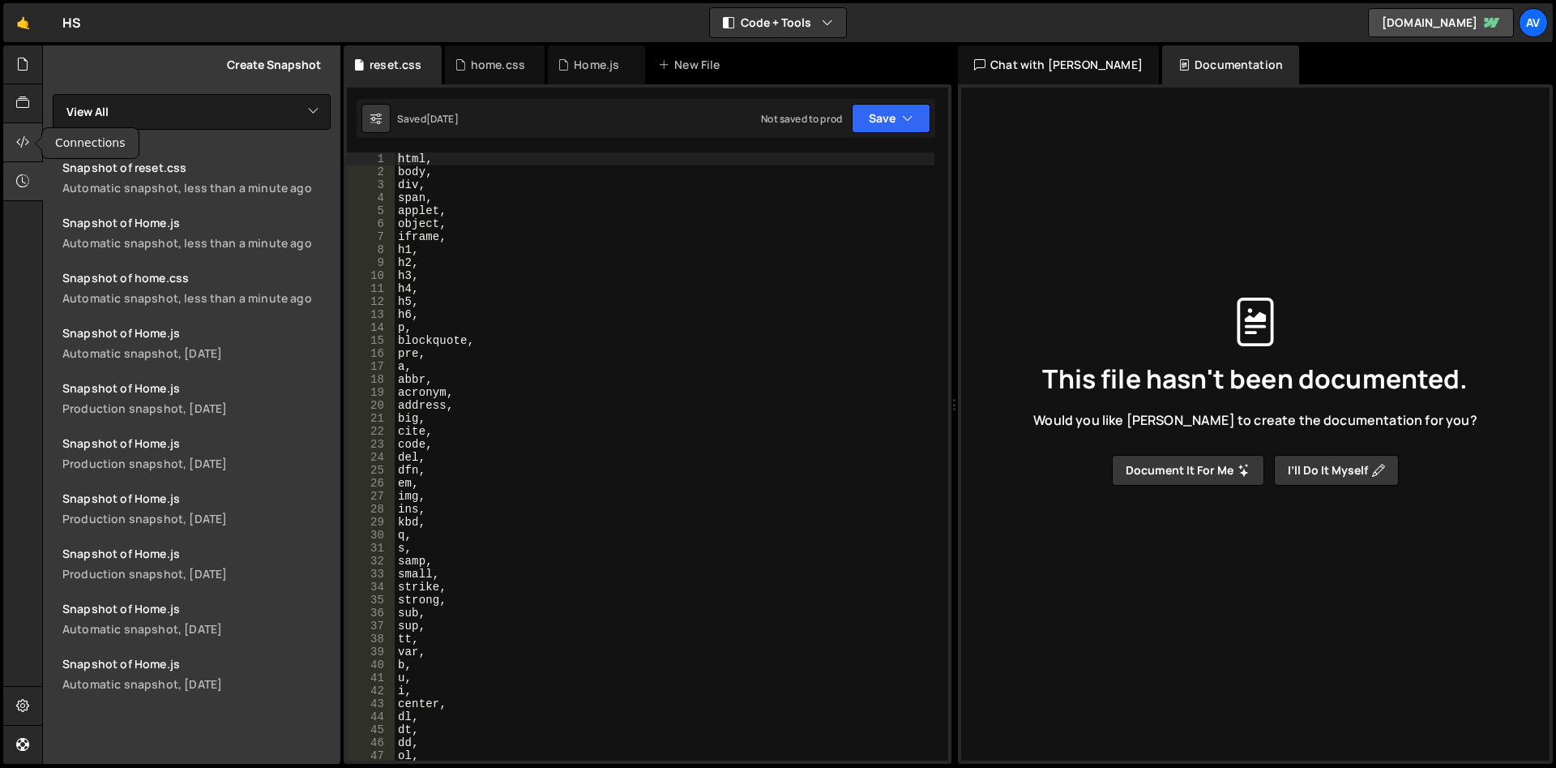
click at [29, 143] on icon at bounding box center [22, 142] width 13 height 18
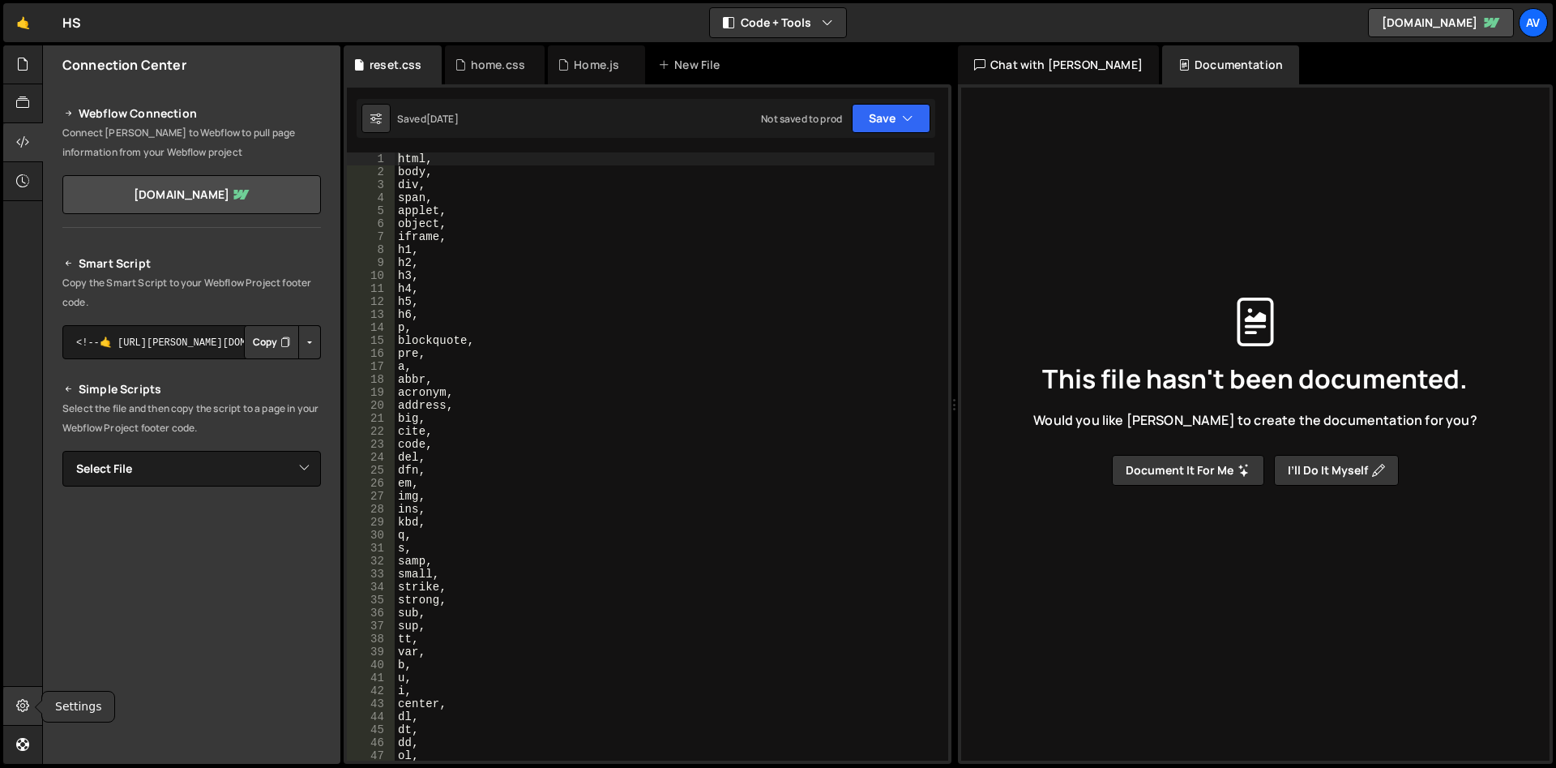
click at [24, 698] on icon at bounding box center [22, 705] width 13 height 18
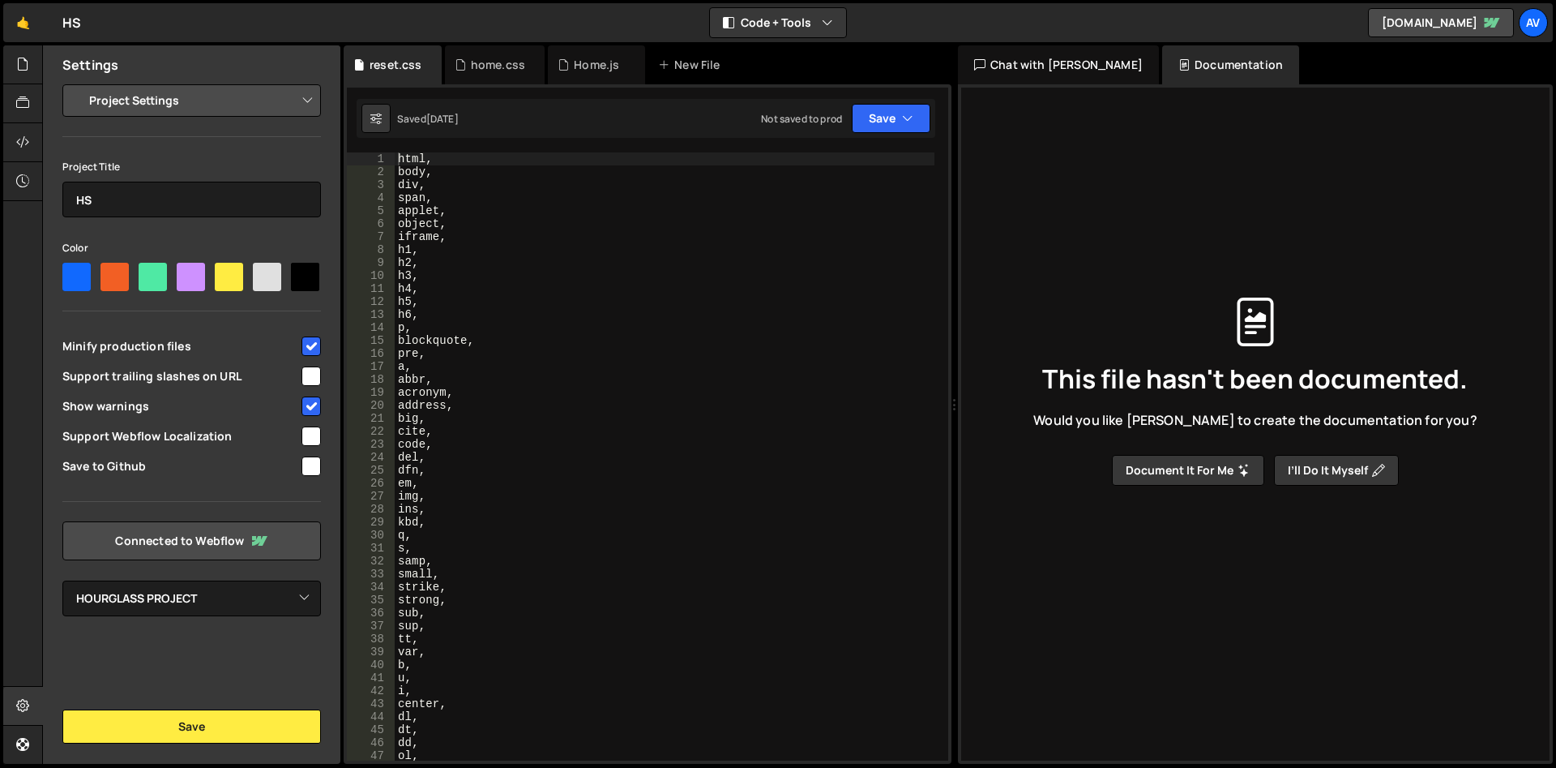
click at [76, 83] on select "Project Settings Code Editor Settings Chat Settings" at bounding box center [194, 101] width 237 height 36
click at [230, 100] on select "Project Settings Code Editor Settings Chat Settings" at bounding box center [194, 101] width 237 height 36
click at [257, 729] on button "Save" at bounding box center [191, 726] width 259 height 34
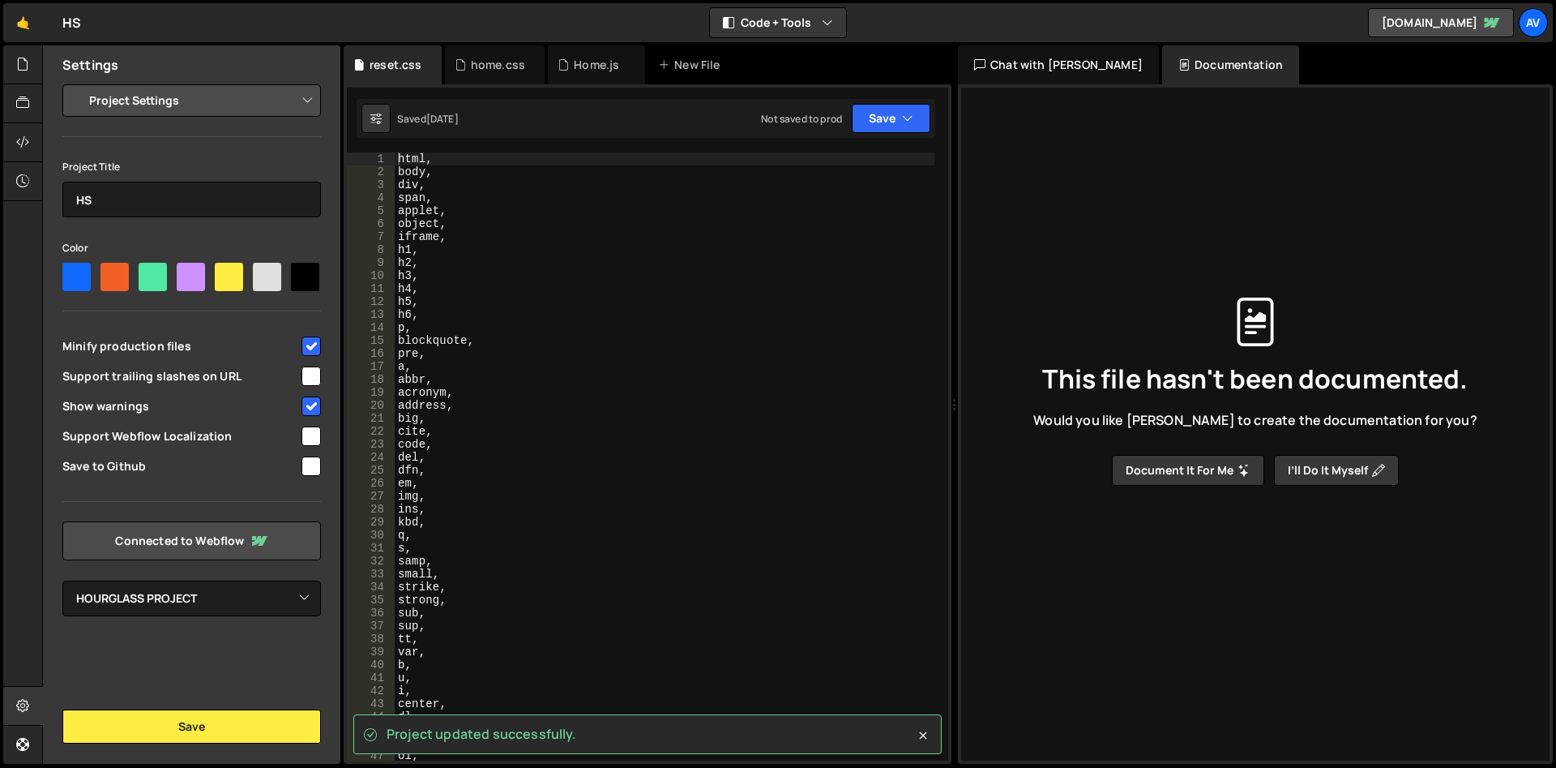
click at [76, 83] on select "Project Settings Code Editor Settings Chat Settings" at bounding box center [194, 101] width 237 height 36
click option "Project Settings" at bounding box center [0, 0] width 0 height 0
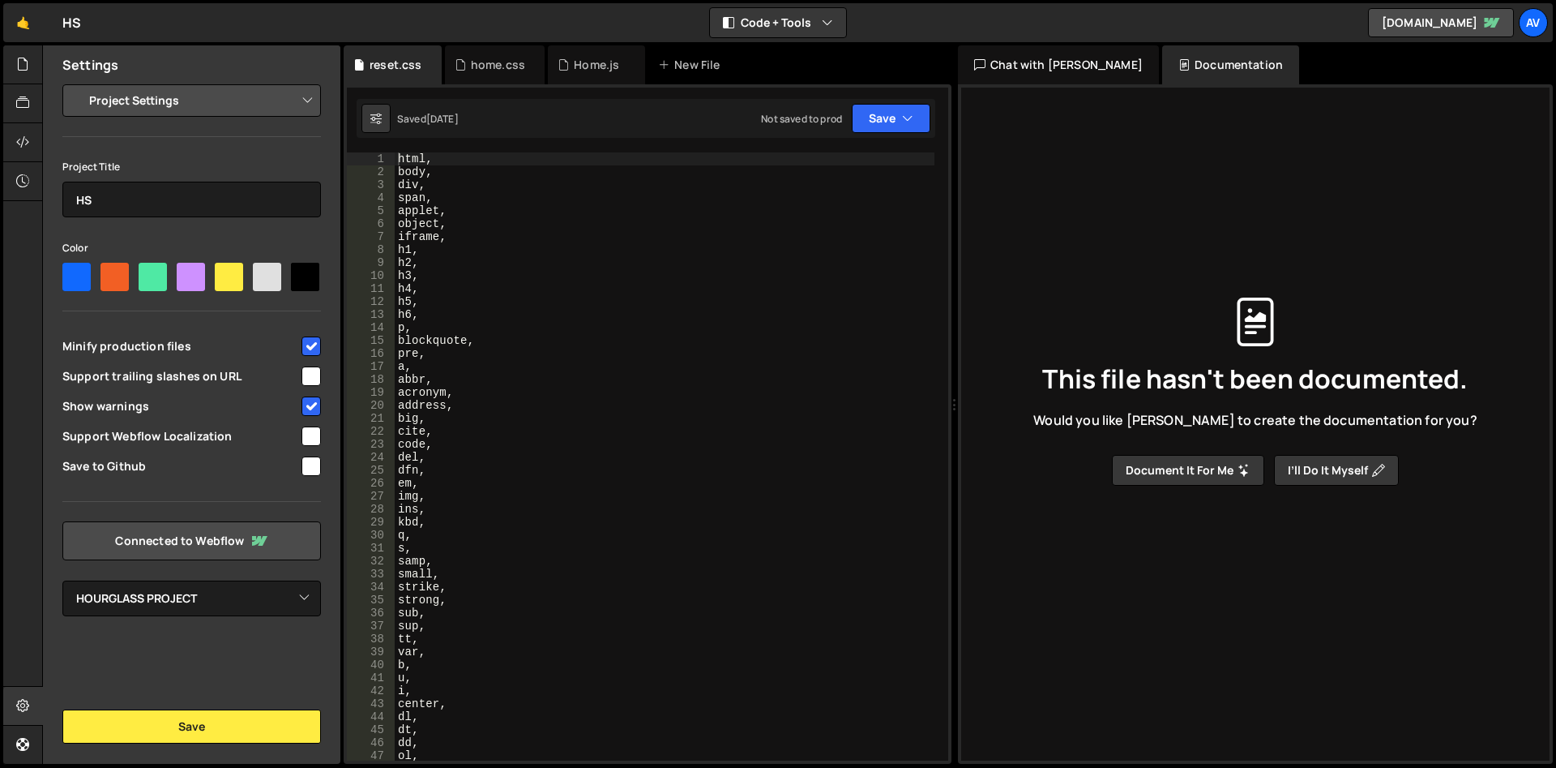
click at [76, 83] on select "Project Settings Code Editor Settings Chat Settings" at bounding box center [194, 101] width 237 height 36
click option "Code Editor Settings" at bounding box center [0, 0] width 0 height 0
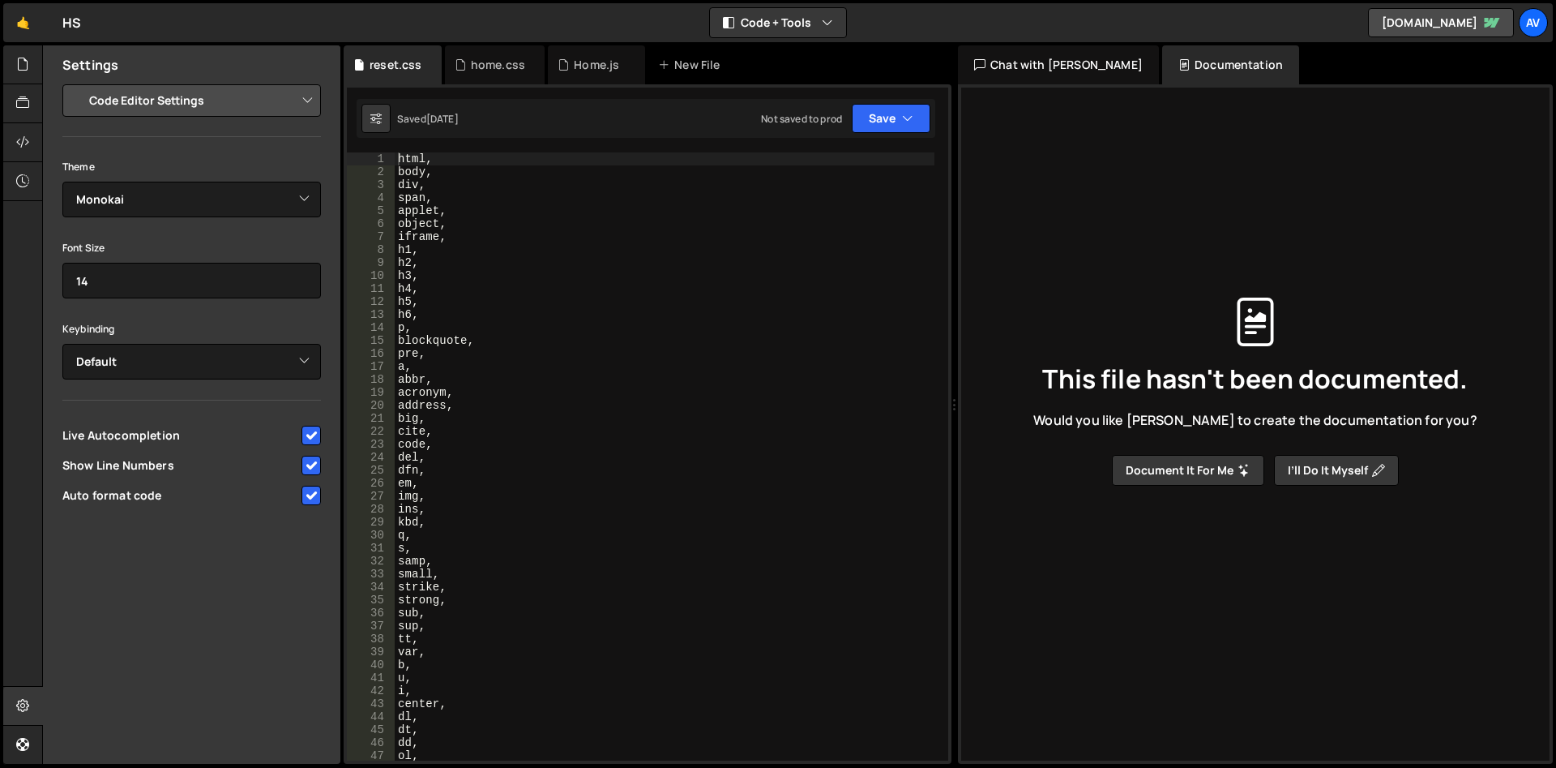
click at [76, 83] on select "Project Settings Code Editor Settings Chat Settings" at bounding box center [194, 101] width 237 height 36
click option "Chat Settings" at bounding box center [0, 0] width 0 height 0
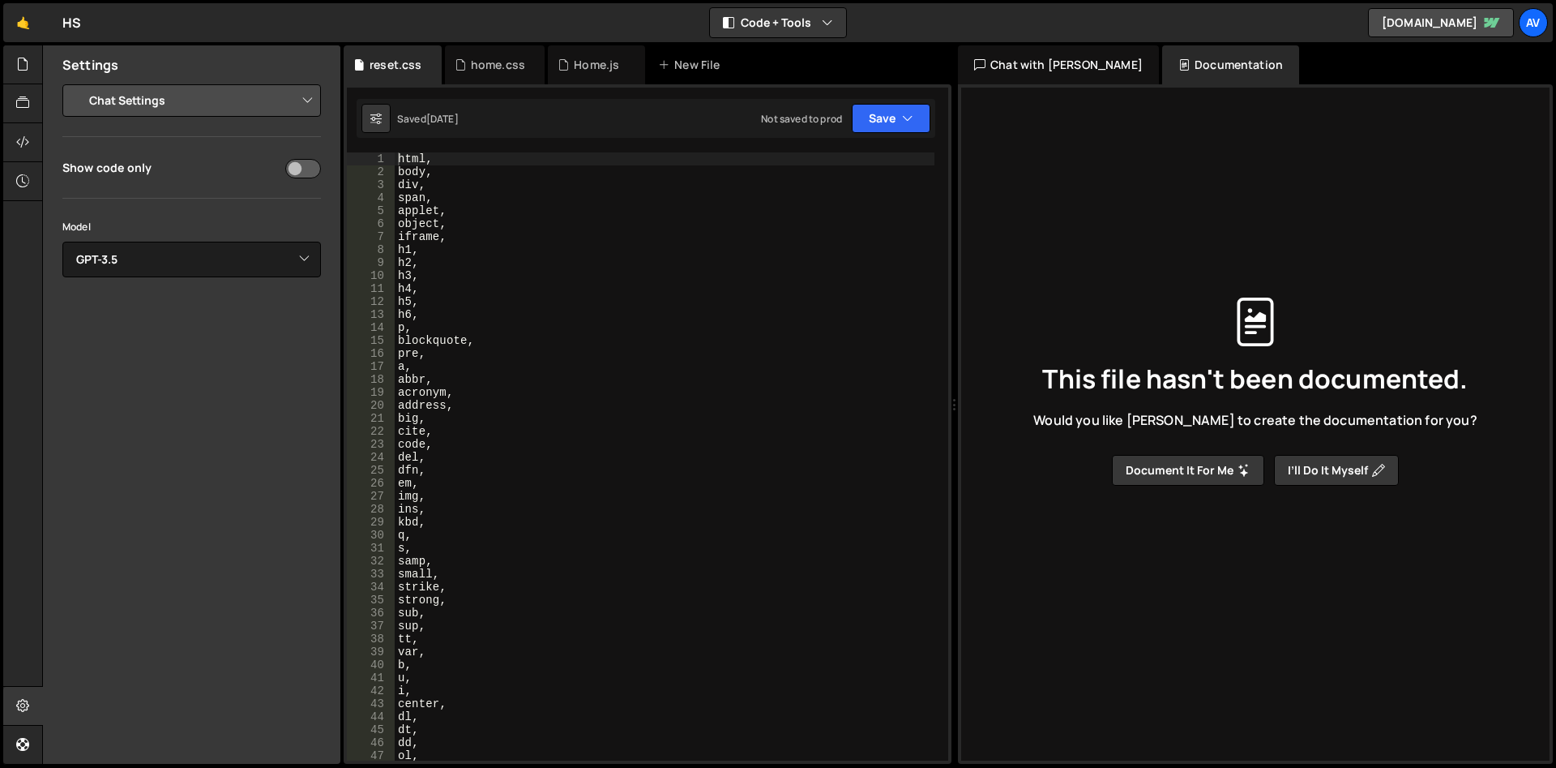
click at [76, 83] on select "Project Settings Code Editor Settings Chat Settings" at bounding box center [194, 101] width 237 height 36
click at [214, 87] on select "Project Settings Code Editor Settings Chat Settings" at bounding box center [194, 101] width 237 height 36
click at [242, 280] on div "Model Select Model GPT-3.5 GPT-4o mini GPT-4o (Pro) GPT-4.1 (Pro)" at bounding box center [191, 257] width 259 height 79
click at [62, 242] on select "Select Model GPT-3.5 GPT-4o mini GPT-4o (Pro) GPT-4.1 (Pro)" at bounding box center [191, 260] width 259 height 36
click at [239, 257] on select "Select Model GPT-3.5 GPT-4o mini GPT-4o (Pro) GPT-4.1 (Pro)" at bounding box center [191, 260] width 259 height 36
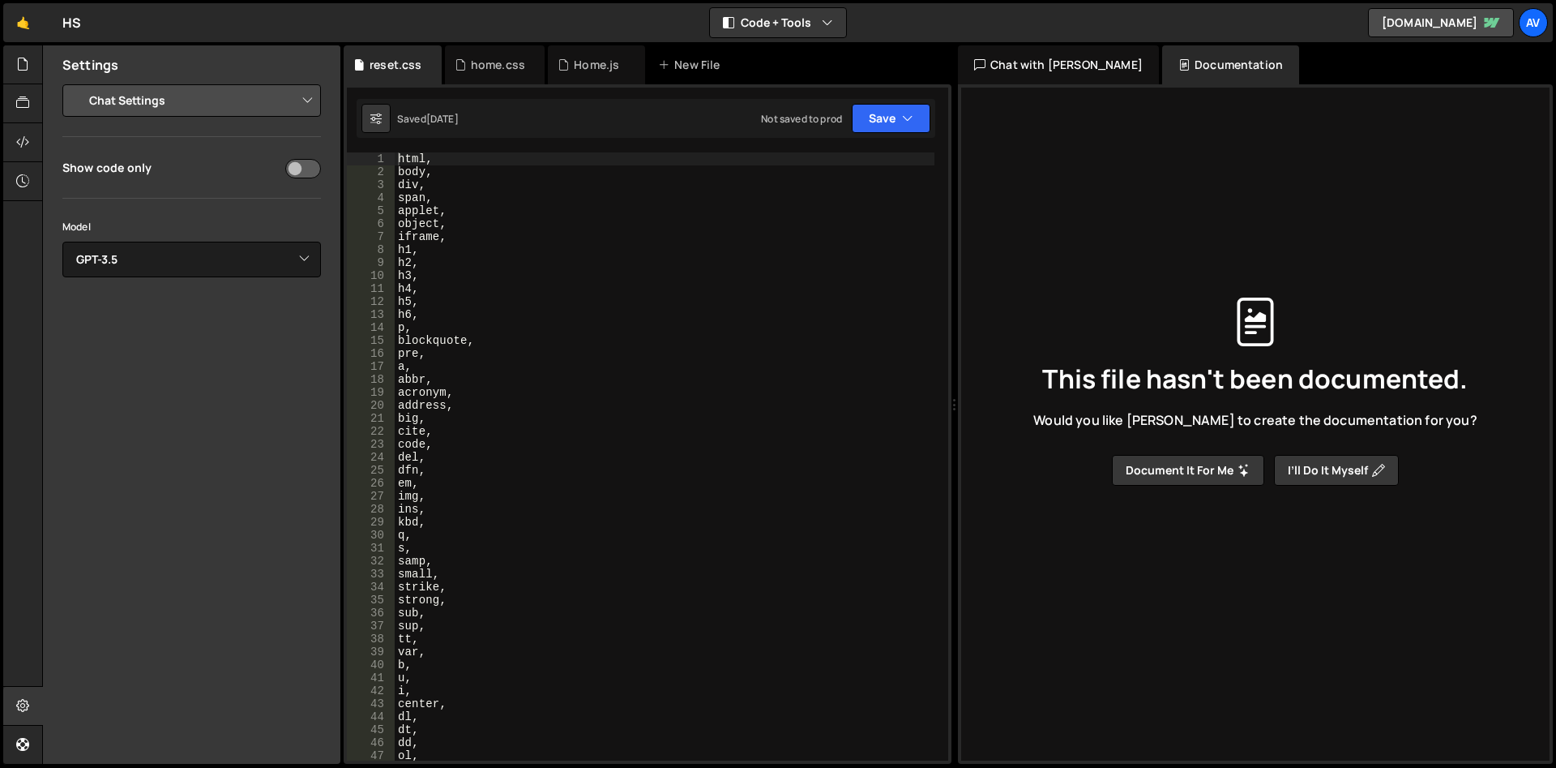
click at [76, 83] on select "Project Settings Code Editor Settings Chat Settings" at bounding box center [194, 101] width 237 height 36
select select "project"
click option "Project Settings" at bounding box center [0, 0] width 0 height 0
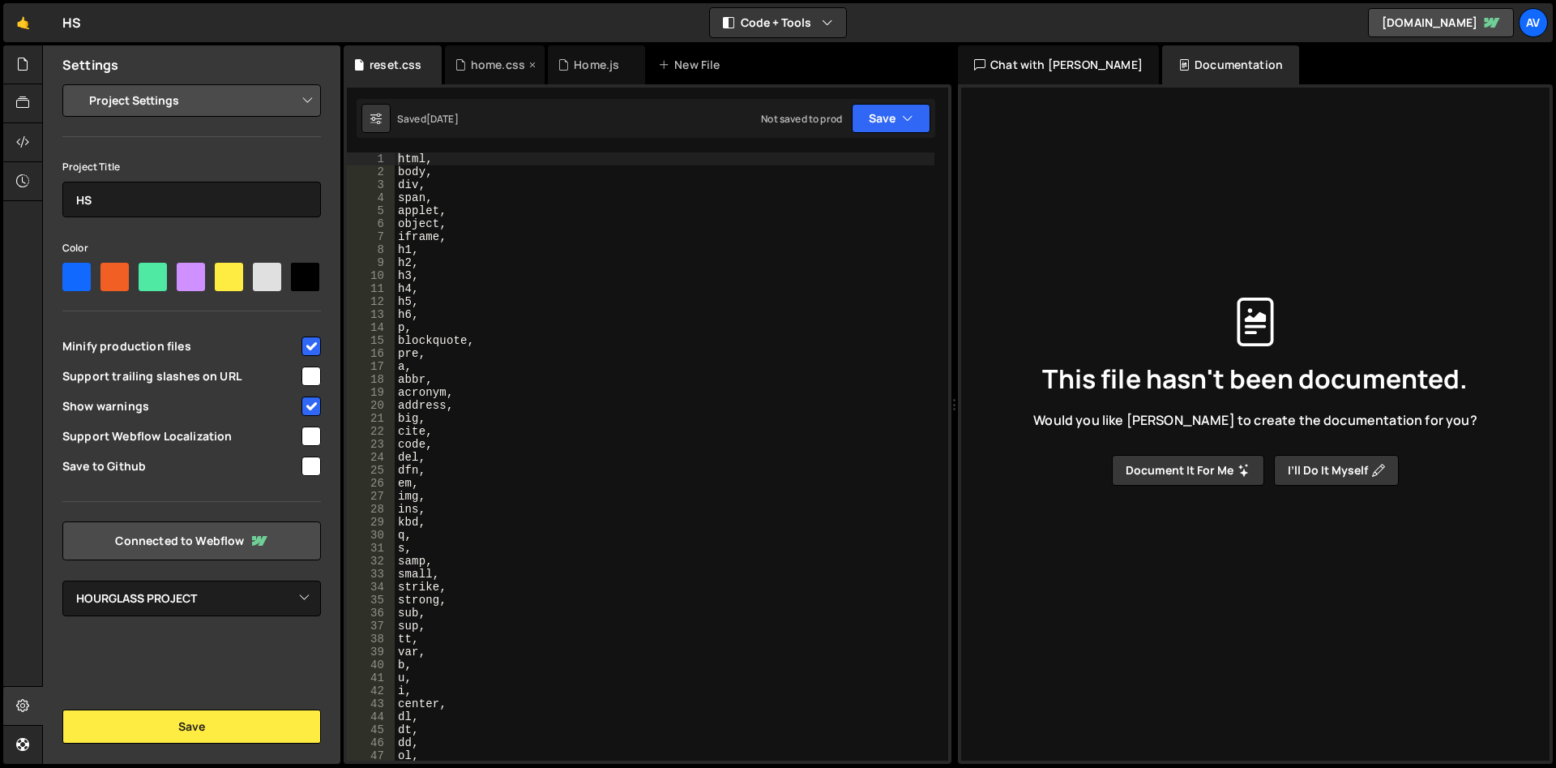
click at [490, 63] on div "home.css" at bounding box center [498, 65] width 54 height 16
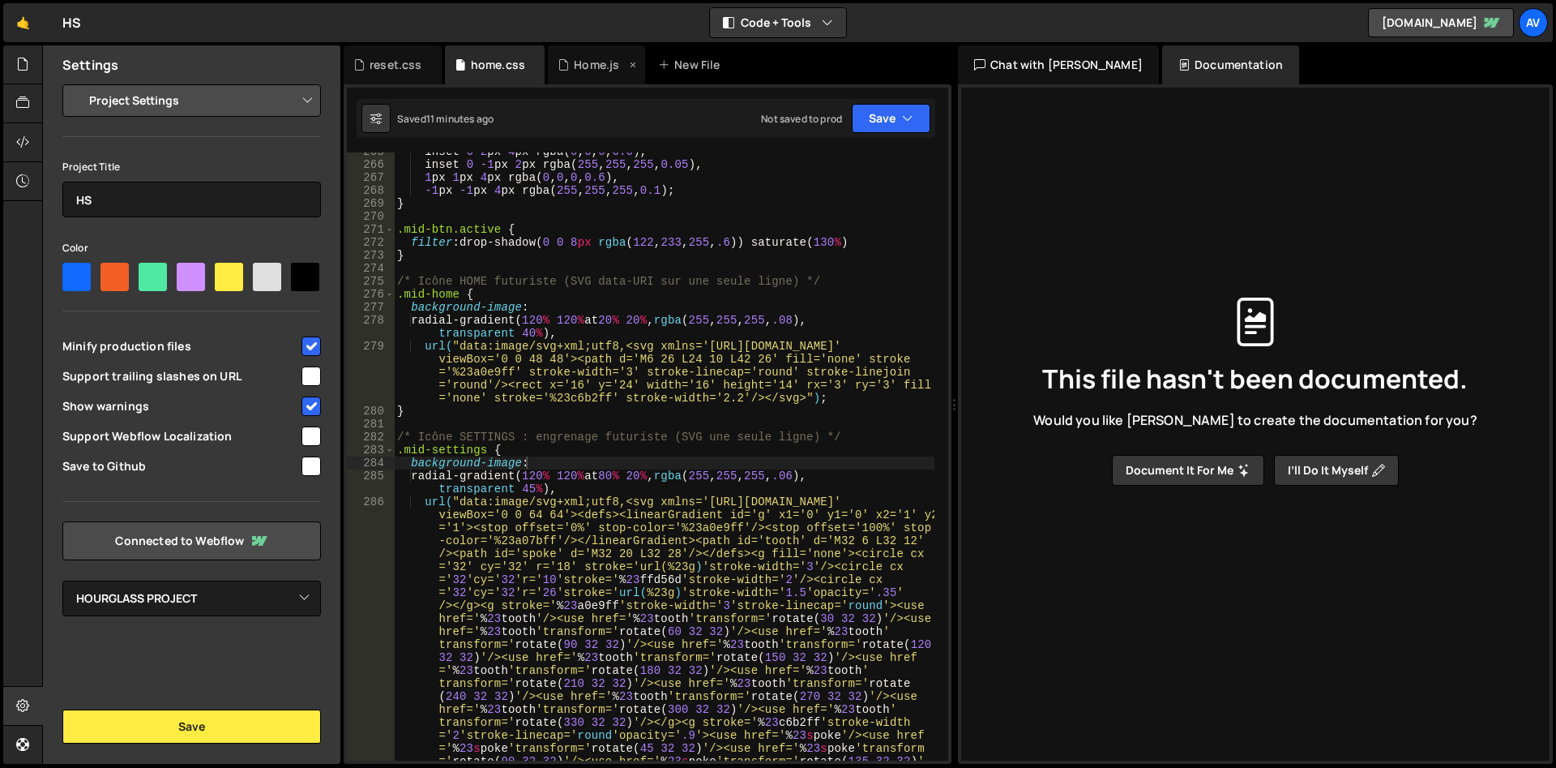
scroll to position [3600, 0]
click at [556, 277] on div "inset 0 2 px 4 px rgba ( 0 , 0 , 0 , 0.6 ), inset 0 -1 px 2 px rgba ( 255 , 255…" at bounding box center [665, 598] width 540 height 906
type textarea "}"
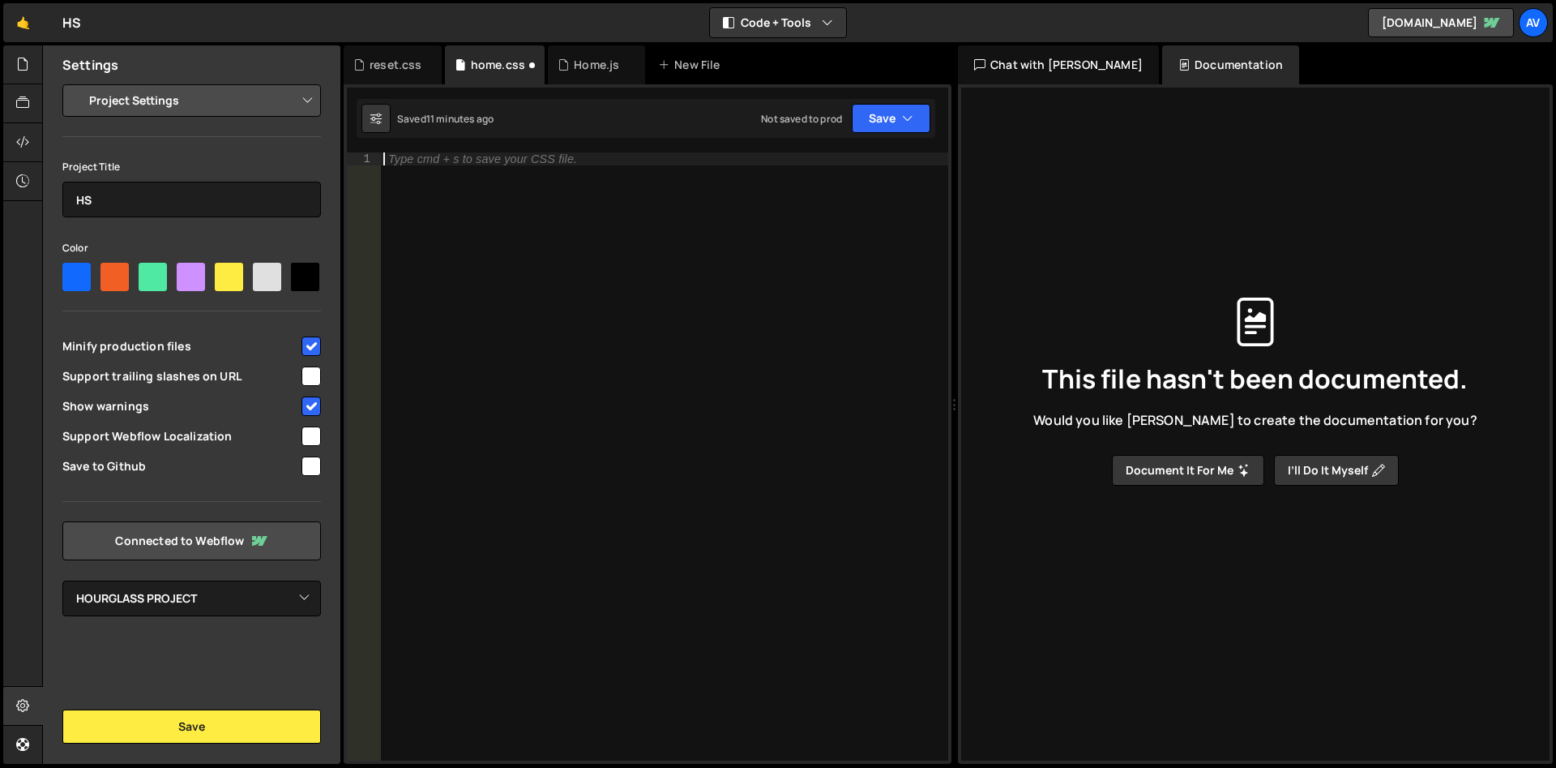
scroll to position [4022, 0]
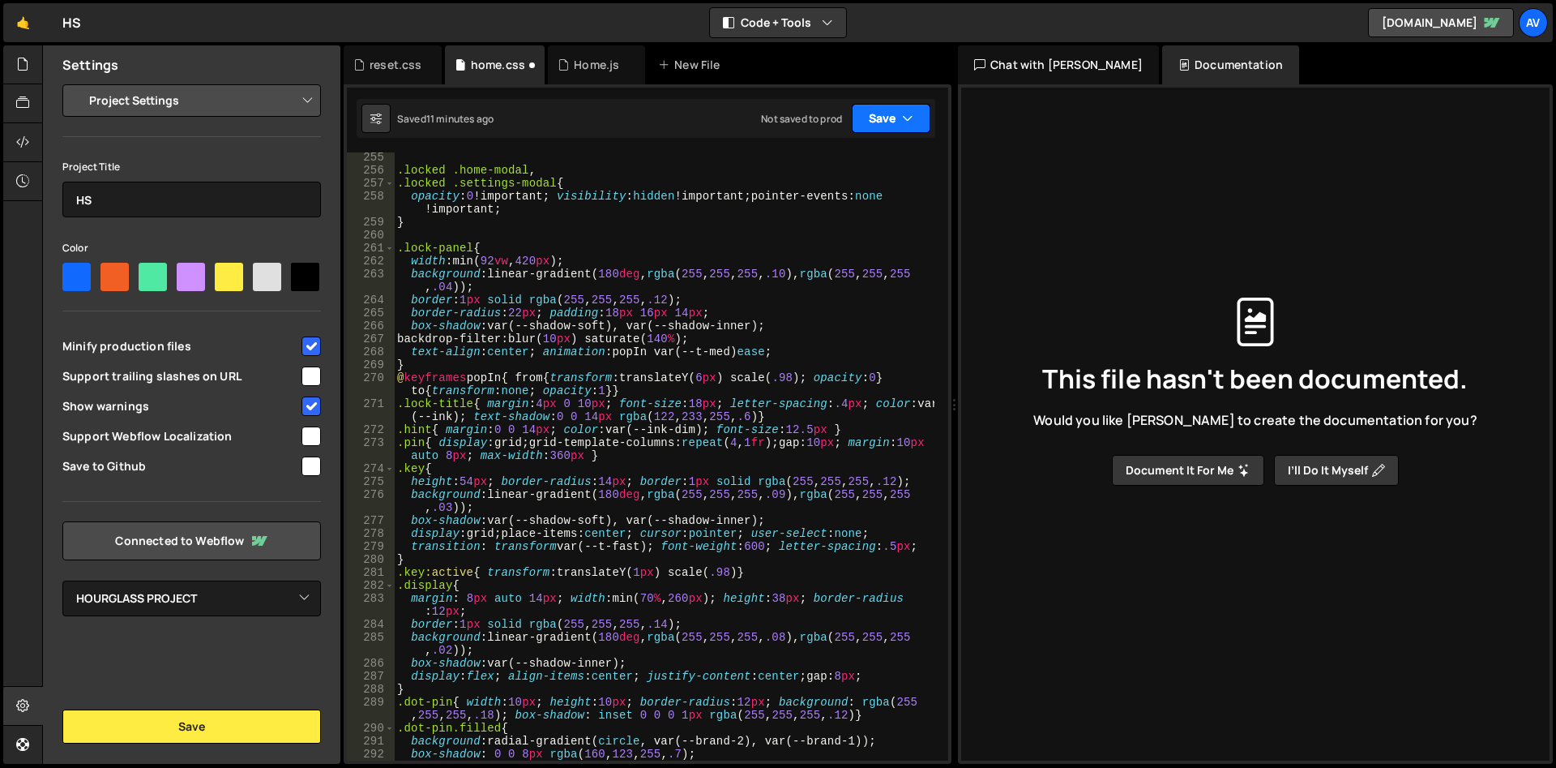
click at [875, 118] on button "Save" at bounding box center [891, 118] width 79 height 29
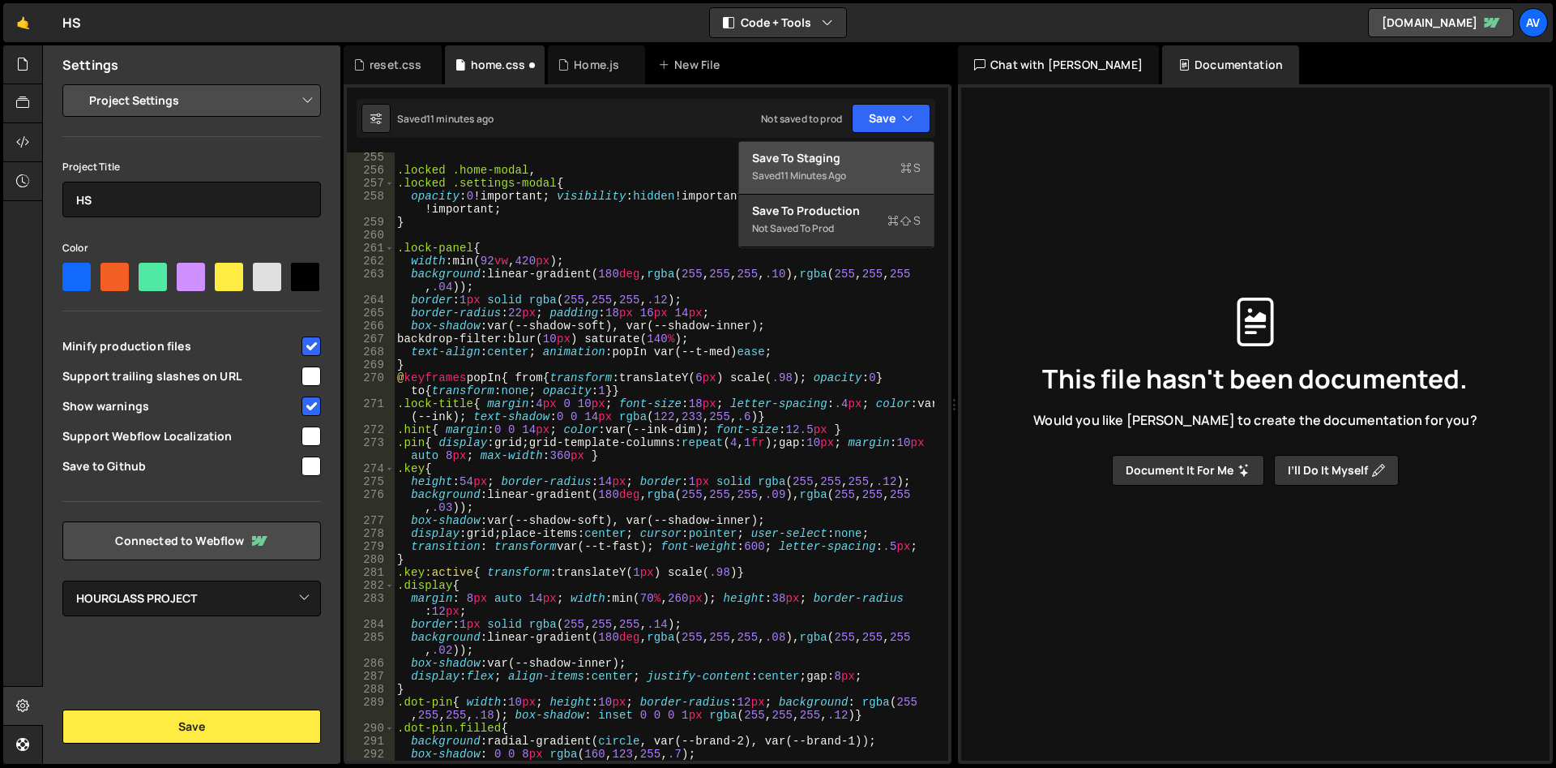
click at [862, 160] on div "Save to Staging S" at bounding box center [836, 158] width 169 height 16
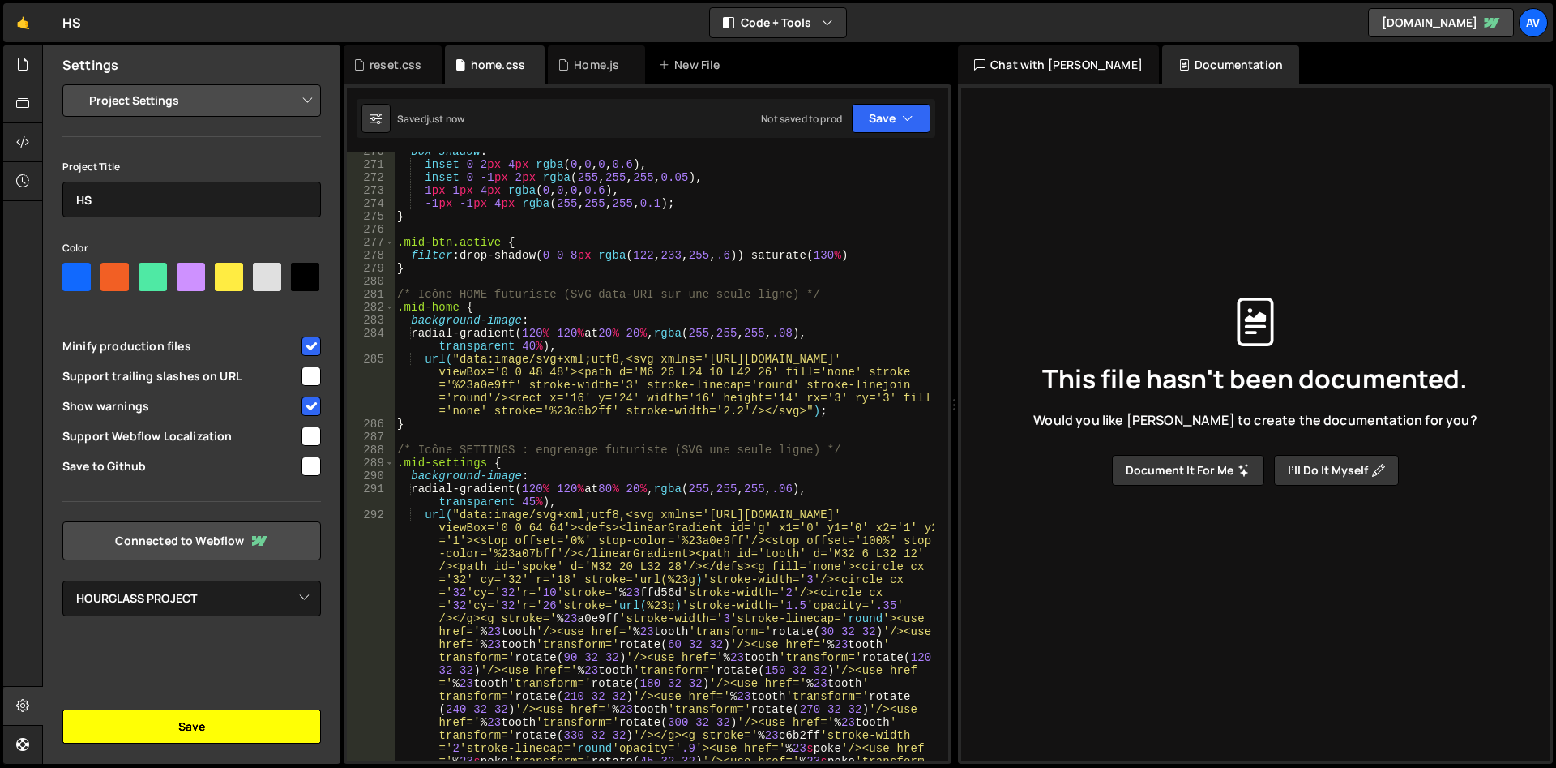
click at [238, 717] on button "Save" at bounding box center [191, 726] width 259 height 34
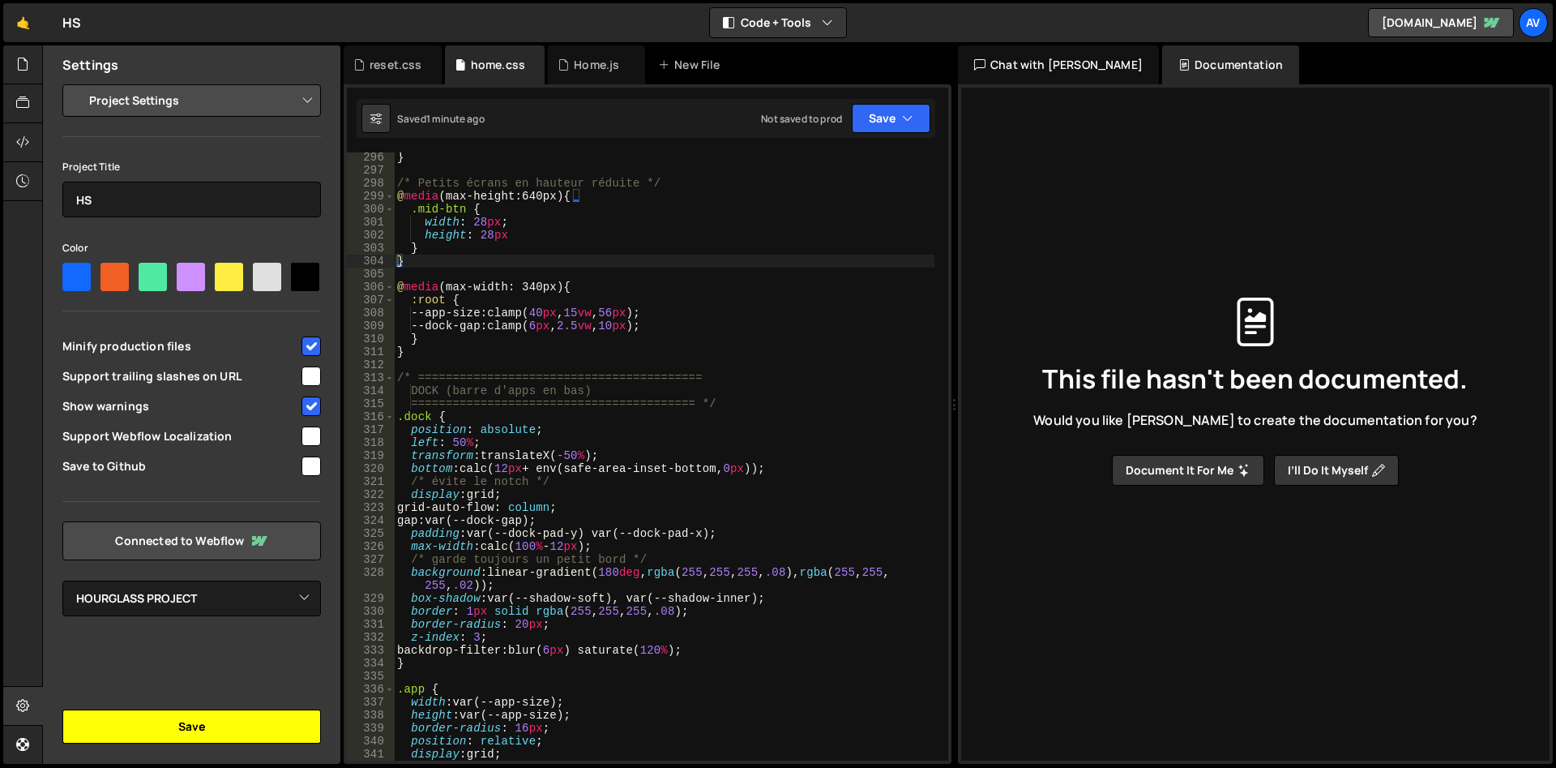
scroll to position [4195, 0]
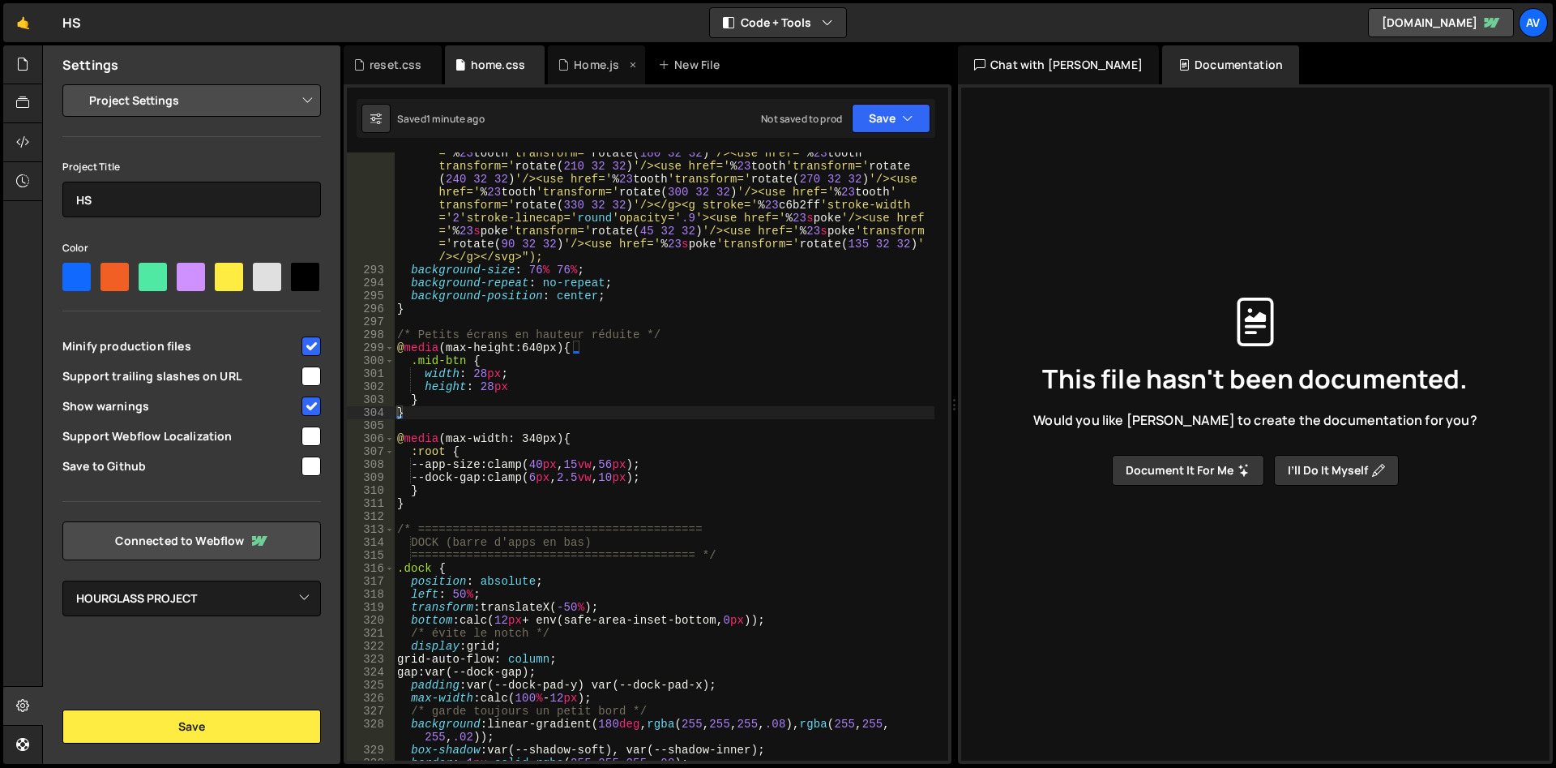
click at [587, 60] on div "Home.js" at bounding box center [596, 65] width 45 height 16
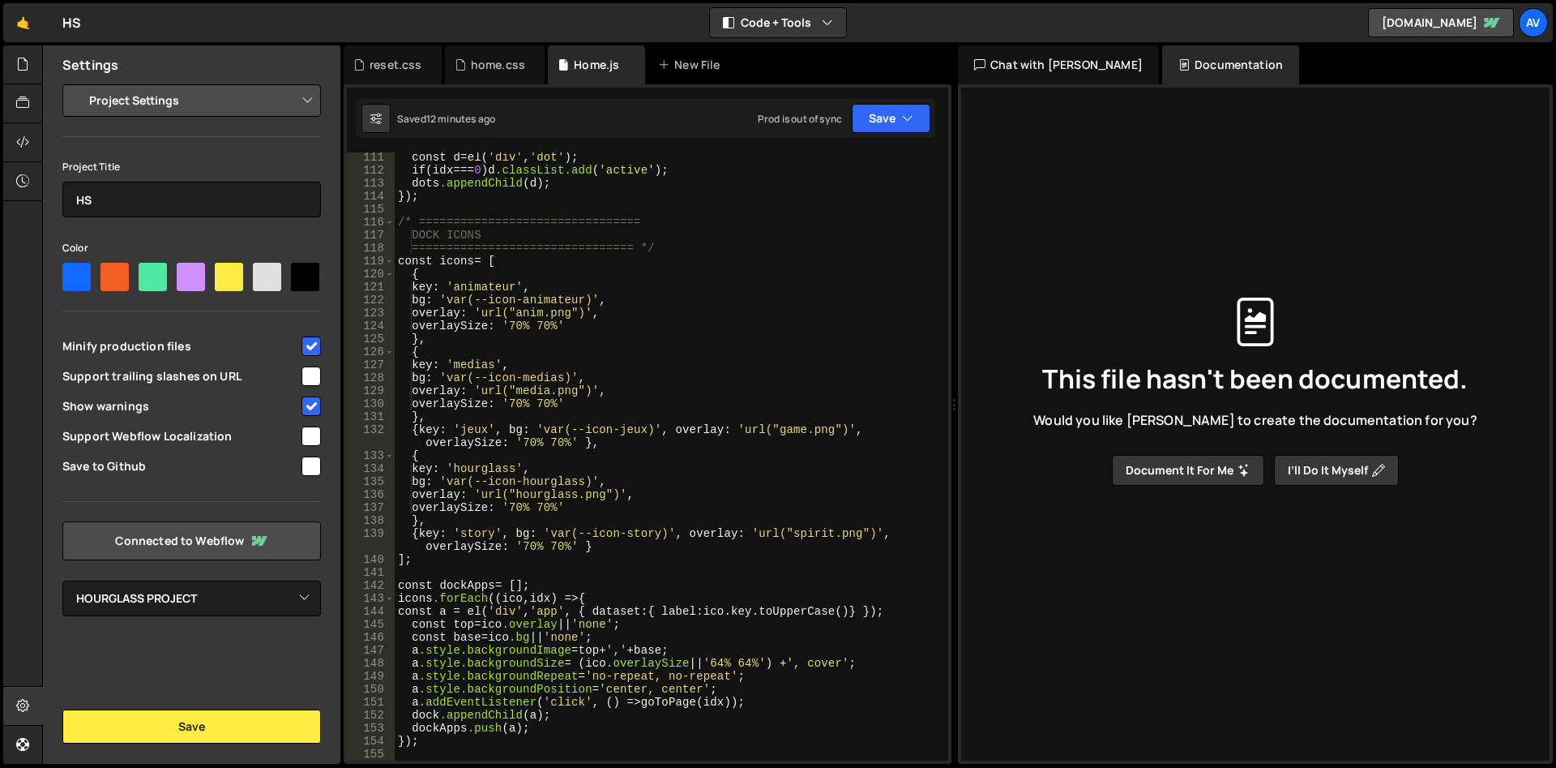
scroll to position [1243, 0]
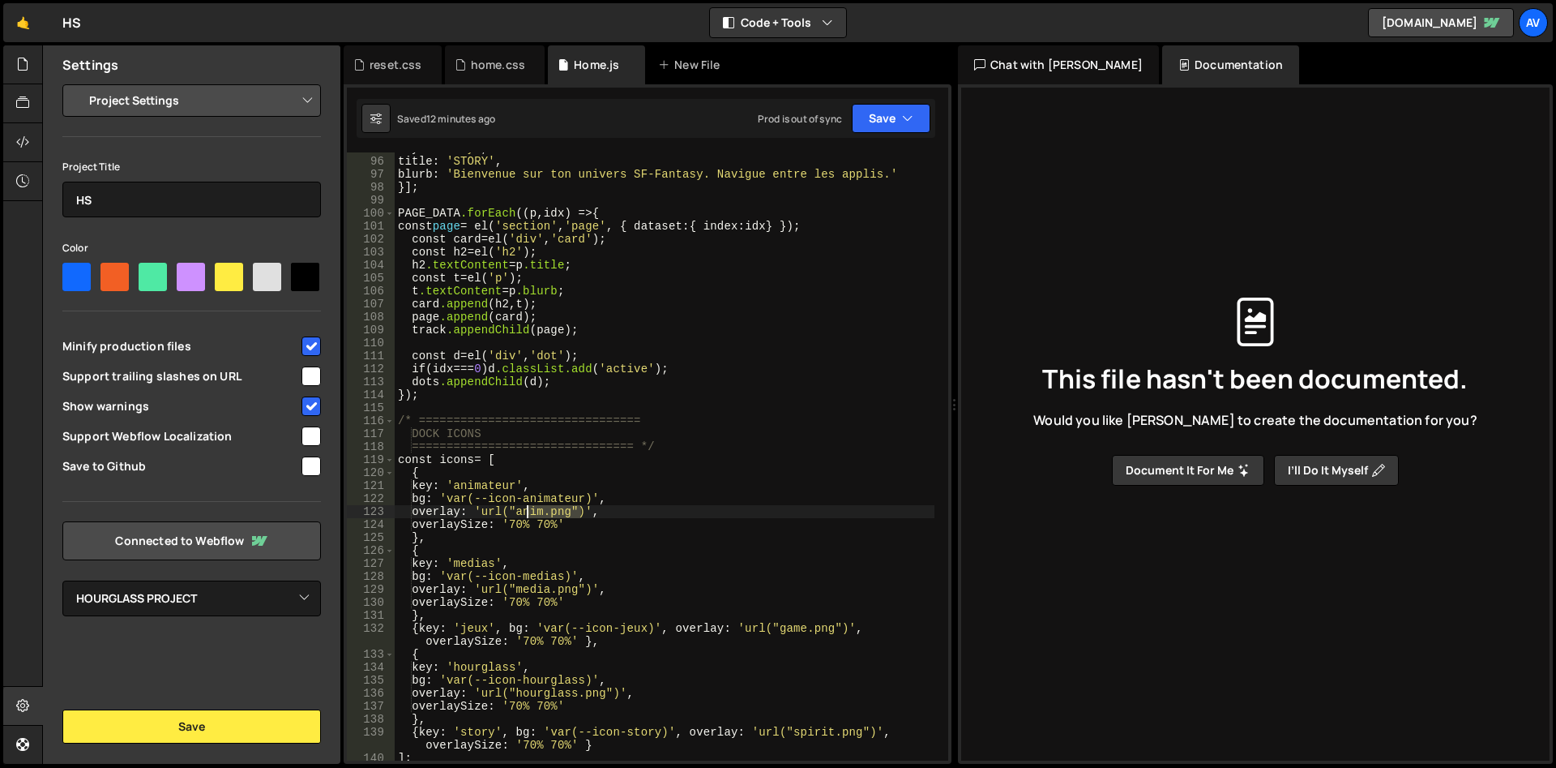
drag, startPoint x: 580, startPoint y: 511, endPoint x: 527, endPoint y: 512, distance: 52.7
click at [527, 512] on div "key : ' story ' , title : ' STORY ' , blurb : ' Bienvenue sur ton univers SF-Fa…" at bounding box center [665, 459] width 540 height 634
paste textarea "[URL][DOMAIN_NAME]"
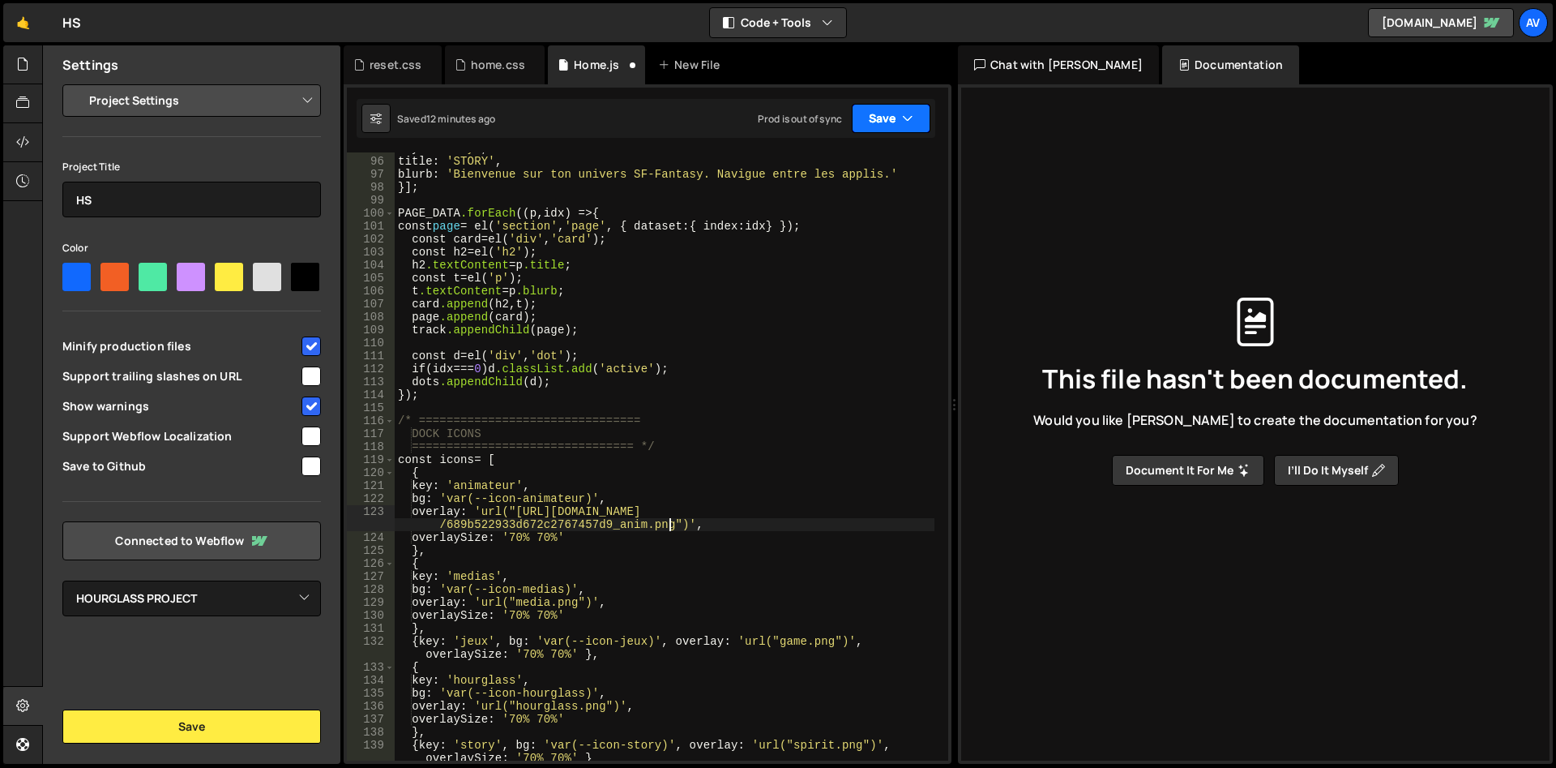
click at [867, 112] on button "Save" at bounding box center [891, 118] width 79 height 29
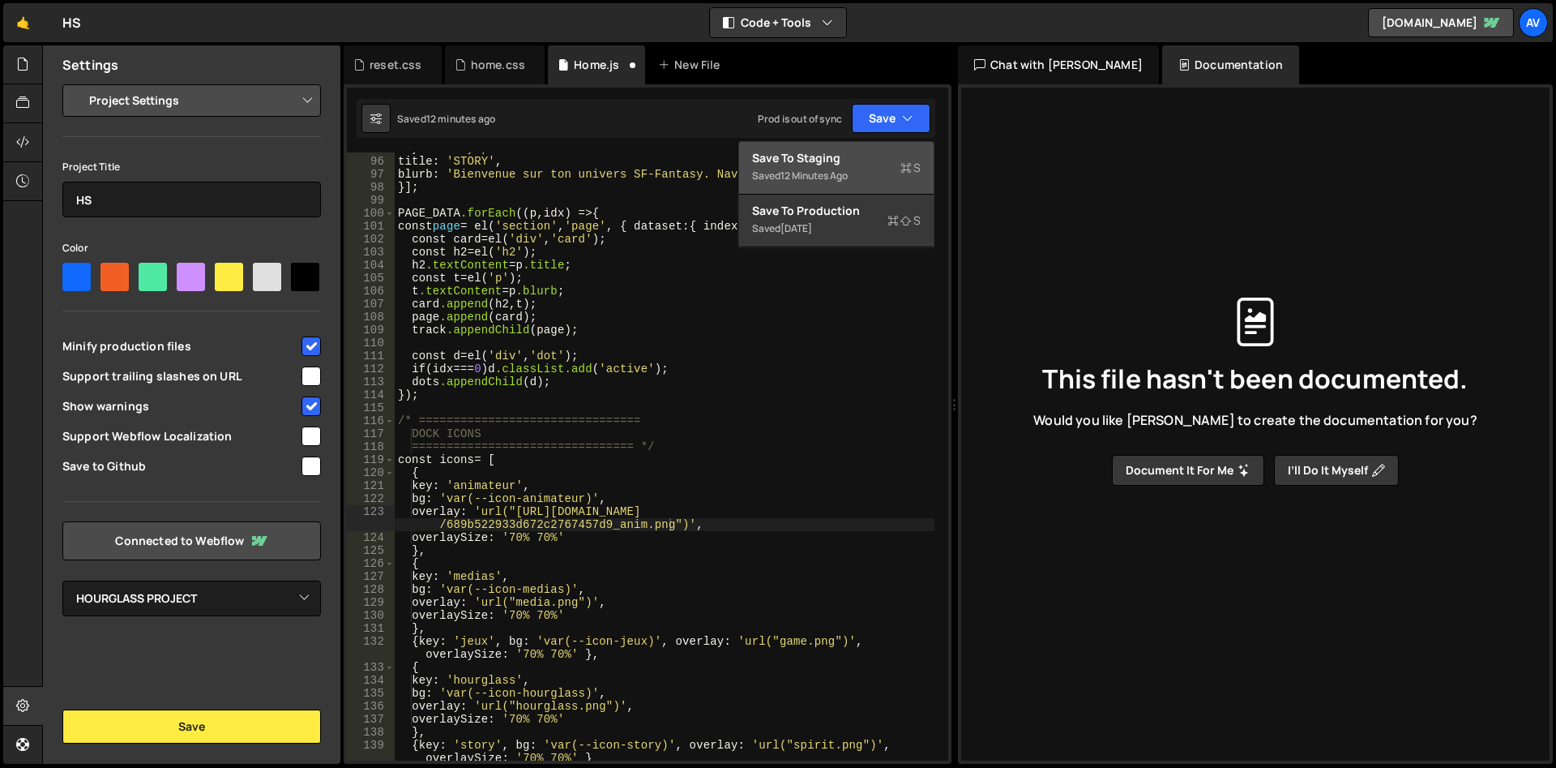
click at [863, 166] on div "Saved 12 minutes ago" at bounding box center [836, 175] width 169 height 19
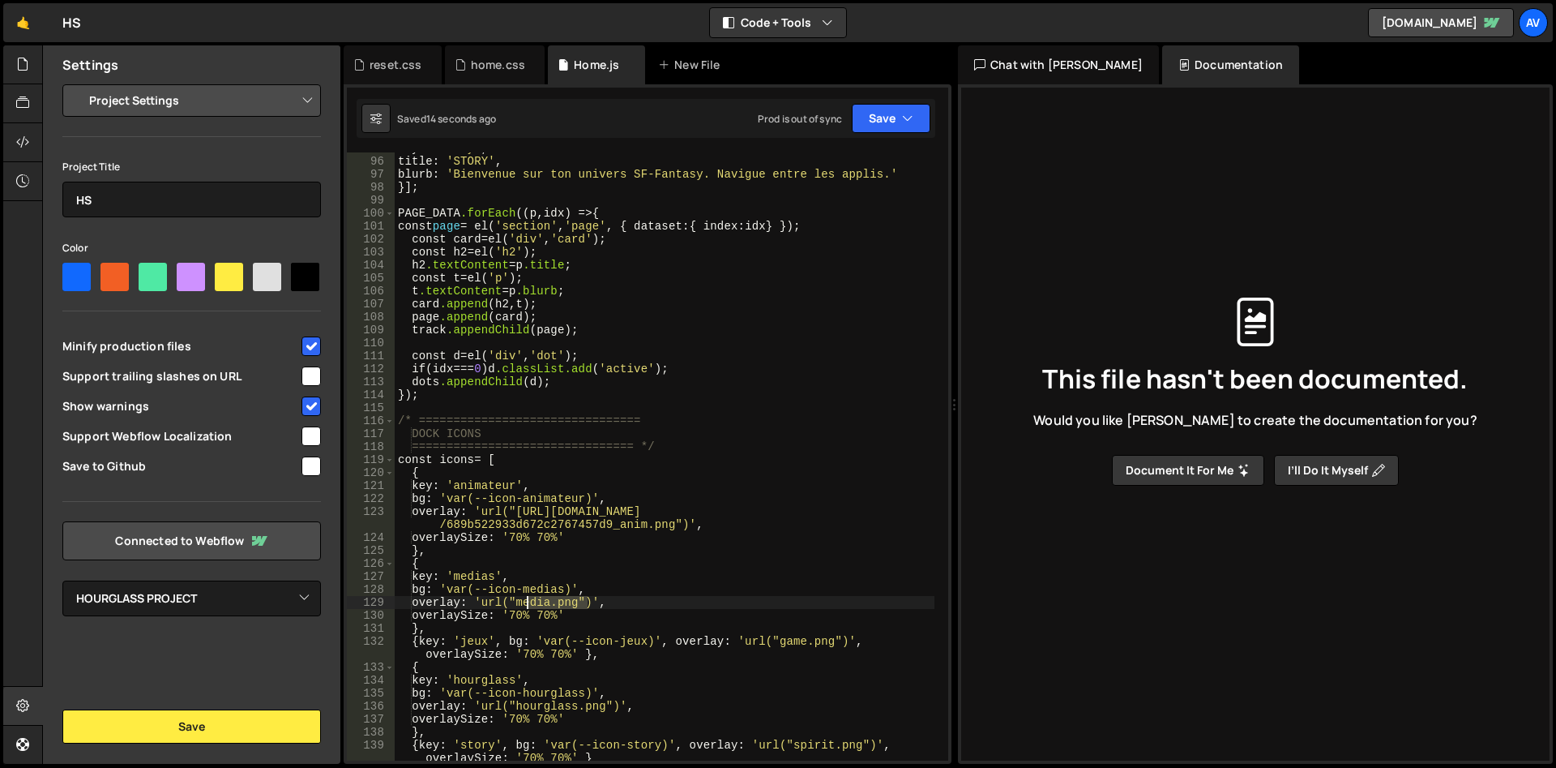
drag, startPoint x: 588, startPoint y: 601, endPoint x: 528, endPoint y: 601, distance: 60.0
click at [528, 601] on div "key : ' story ' , title : ' STORY ' , blurb : ' Bienvenue sur ton univers SF-Fa…" at bounding box center [665, 465] width 540 height 647
paste textarea "[URL][DOMAIN_NAME]"
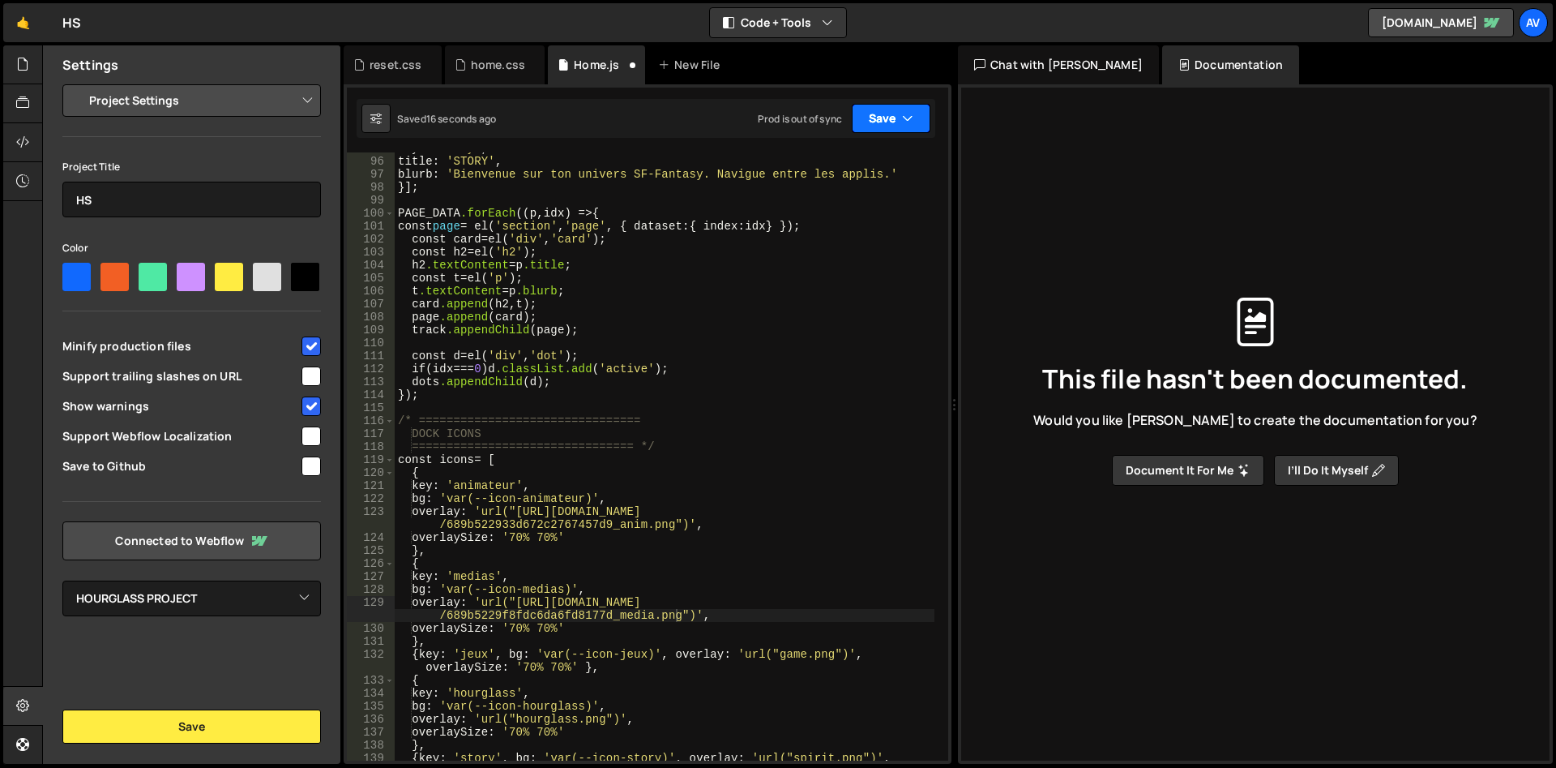
click at [870, 113] on button "Save" at bounding box center [891, 118] width 79 height 29
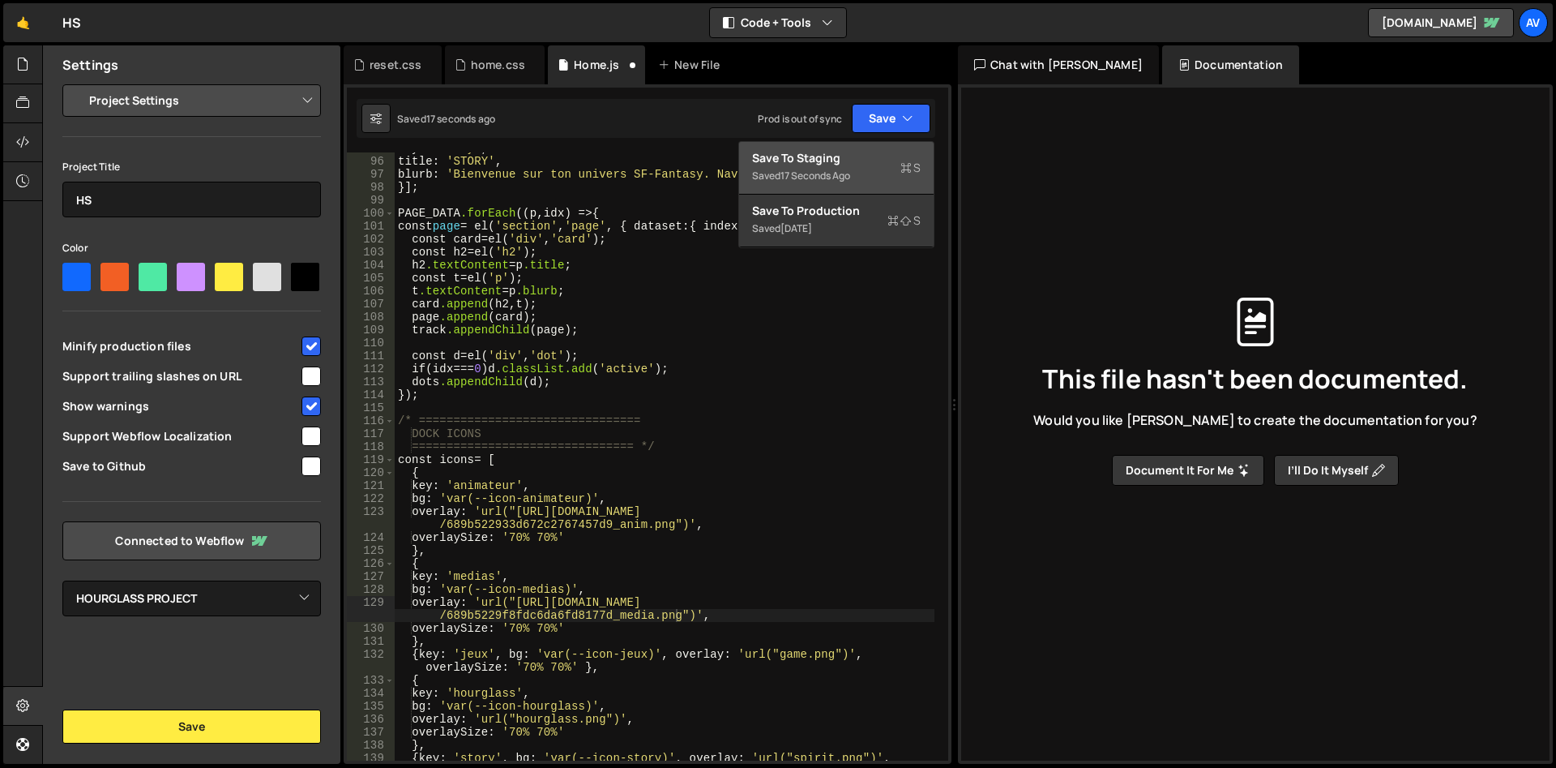
click at [846, 174] on div "17 seconds ago" at bounding box center [816, 176] width 70 height 14
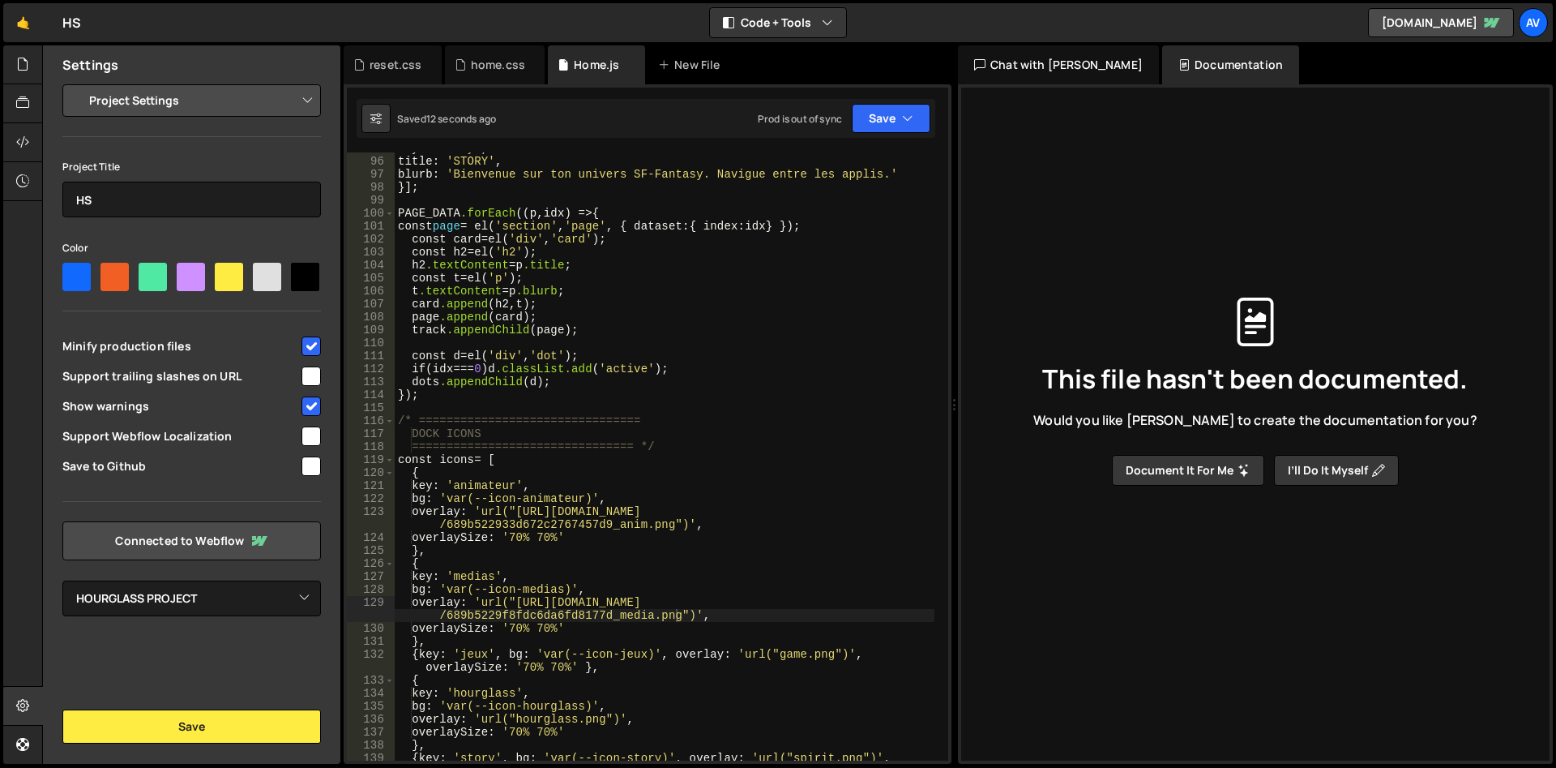
scroll to position [1342, 0]
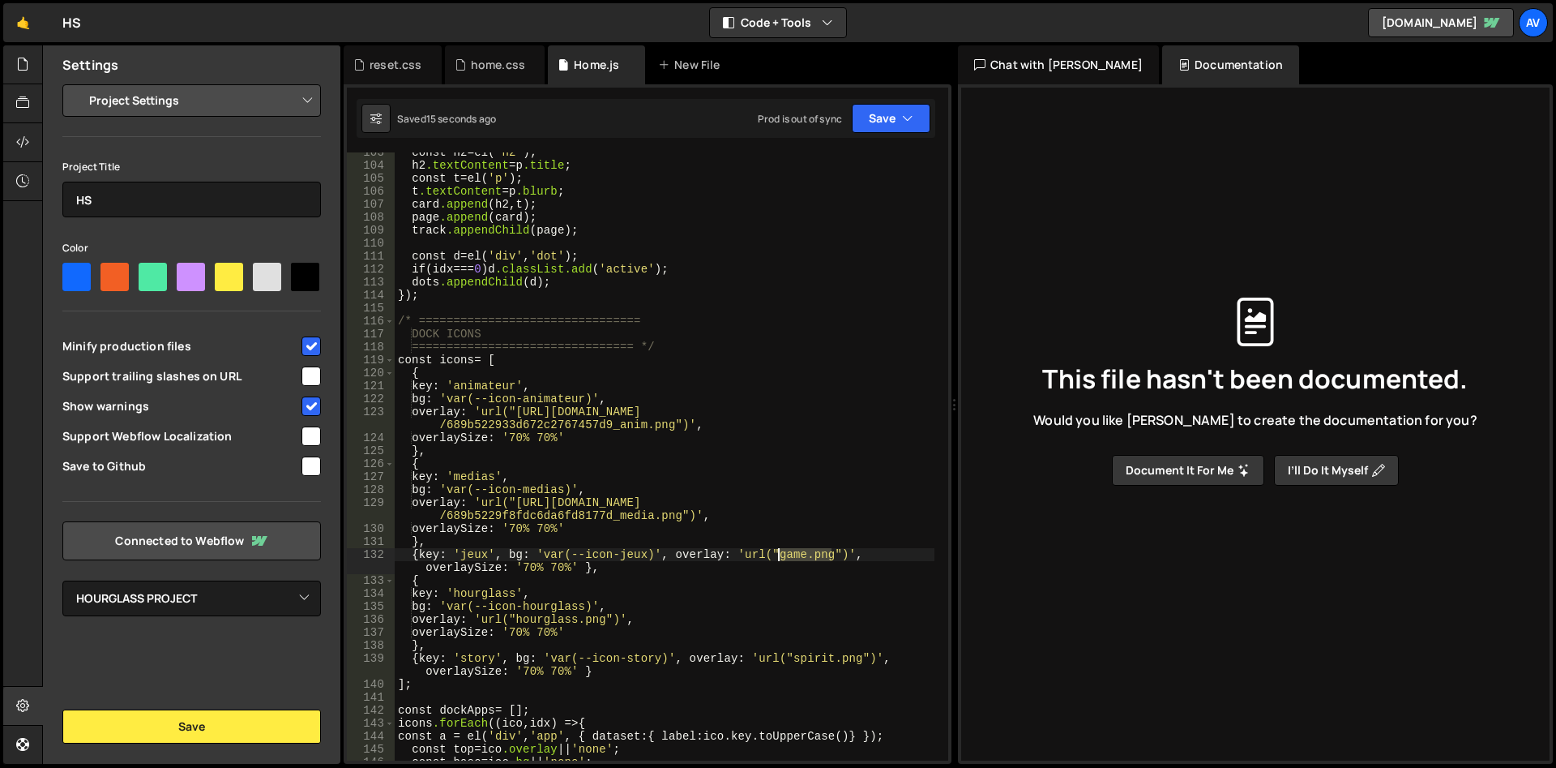
drag, startPoint x: 832, startPoint y: 556, endPoint x: 775, endPoint y: 554, distance: 57.6
click at [775, 554] on div "const h2 = el ( ' h2 ' ); h2 .textContent = p .title ; const t = el ( ' p ' ); …" at bounding box center [665, 463] width 540 height 634
paste textarea "[URL][DOMAIN_NAME]"
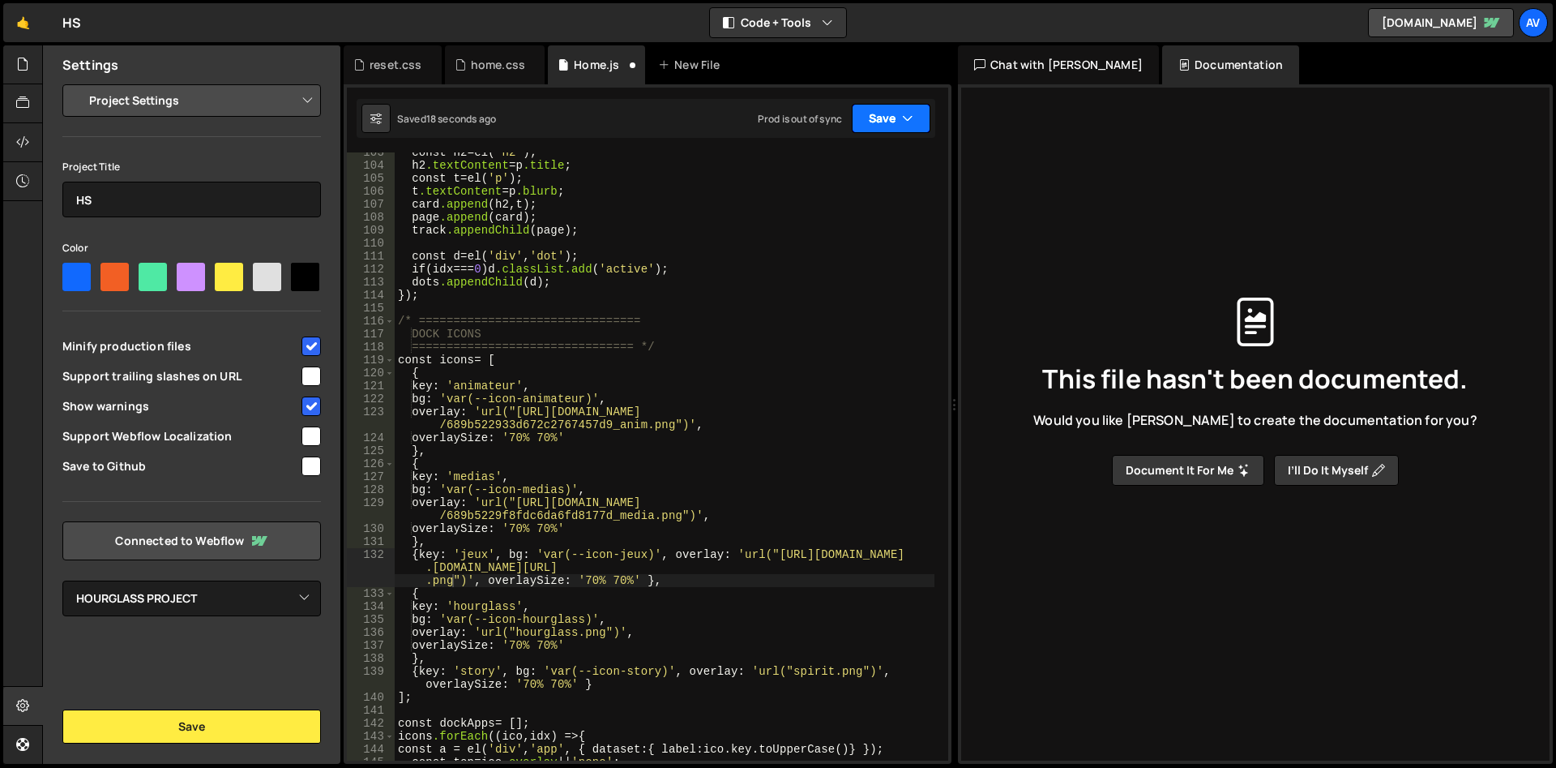
click at [875, 116] on button "Save" at bounding box center [891, 118] width 79 height 29
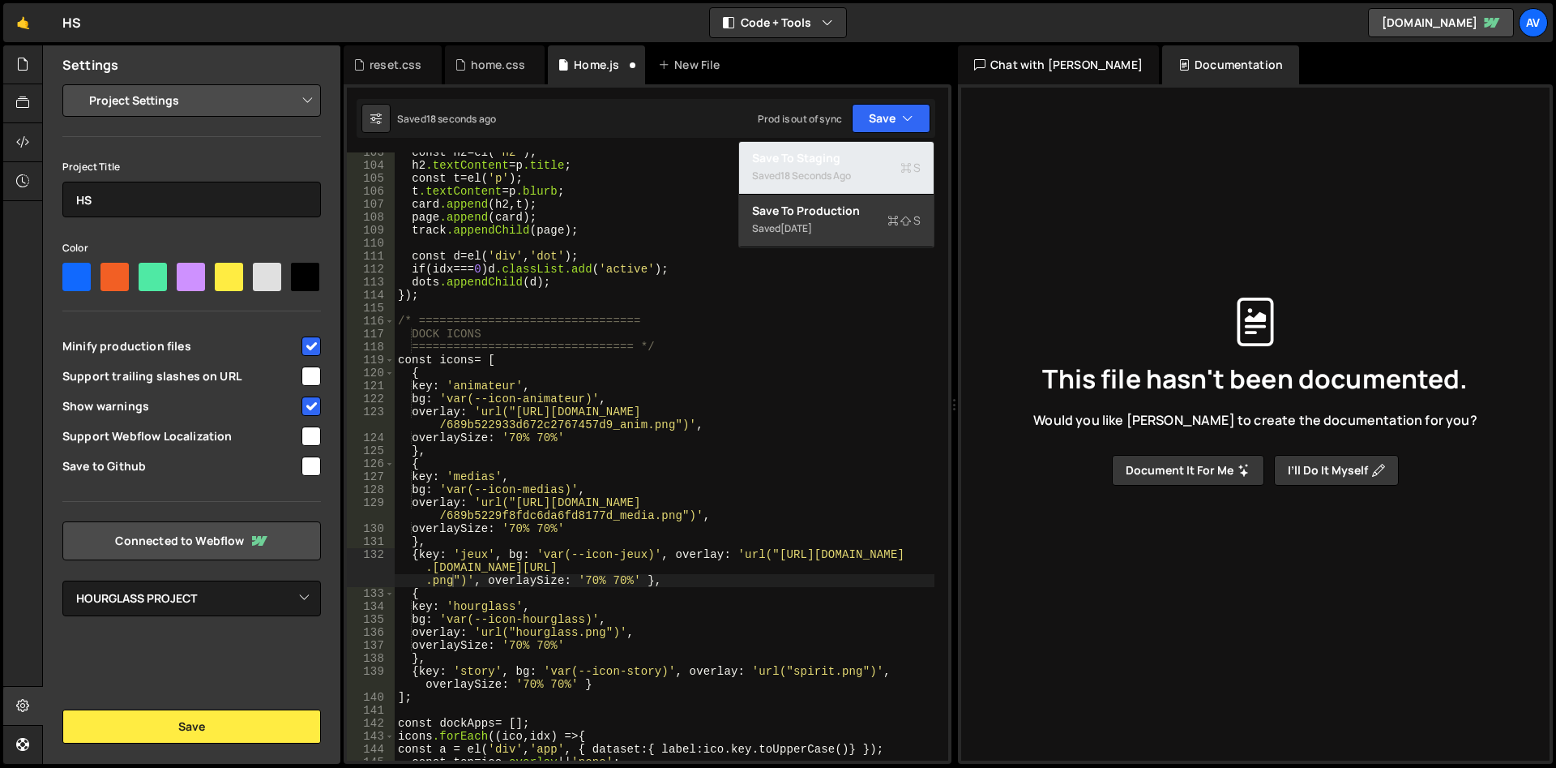
drag, startPoint x: 847, startPoint y: 163, endPoint x: 839, endPoint y: 162, distance: 8.1
click at [846, 163] on div "Save to Staging S" at bounding box center [836, 158] width 169 height 16
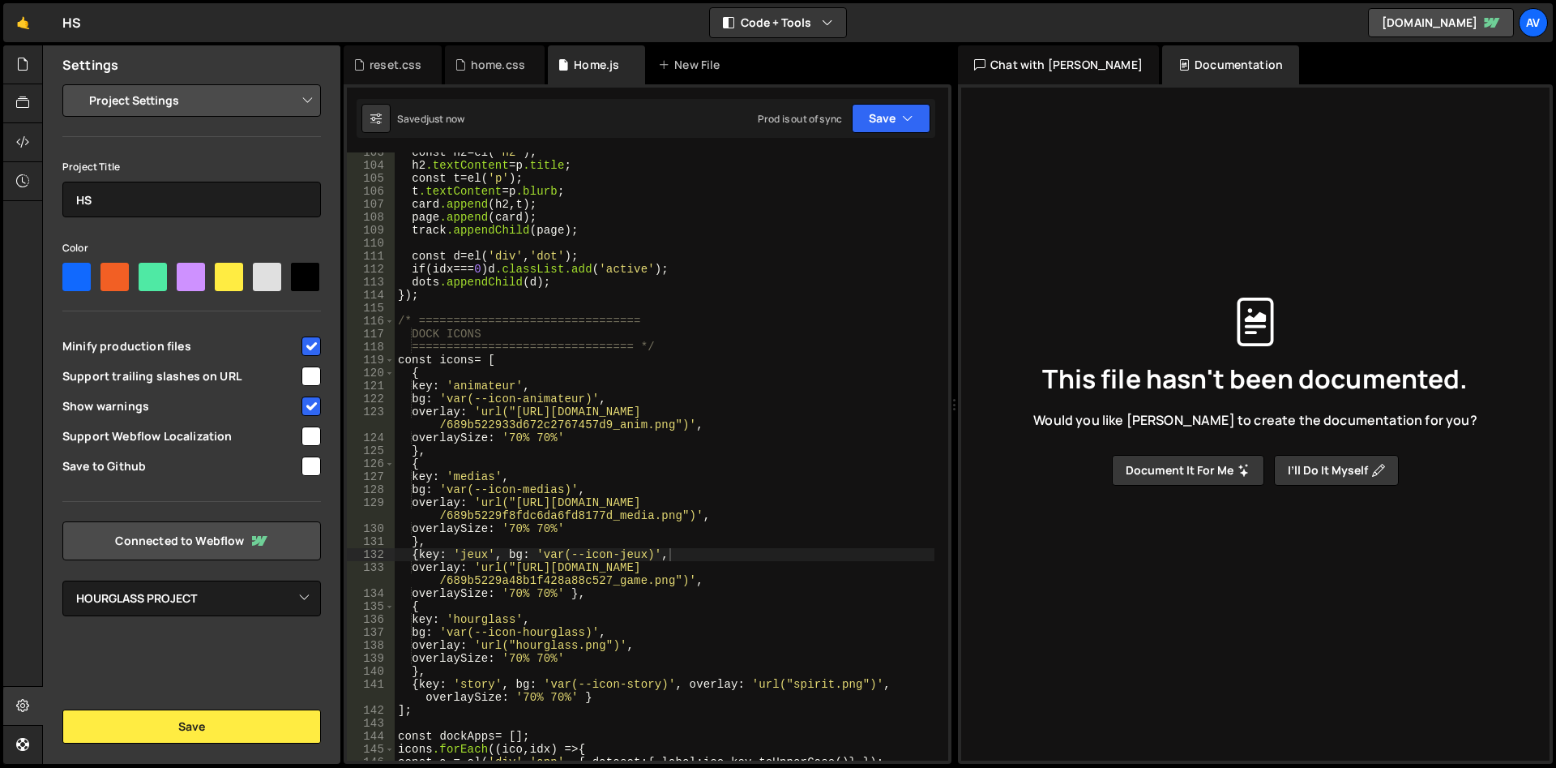
scroll to position [1441, 0]
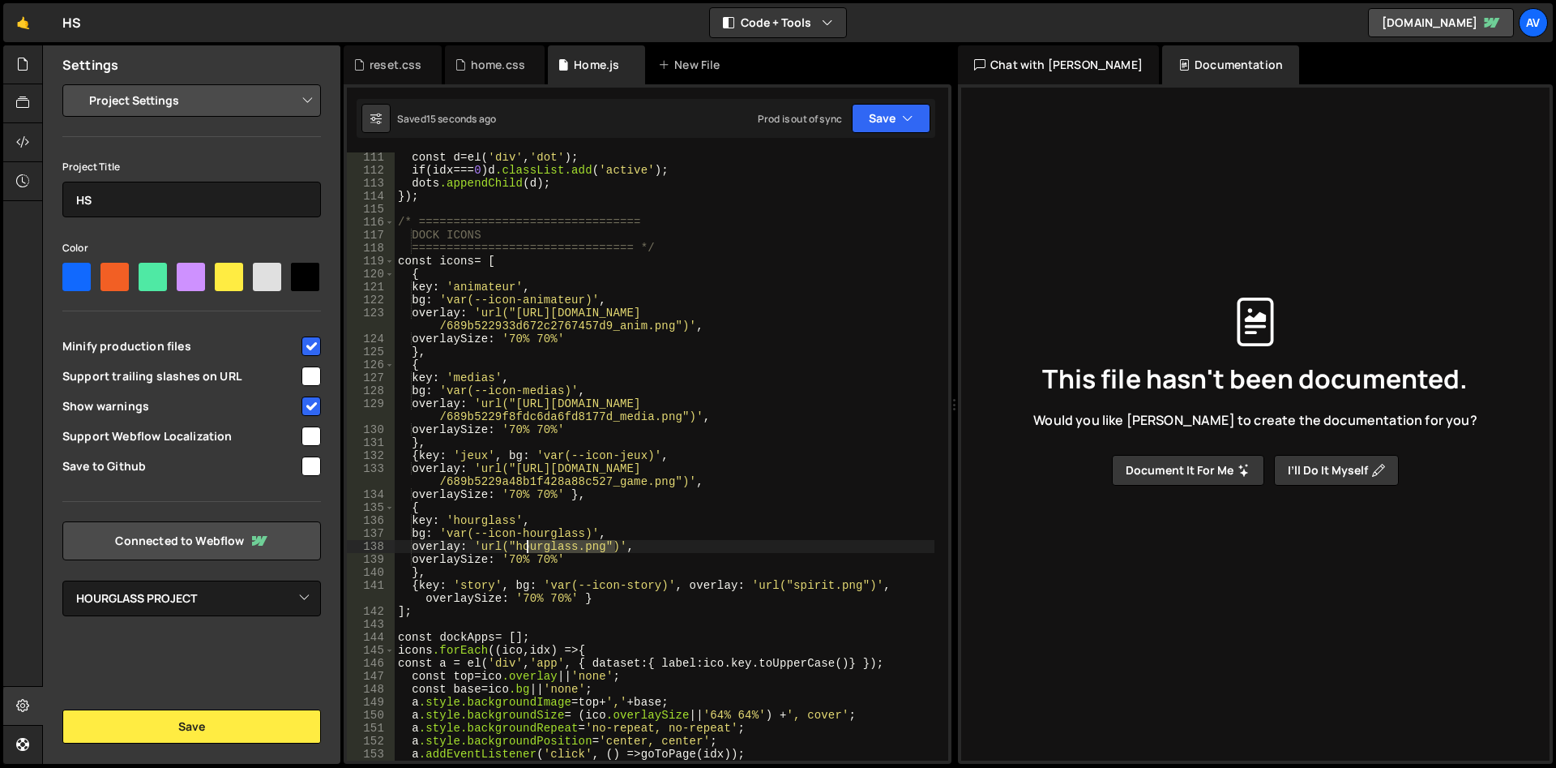
drag, startPoint x: 613, startPoint y: 550, endPoint x: 527, endPoint y: 547, distance: 86.0
click at [527, 547] on div "const d = el ( ' div ' , ' dot ' ); if ( idx === 0 ) d .classList.add ( ' activ…" at bounding box center [665, 468] width 540 height 634
paste textarea "ttps://[DOMAIN_NAME][URL]"
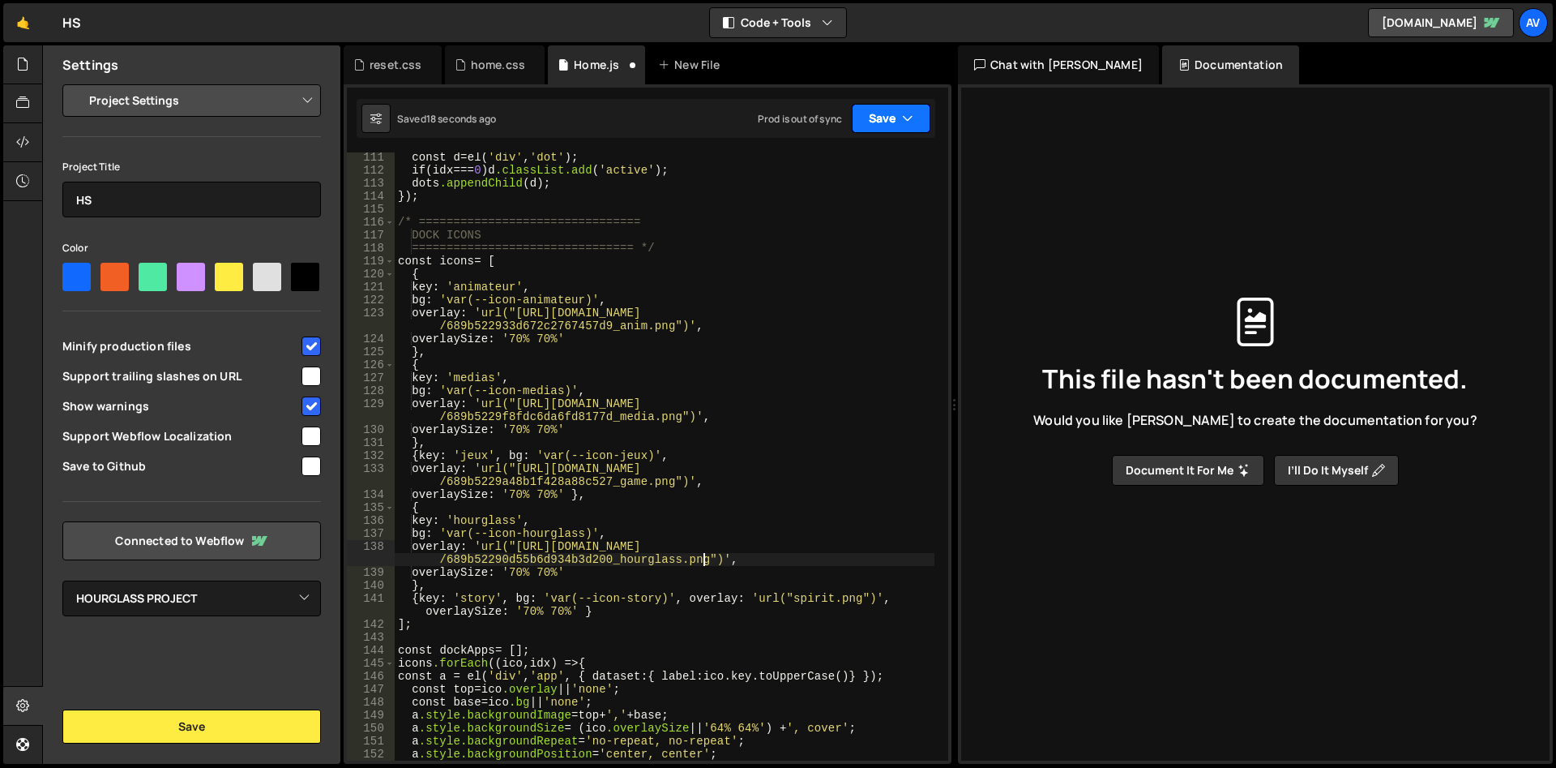
click at [879, 113] on button "Save" at bounding box center [891, 118] width 79 height 29
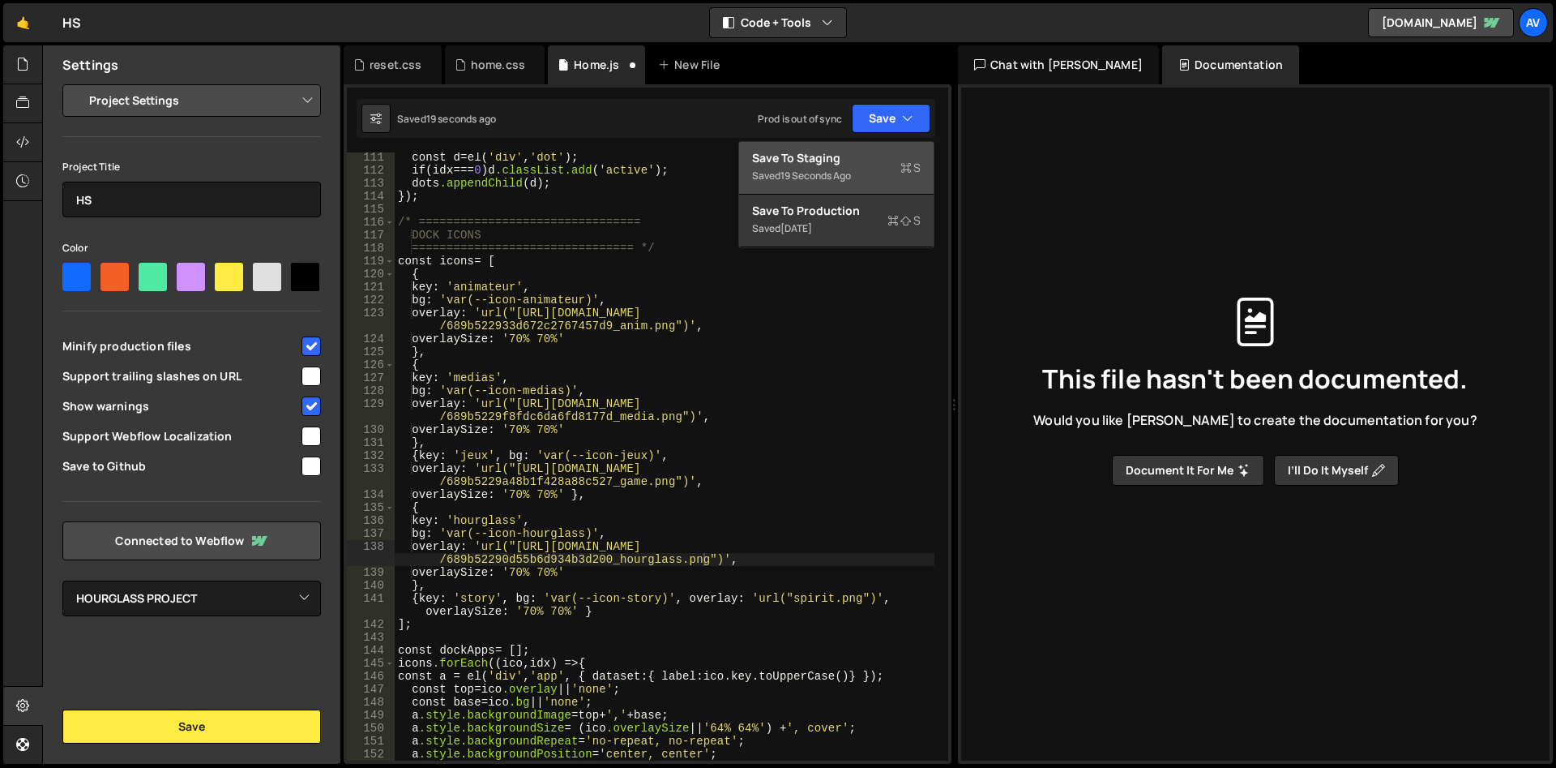
click at [849, 157] on div "Save to Staging S" at bounding box center [836, 158] width 169 height 16
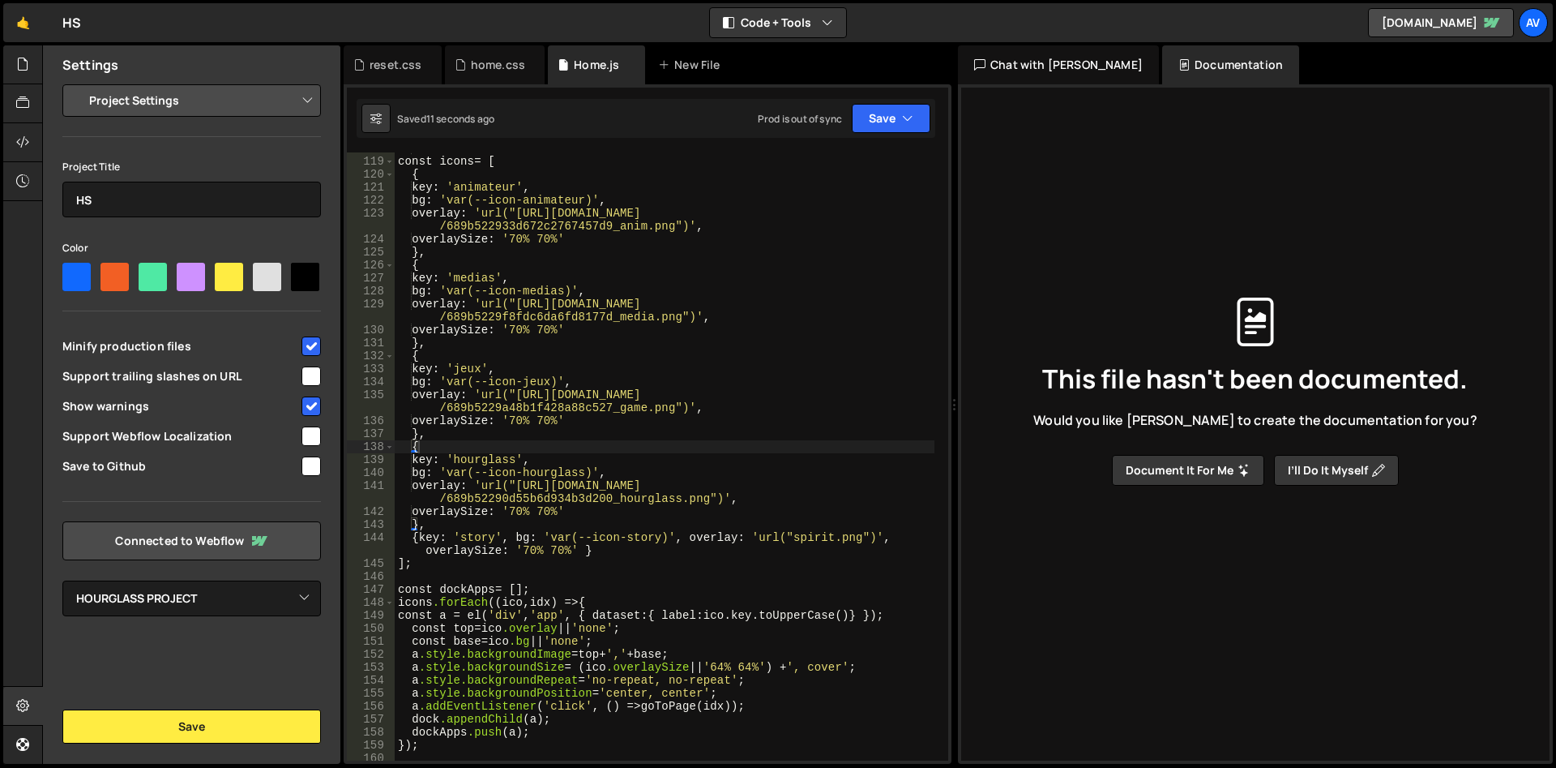
scroll to position [1541, 0]
drag, startPoint x: 860, startPoint y: 540, endPoint x: 792, endPoint y: 542, distance: 68.1
click at [792, 542] on div "================================ */ const icons = [ { key : ' animateur ' , bg …" at bounding box center [665, 459] width 540 height 634
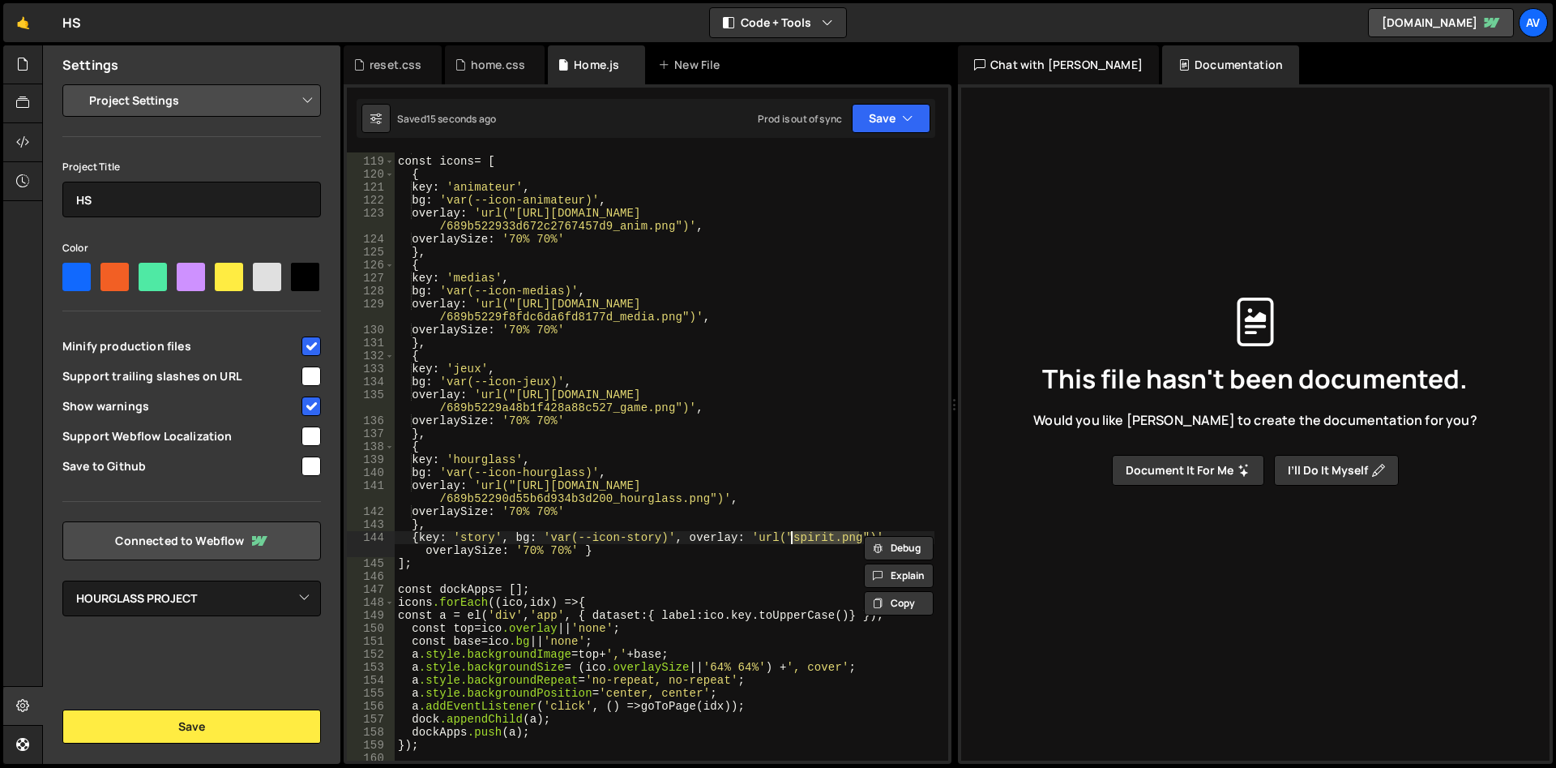
paste textarea "[URL][DOMAIN_NAME]"
type textarea "{ key: 'story', bg: 'var(--icon-story)', overlay: 'url("[URL][DOMAIN_NAME]")', …"
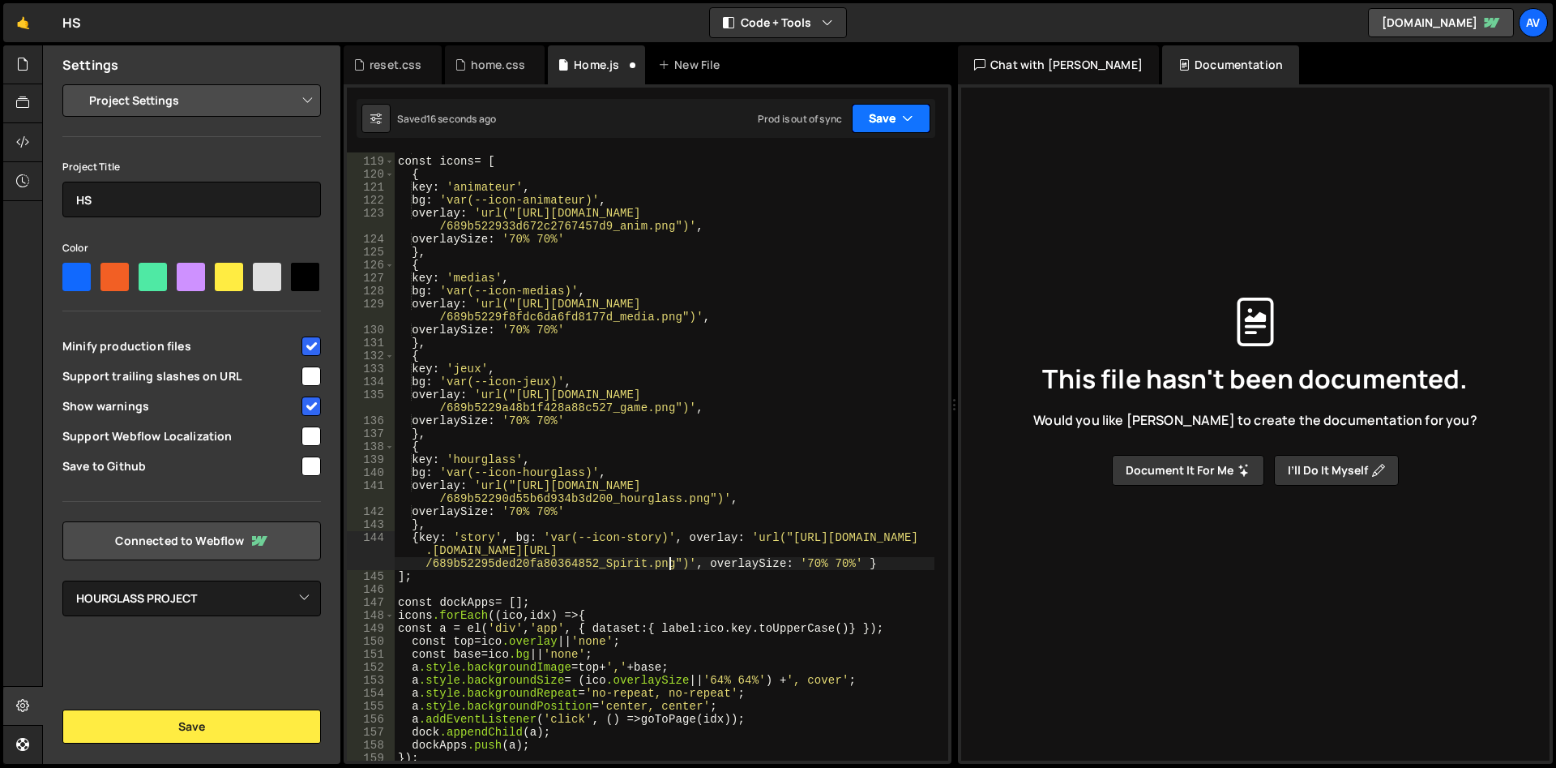
click at [882, 122] on button "Save" at bounding box center [891, 118] width 79 height 29
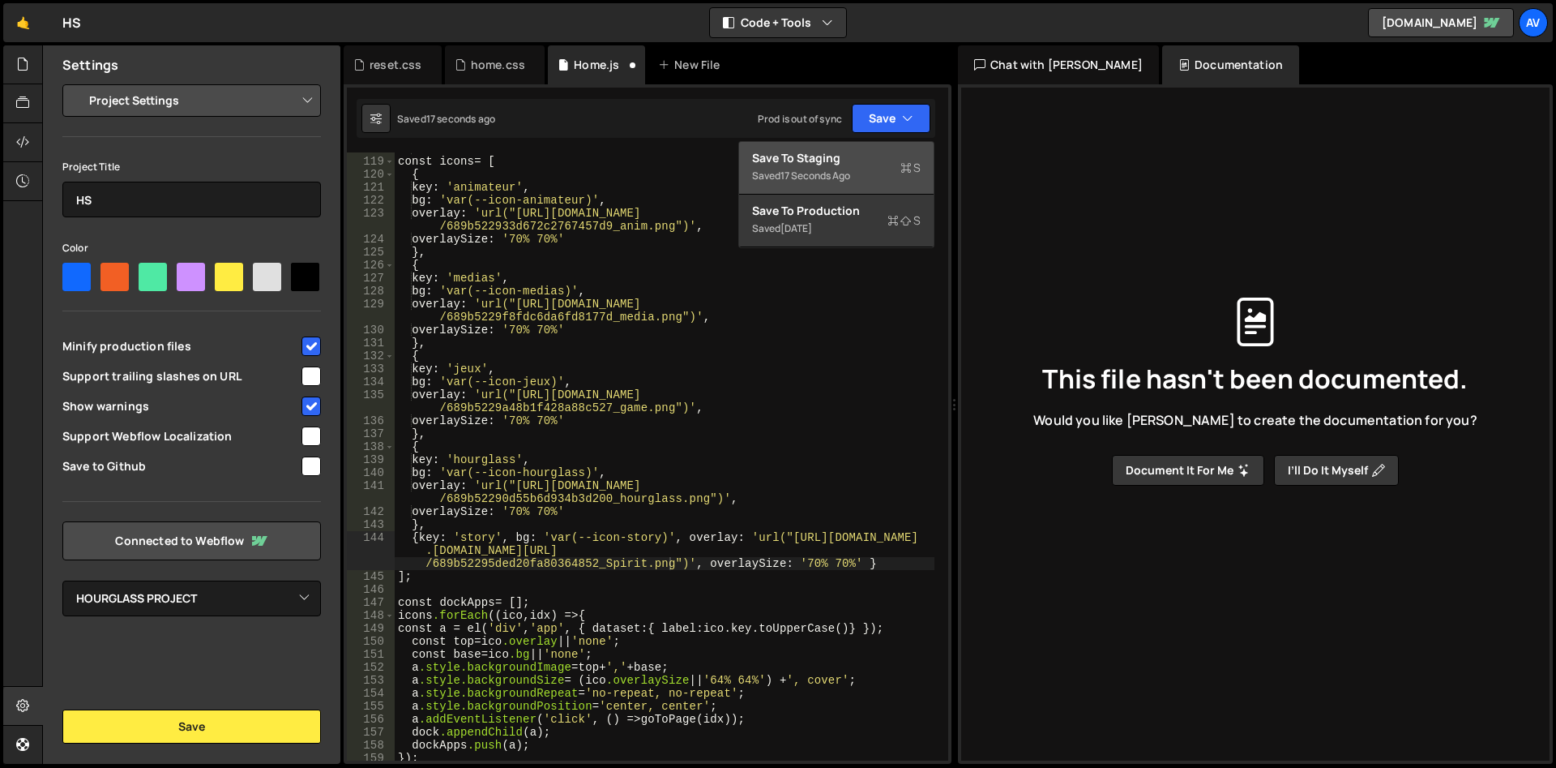
click at [885, 186] on button "Save to Staging S Saved 17 seconds ago" at bounding box center [836, 168] width 195 height 53
